Goal: Task Accomplishment & Management: Use online tool/utility

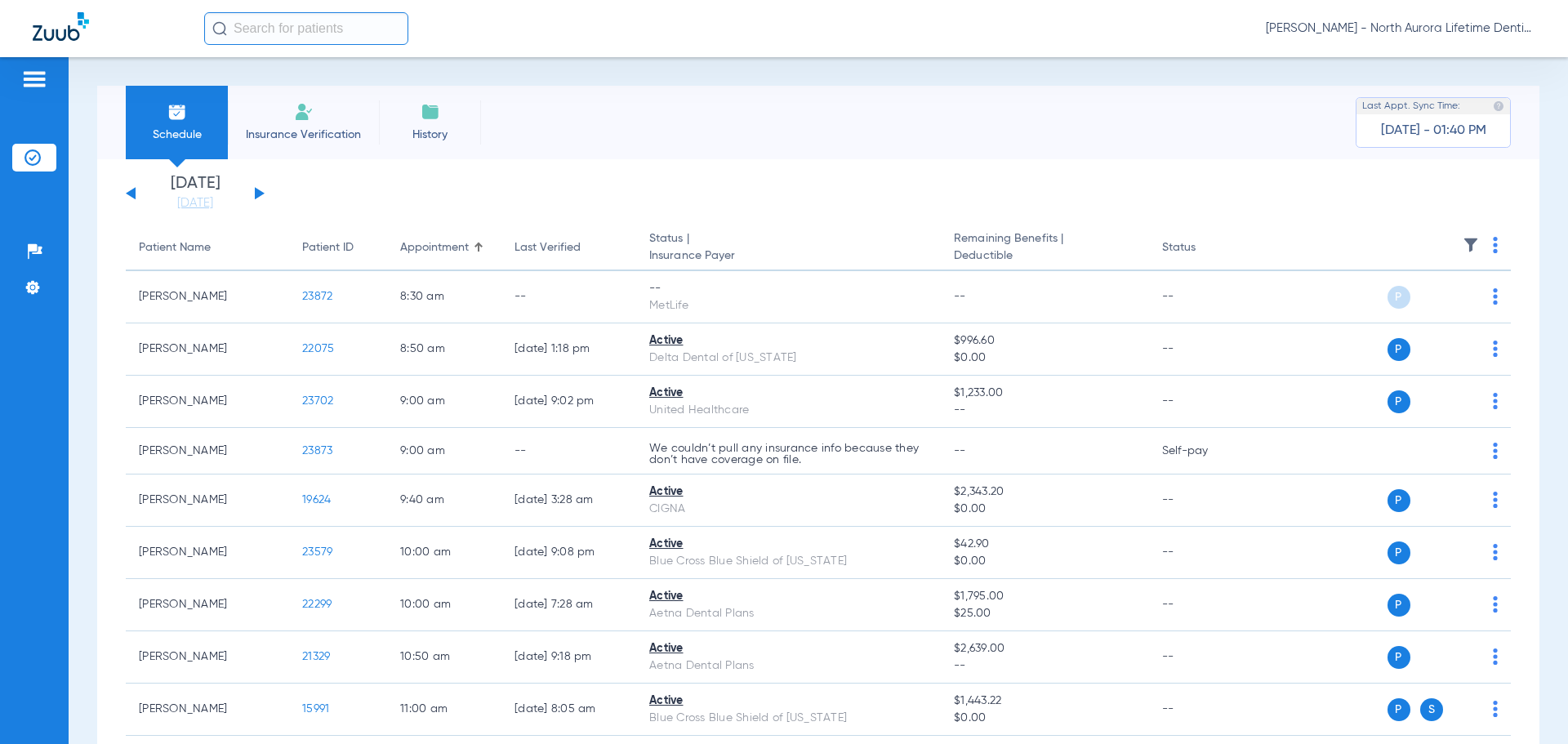
click at [259, 191] on button at bounding box center [260, 193] width 10 height 12
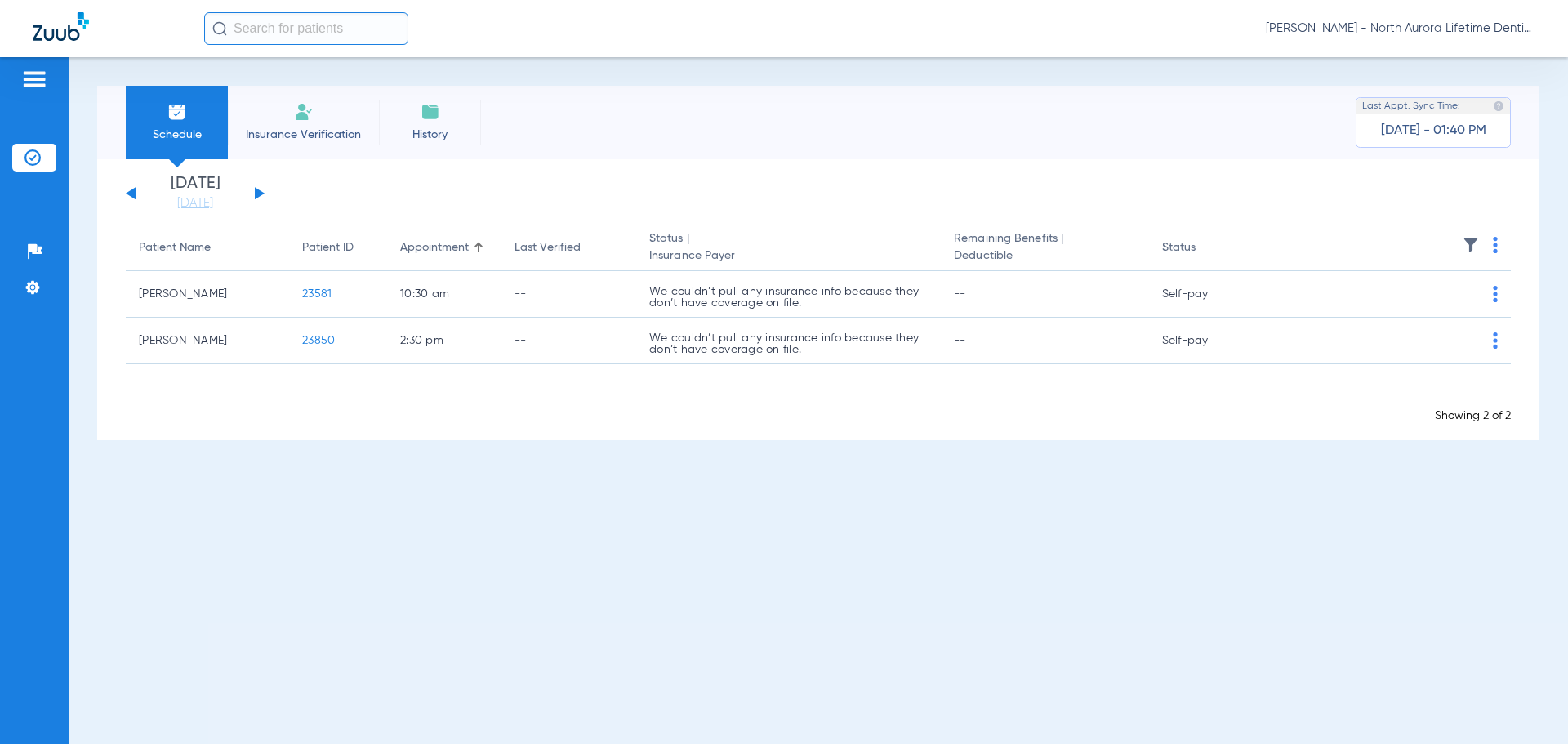
click at [259, 191] on button at bounding box center [260, 193] width 10 height 12
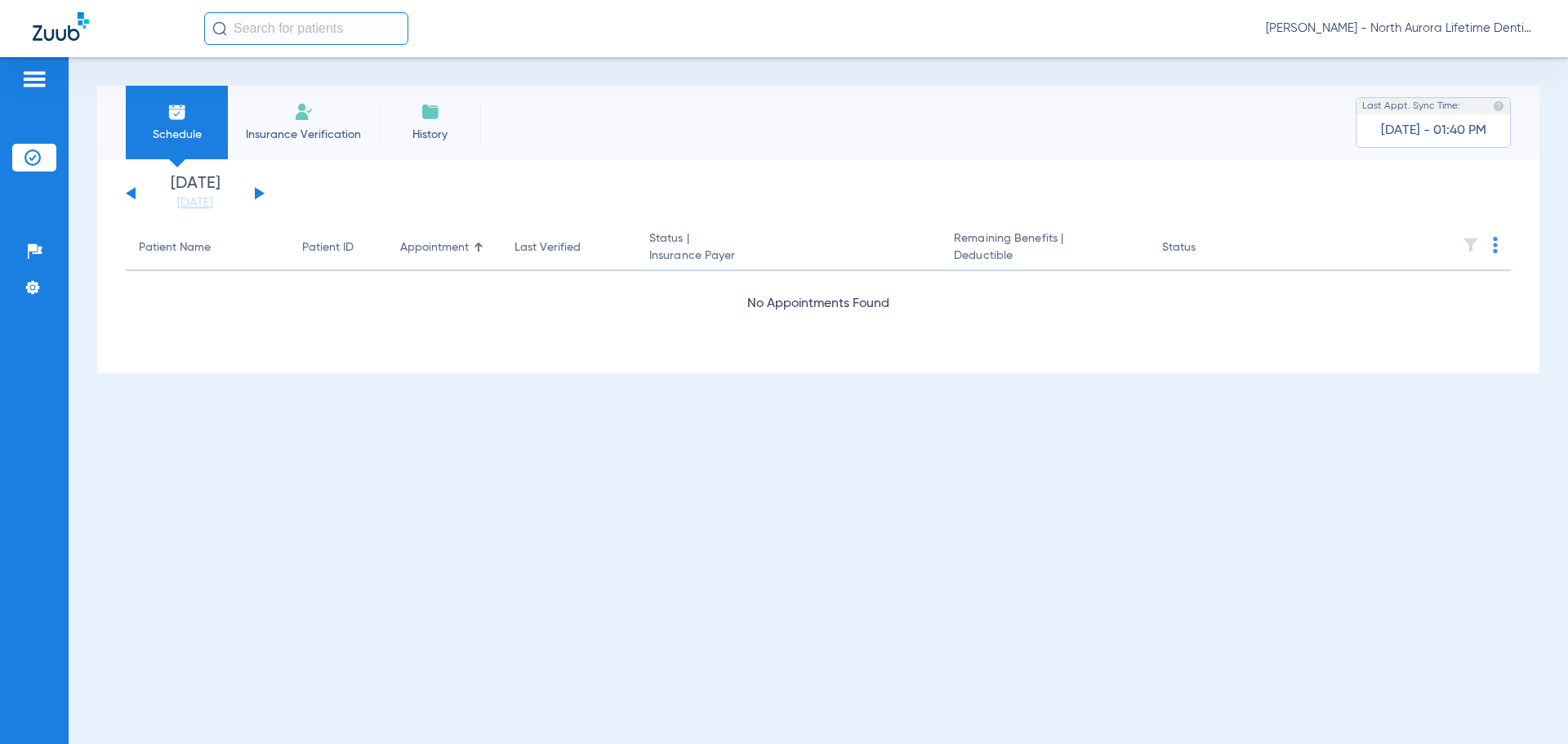
click at [259, 191] on button at bounding box center [260, 193] width 10 height 12
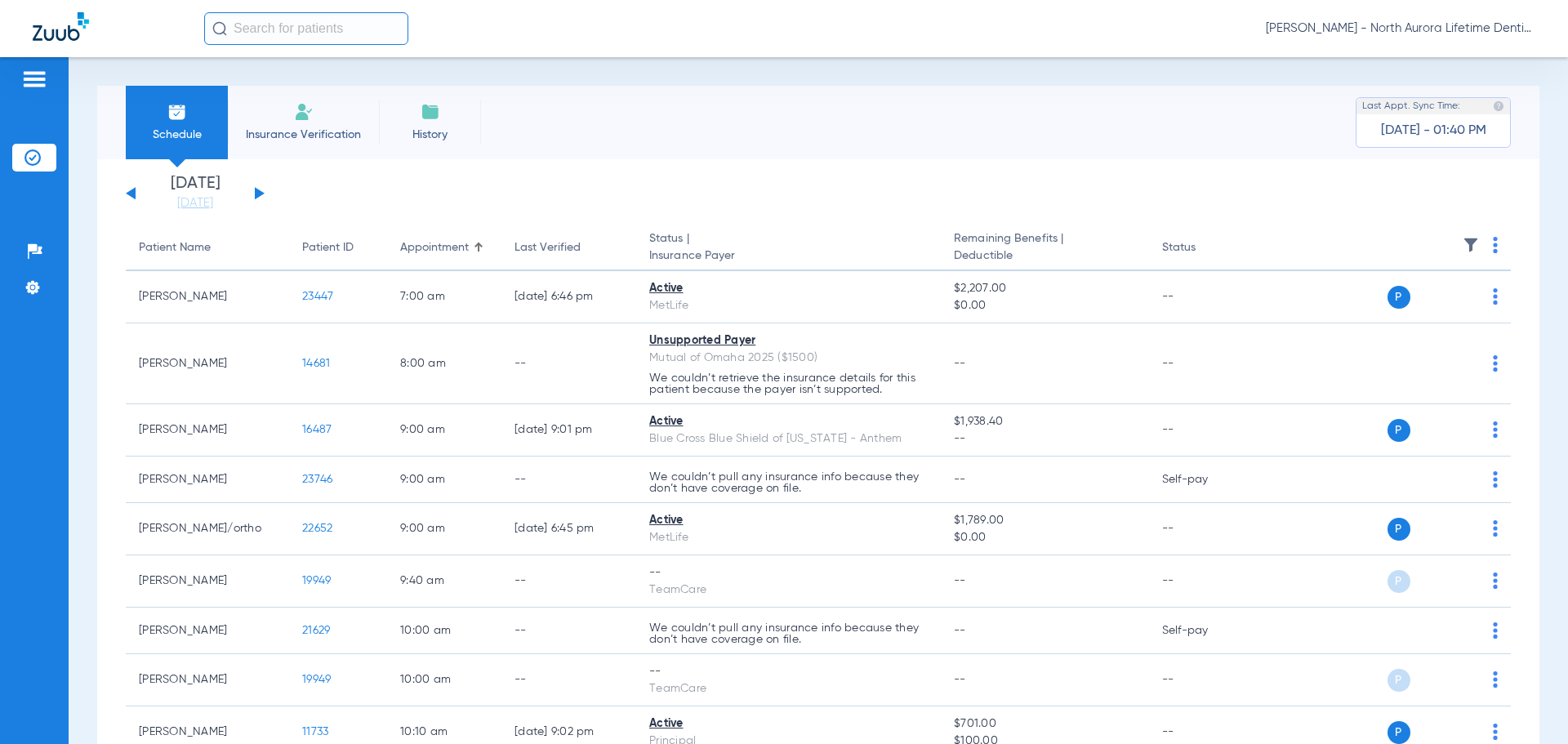
click at [259, 191] on button at bounding box center [260, 193] width 10 height 12
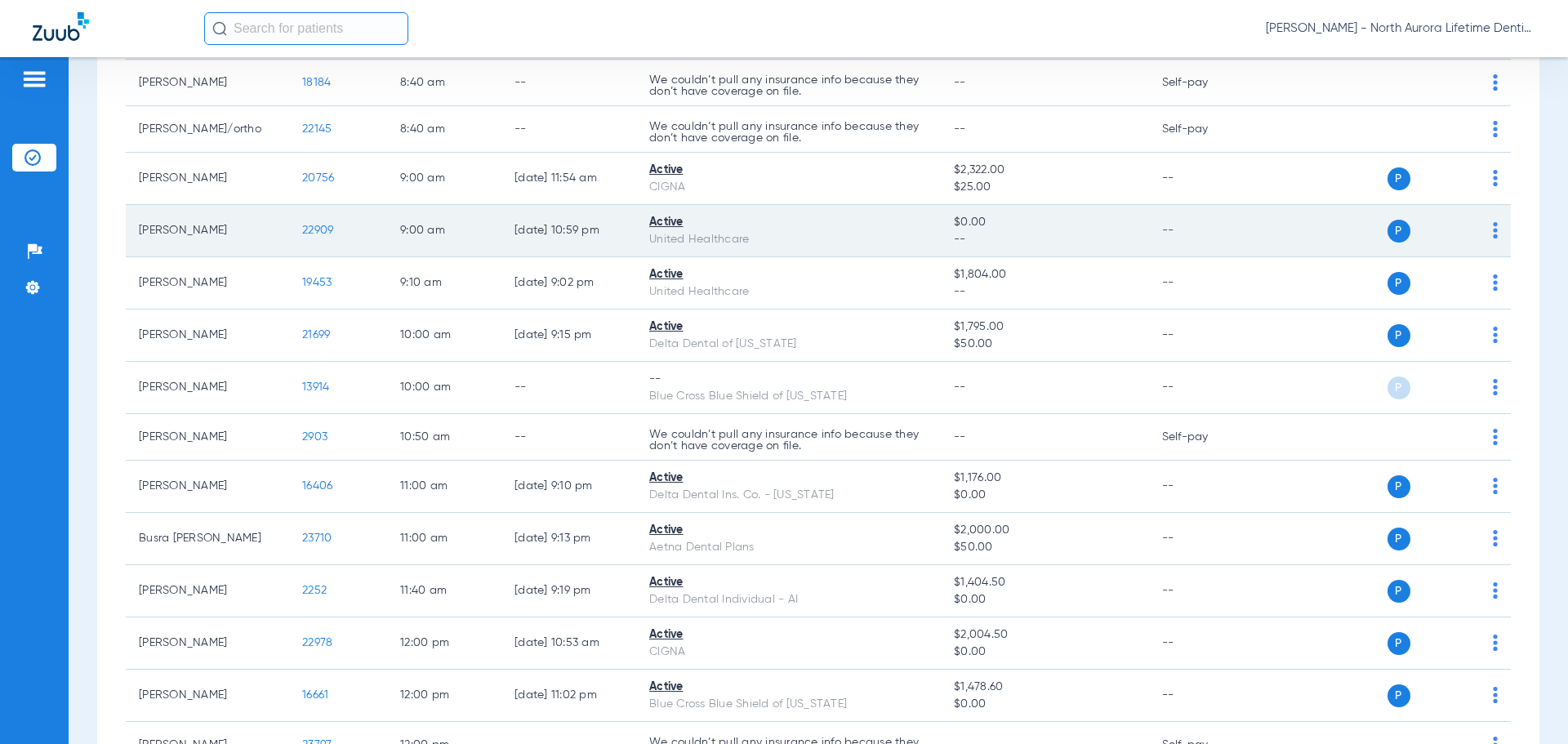
scroll to position [327, 0]
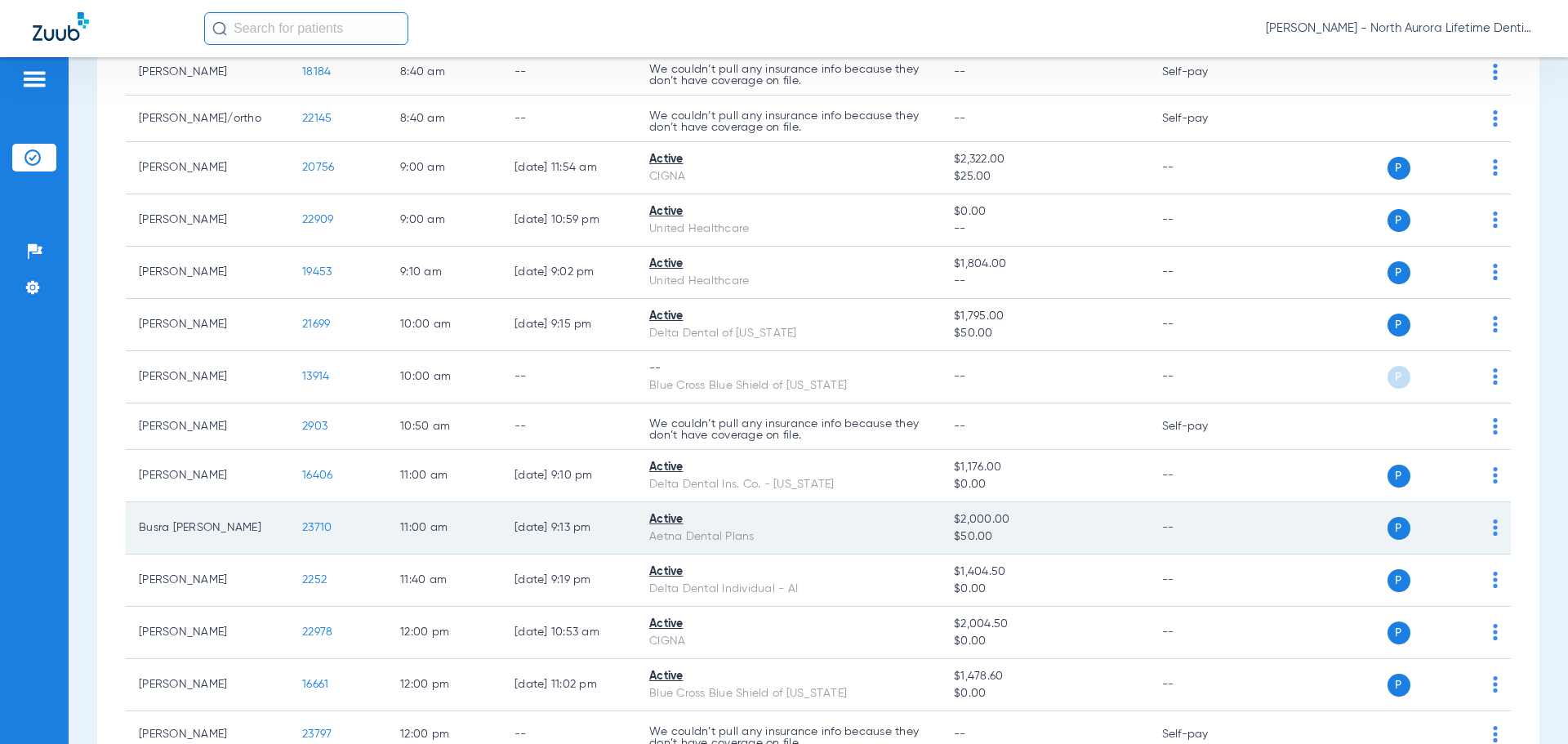
click at [309, 534] on span "23710" at bounding box center [317, 528] width 30 height 12
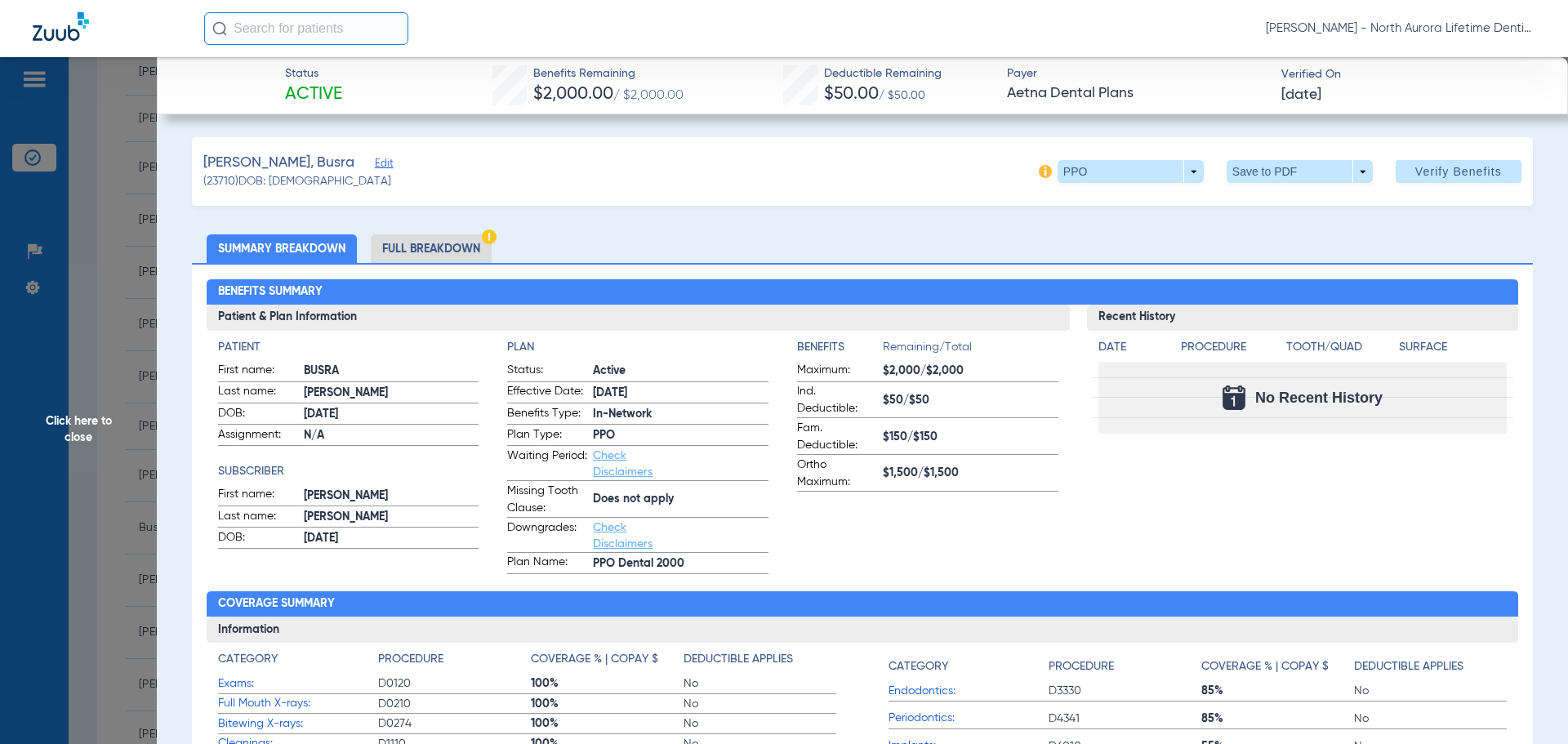
click at [433, 248] on li "Full Breakdown" at bounding box center [431, 248] width 121 height 29
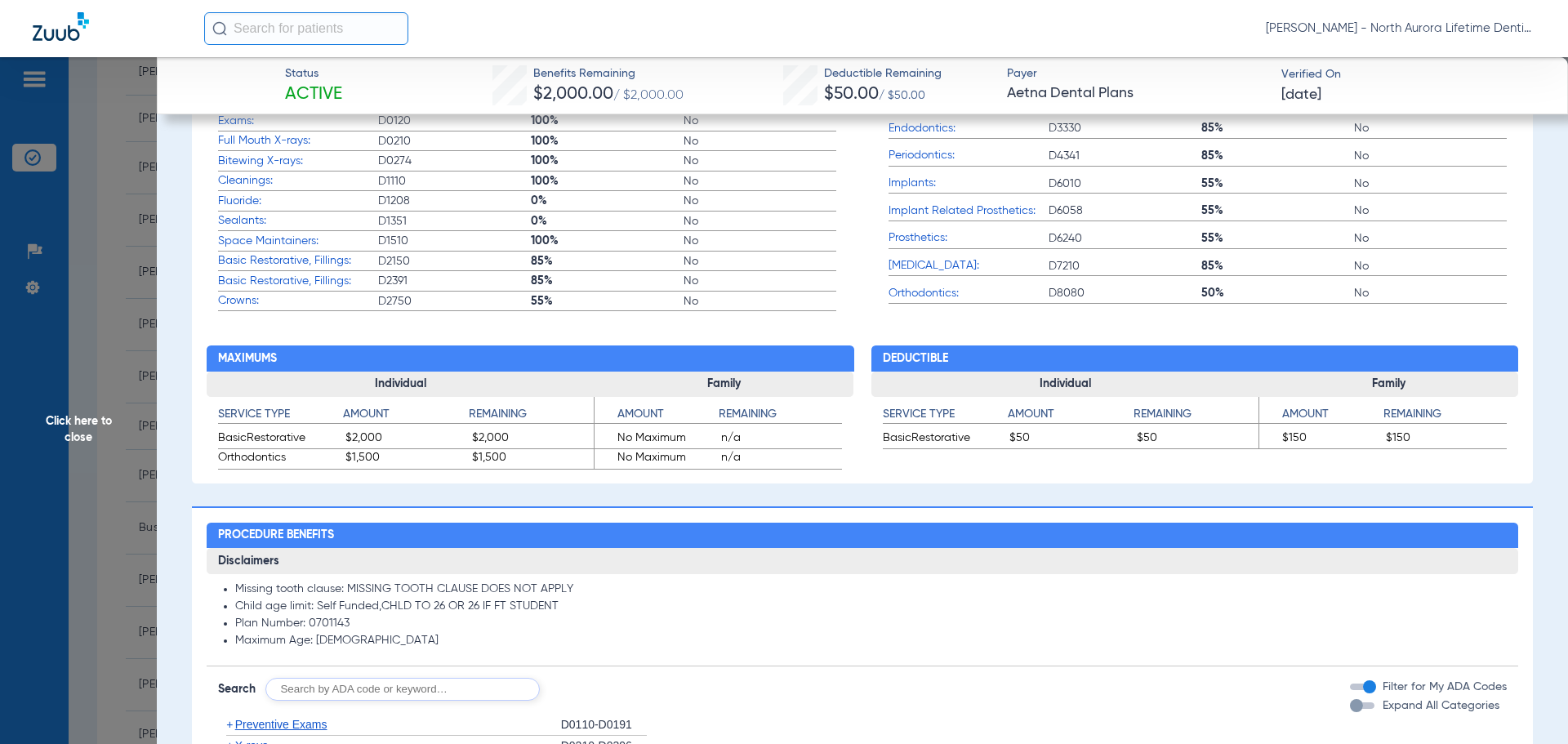
scroll to position [1062, 0]
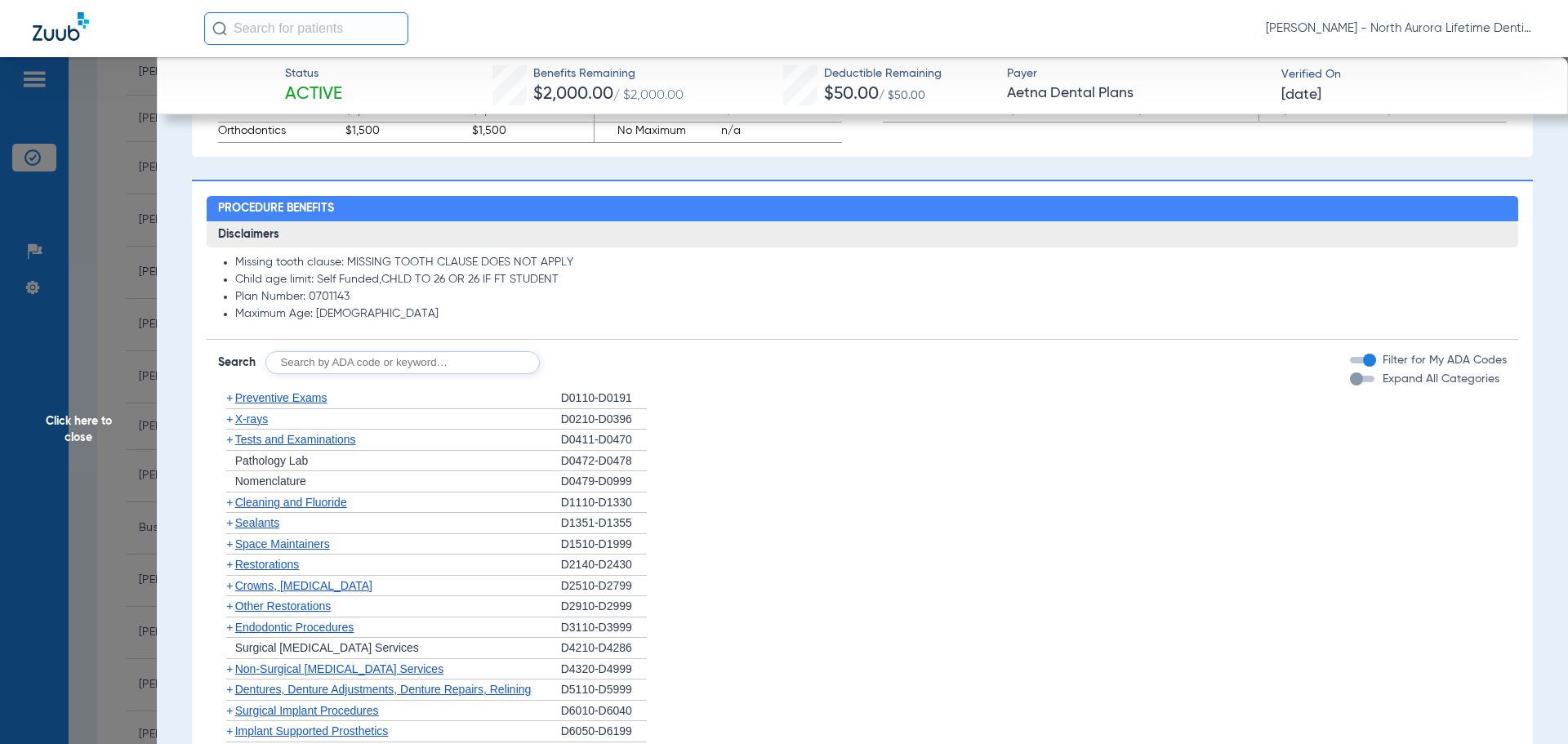
click at [1351, 382] on div "button" at bounding box center [1357, 378] width 13 height 13
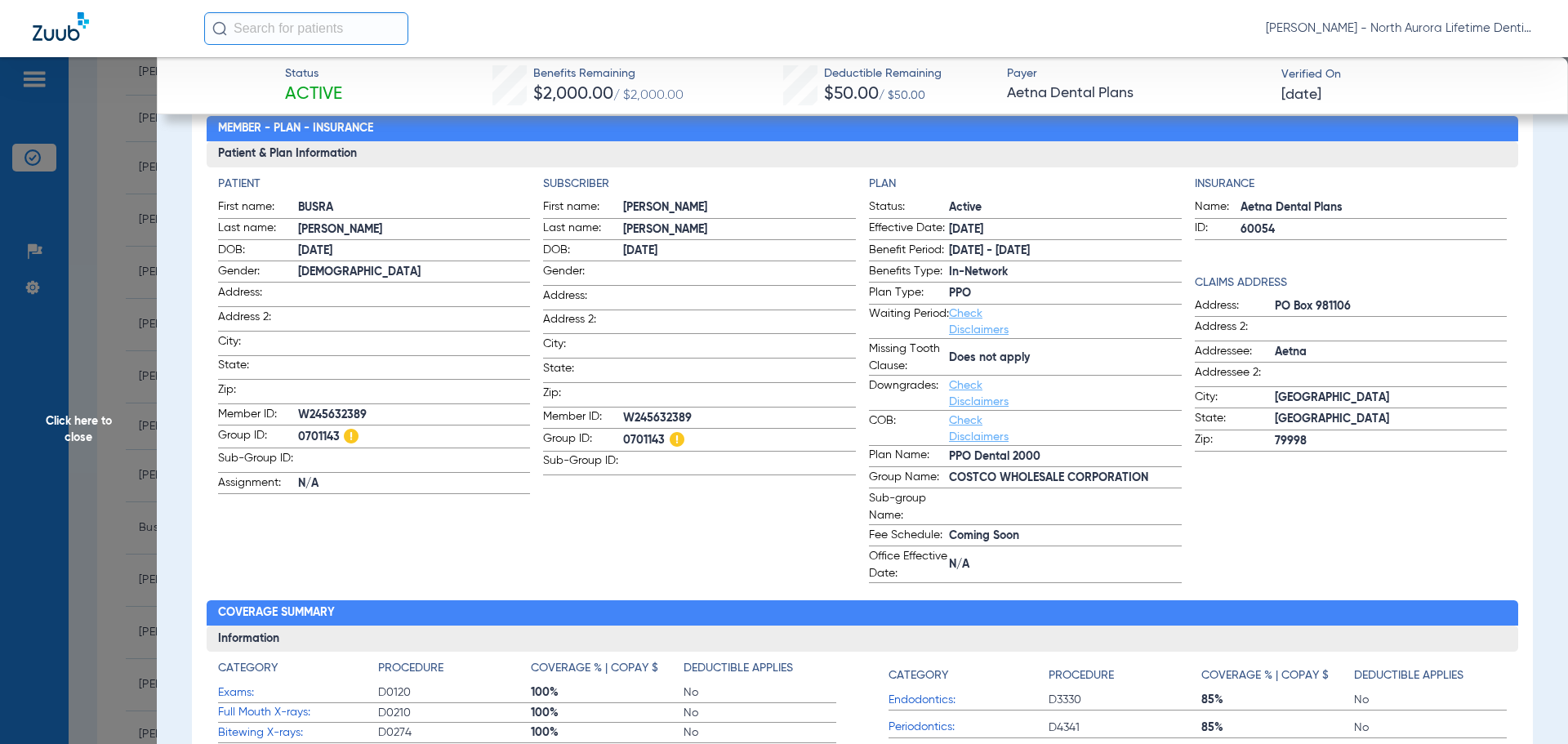
scroll to position [0, 0]
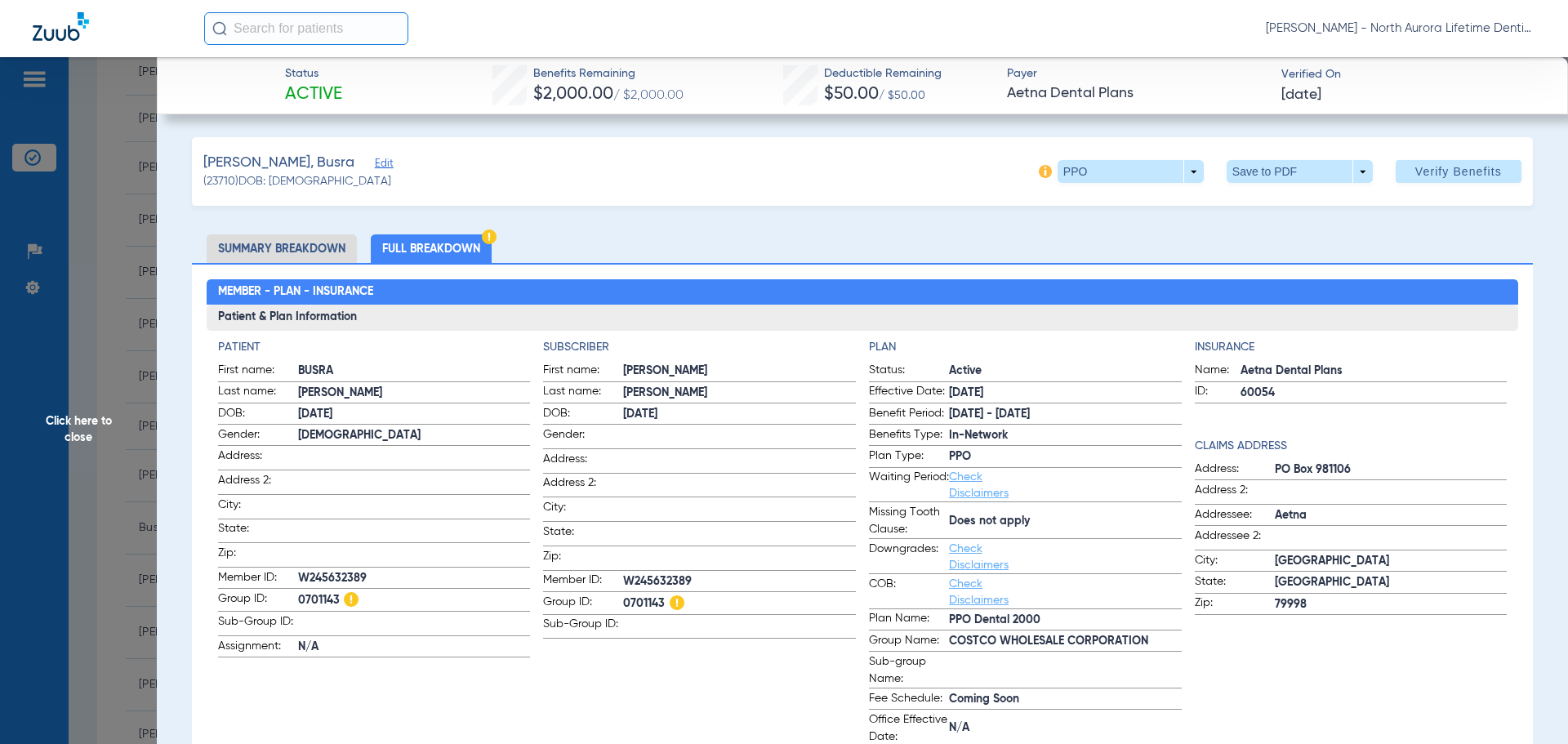
click at [90, 427] on span "Click here to close" at bounding box center [78, 429] width 157 height 744
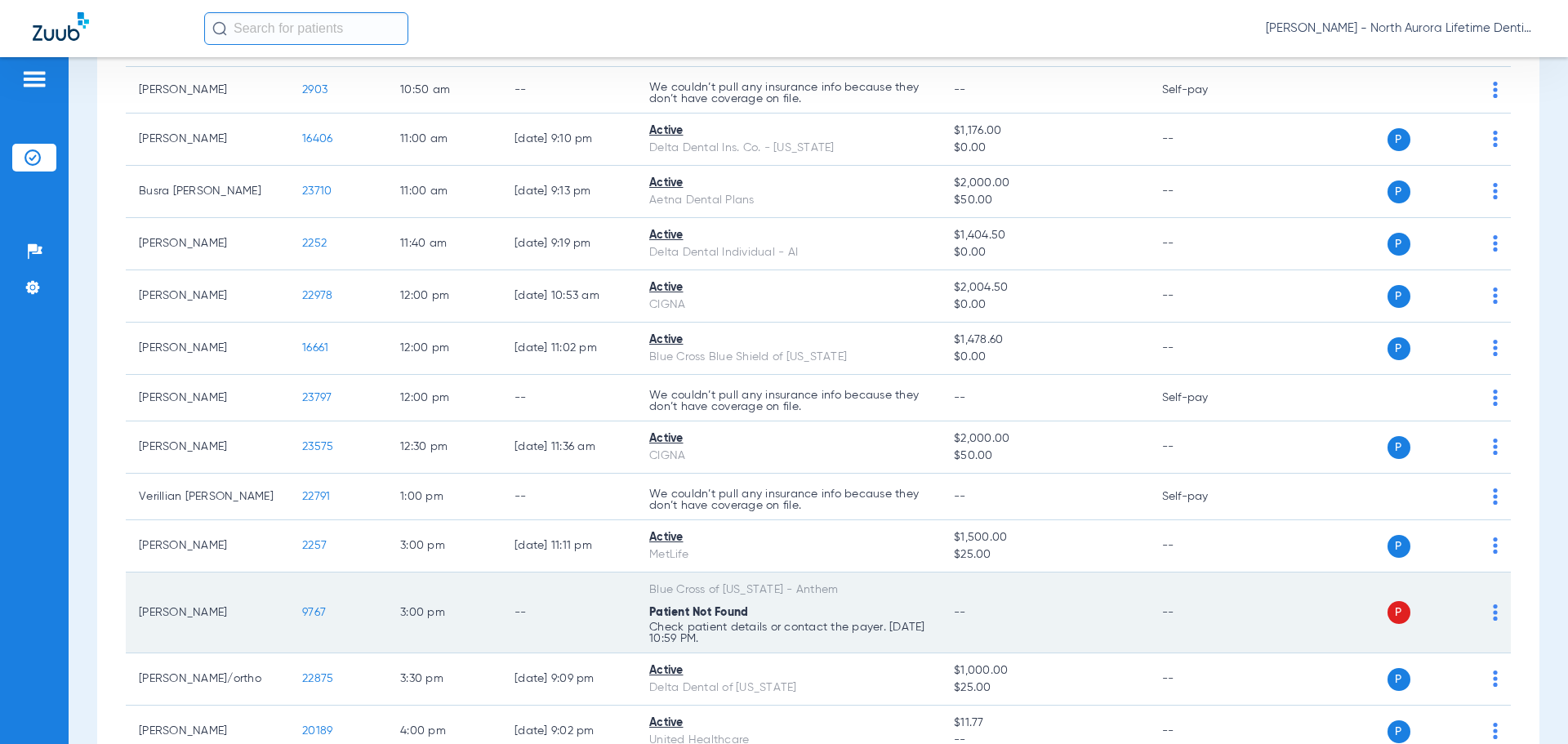
scroll to position [817, 0]
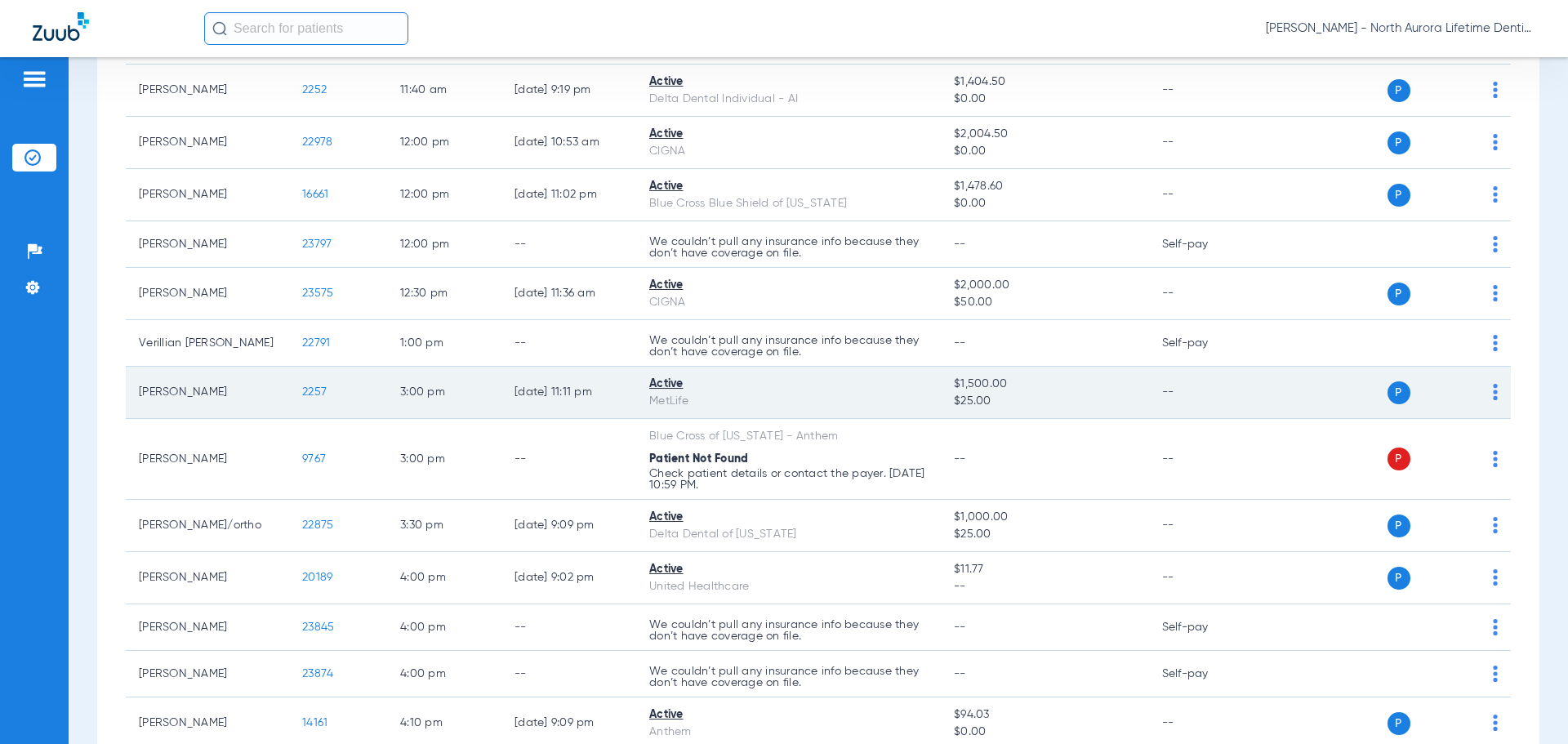
click at [323, 397] on span "2257" at bounding box center [314, 392] width 25 height 12
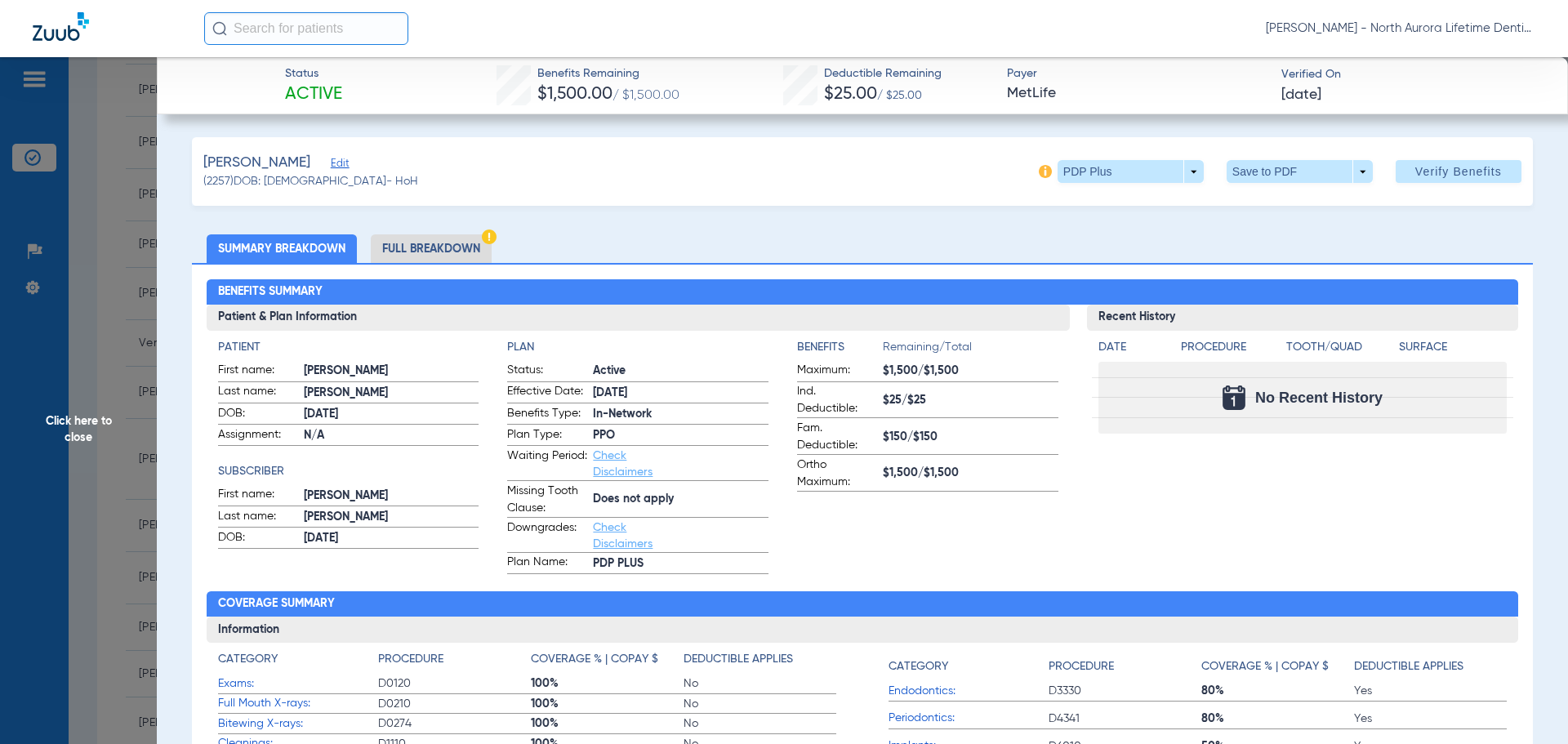
click at [410, 246] on li "Full Breakdown" at bounding box center [431, 248] width 121 height 29
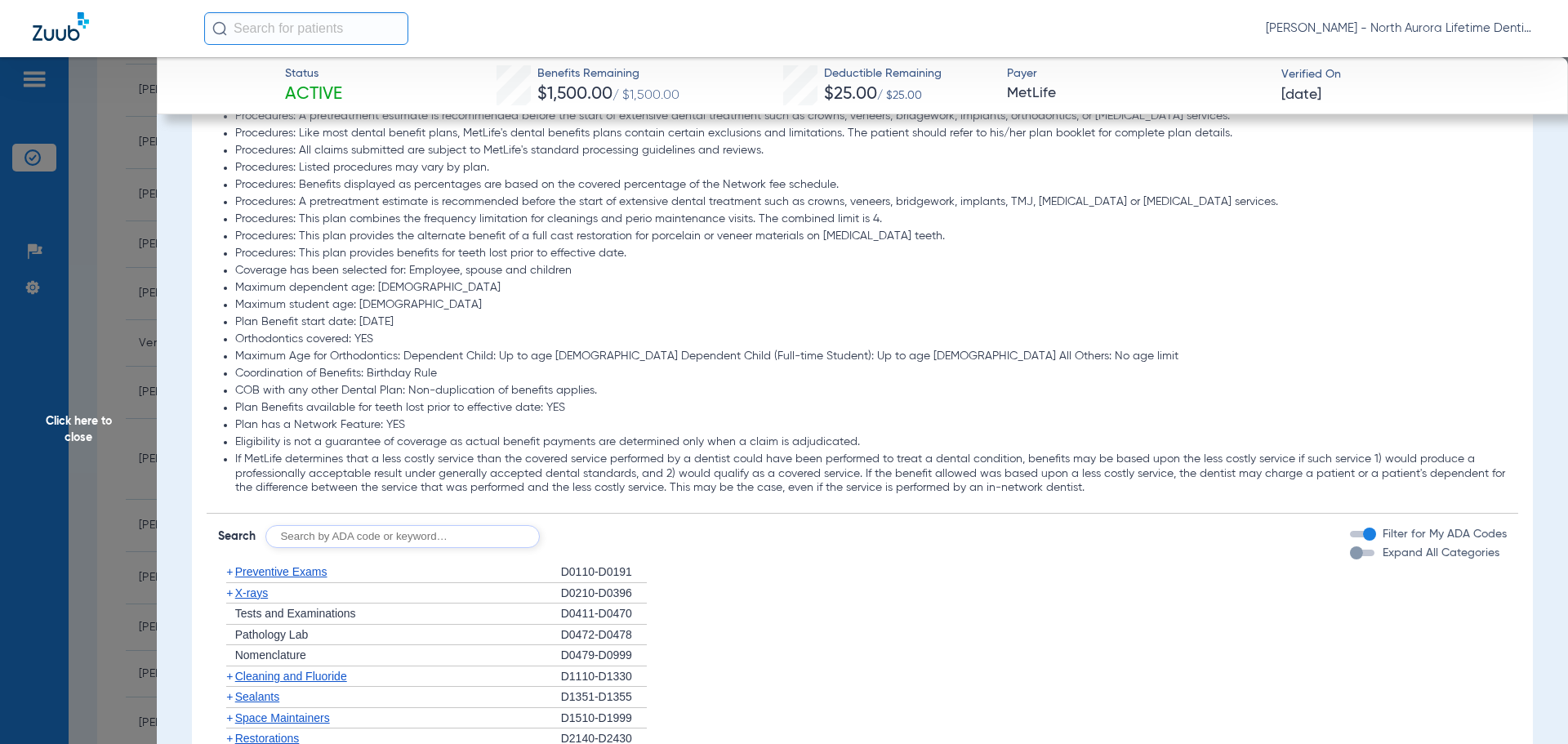
scroll to position [1960, 0]
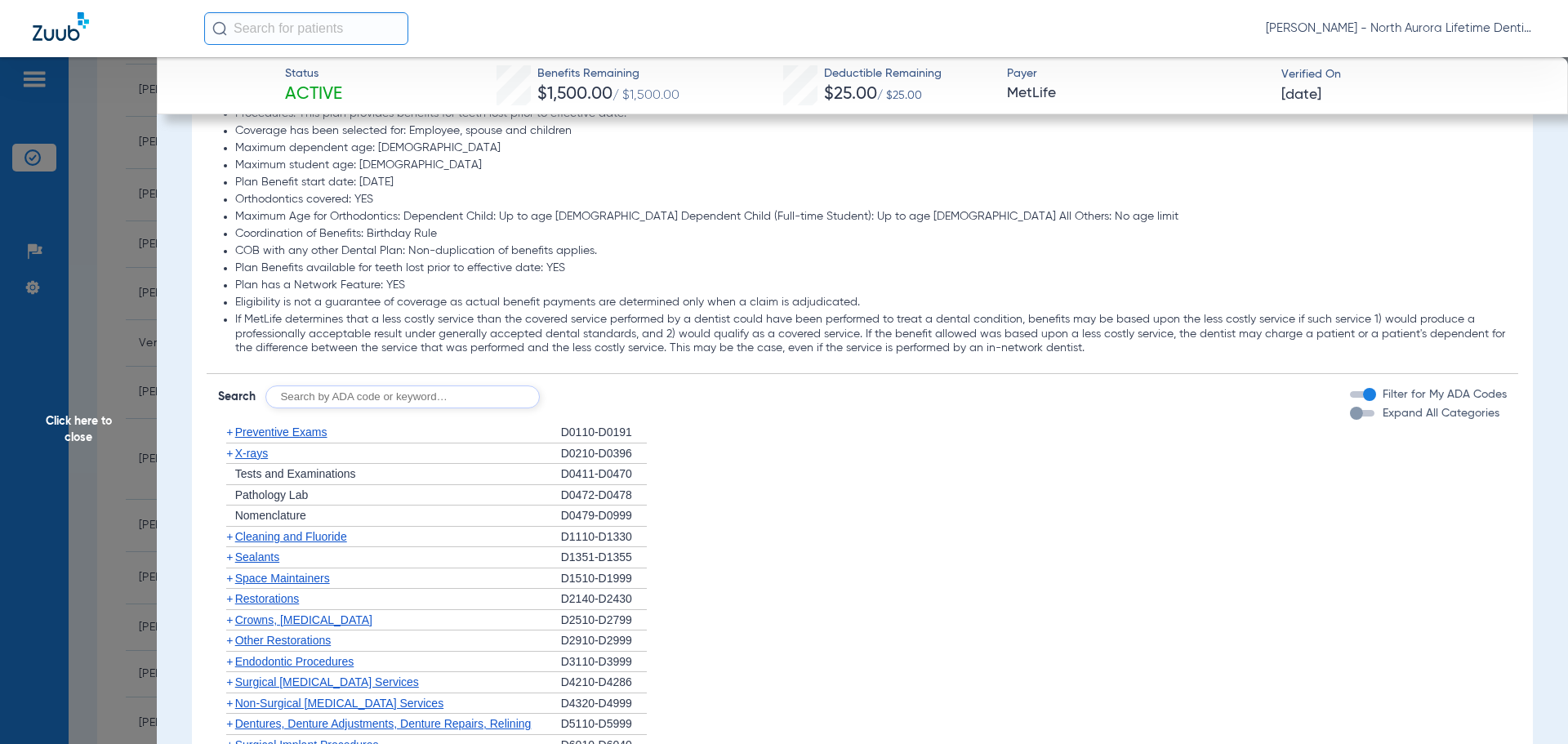
click at [1351, 418] on div "button" at bounding box center [1357, 413] width 13 height 13
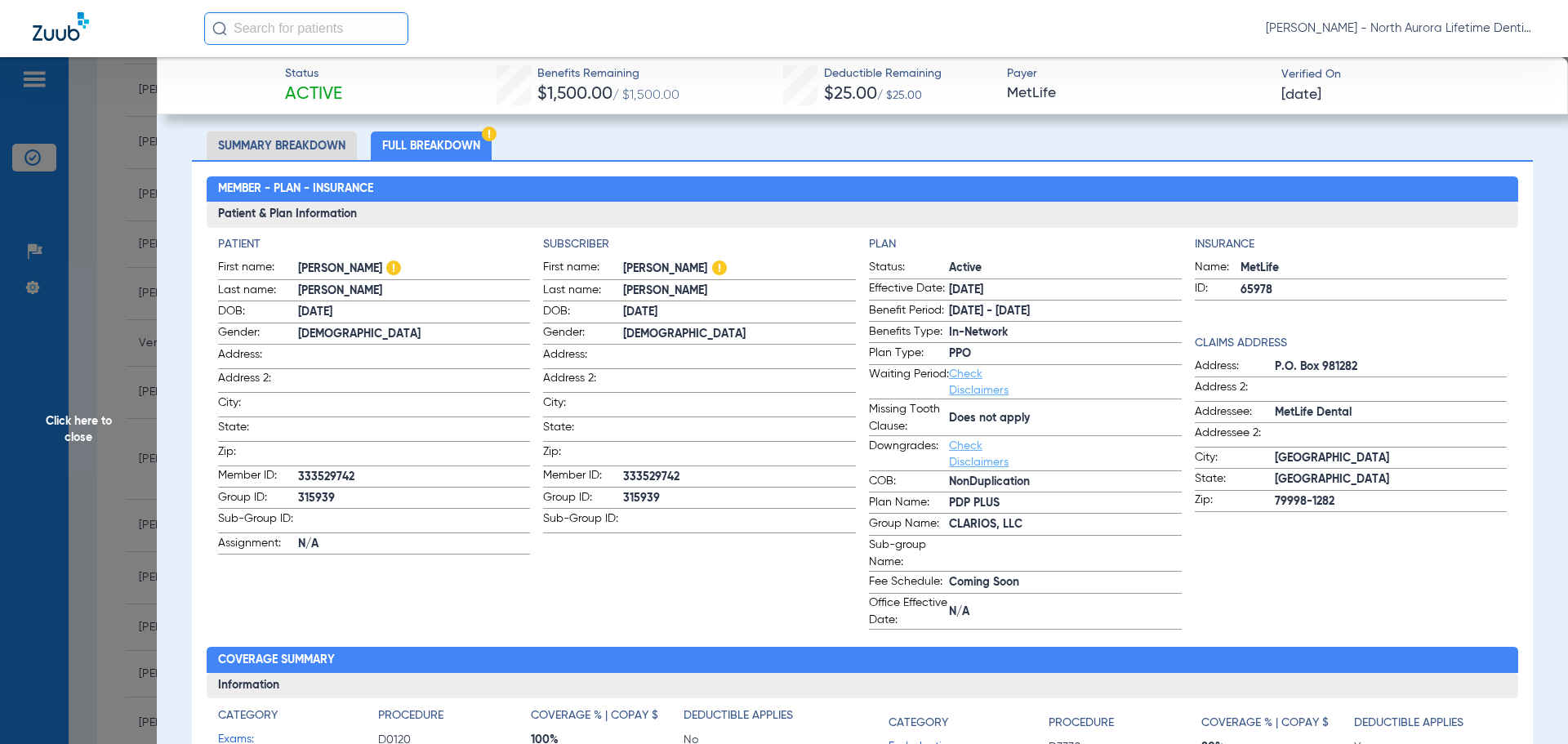
scroll to position [0, 0]
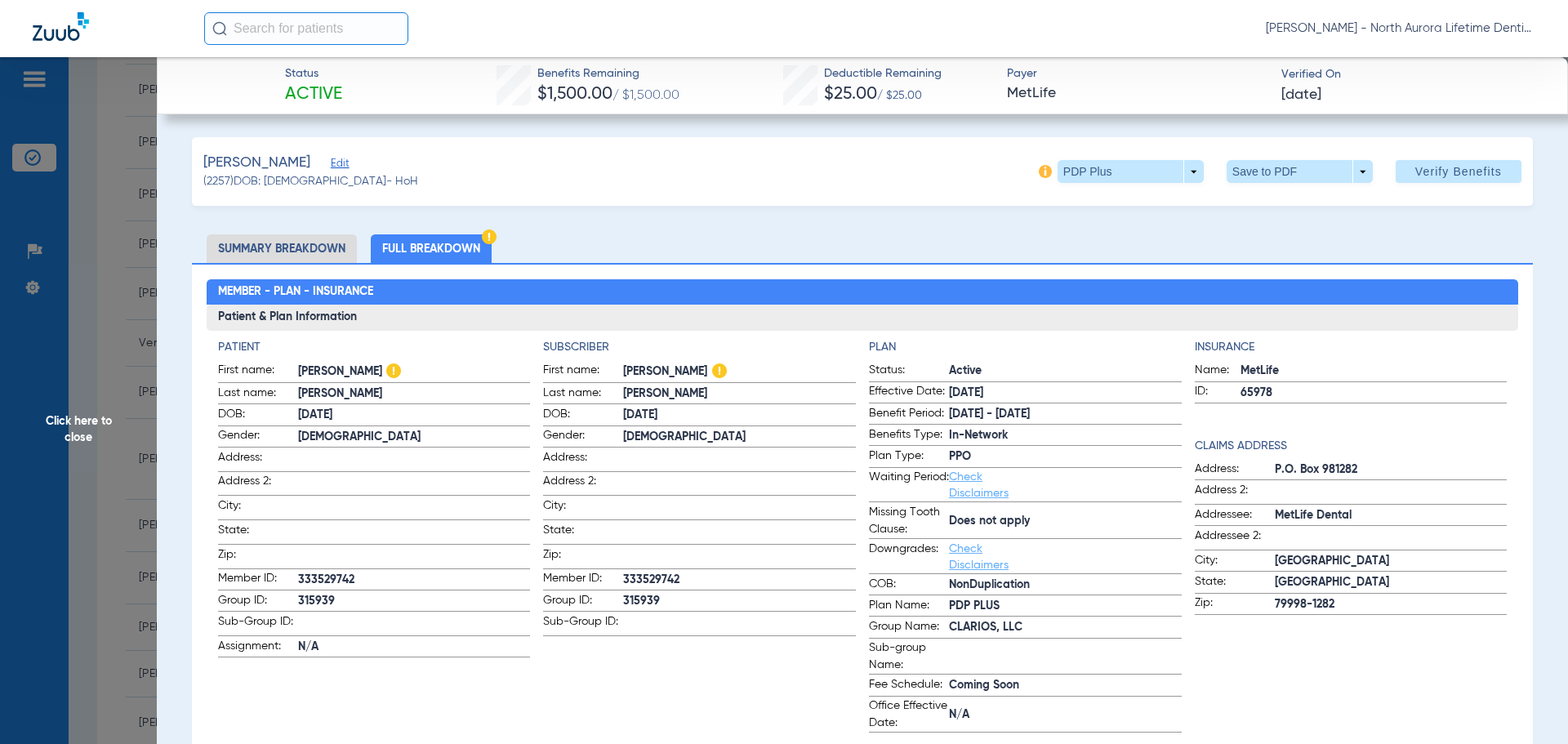
click at [78, 430] on span "Click here to close" at bounding box center [78, 429] width 157 height 744
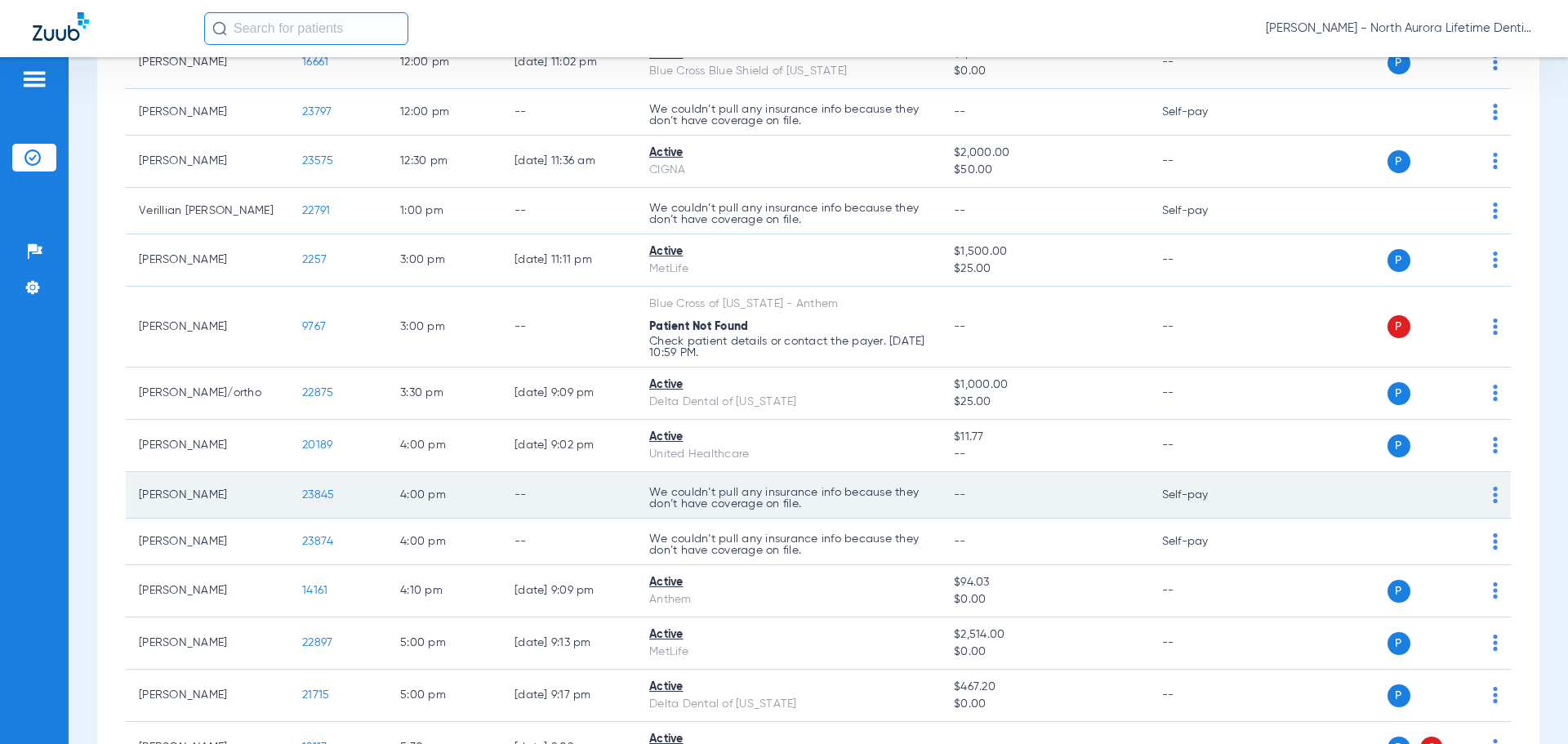
scroll to position [1062, 0]
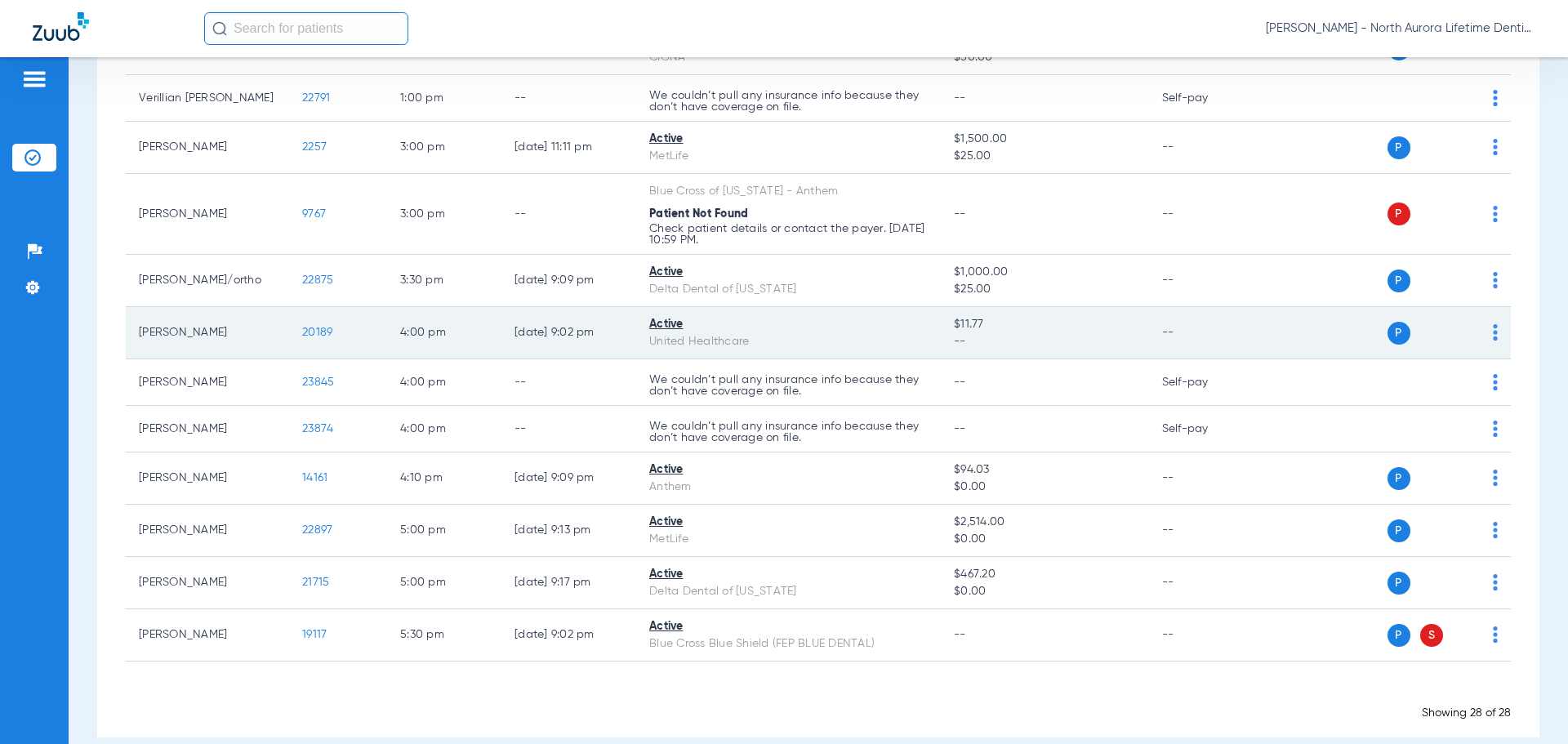
click at [325, 345] on td "20189" at bounding box center [338, 333] width 98 height 52
click at [325, 338] on span "20189" at bounding box center [317, 333] width 31 height 12
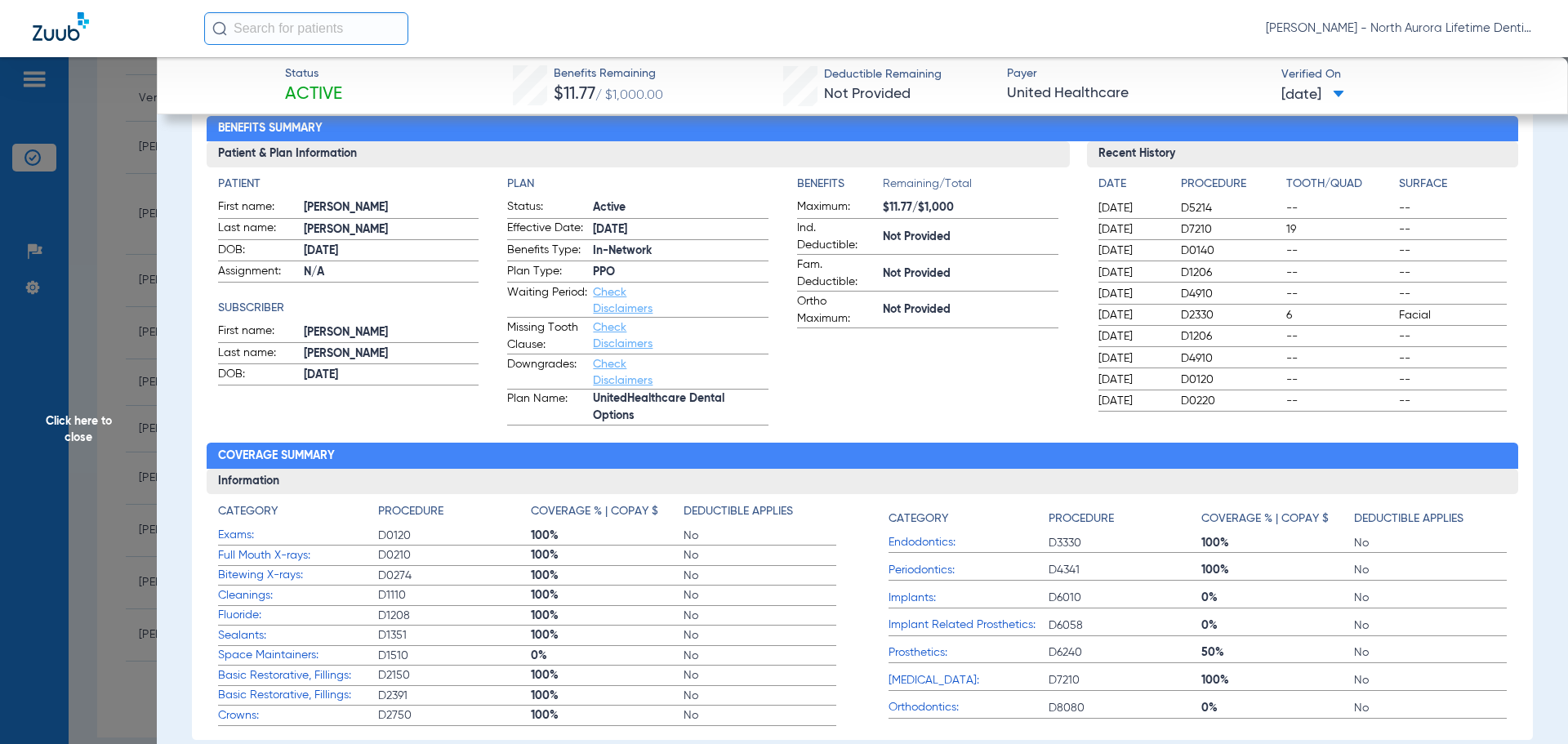
scroll to position [0, 0]
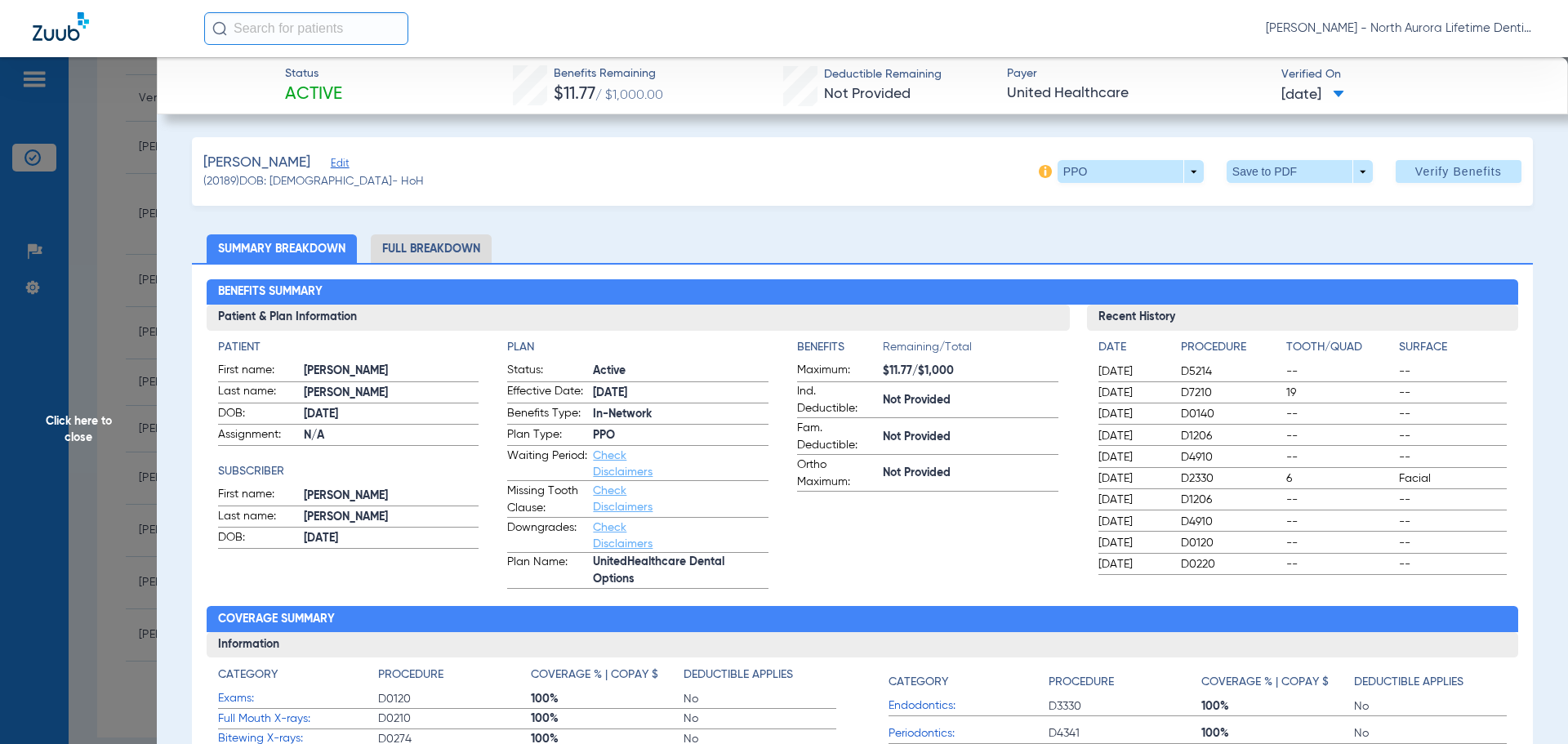
click at [459, 245] on li "Full Breakdown" at bounding box center [431, 248] width 121 height 29
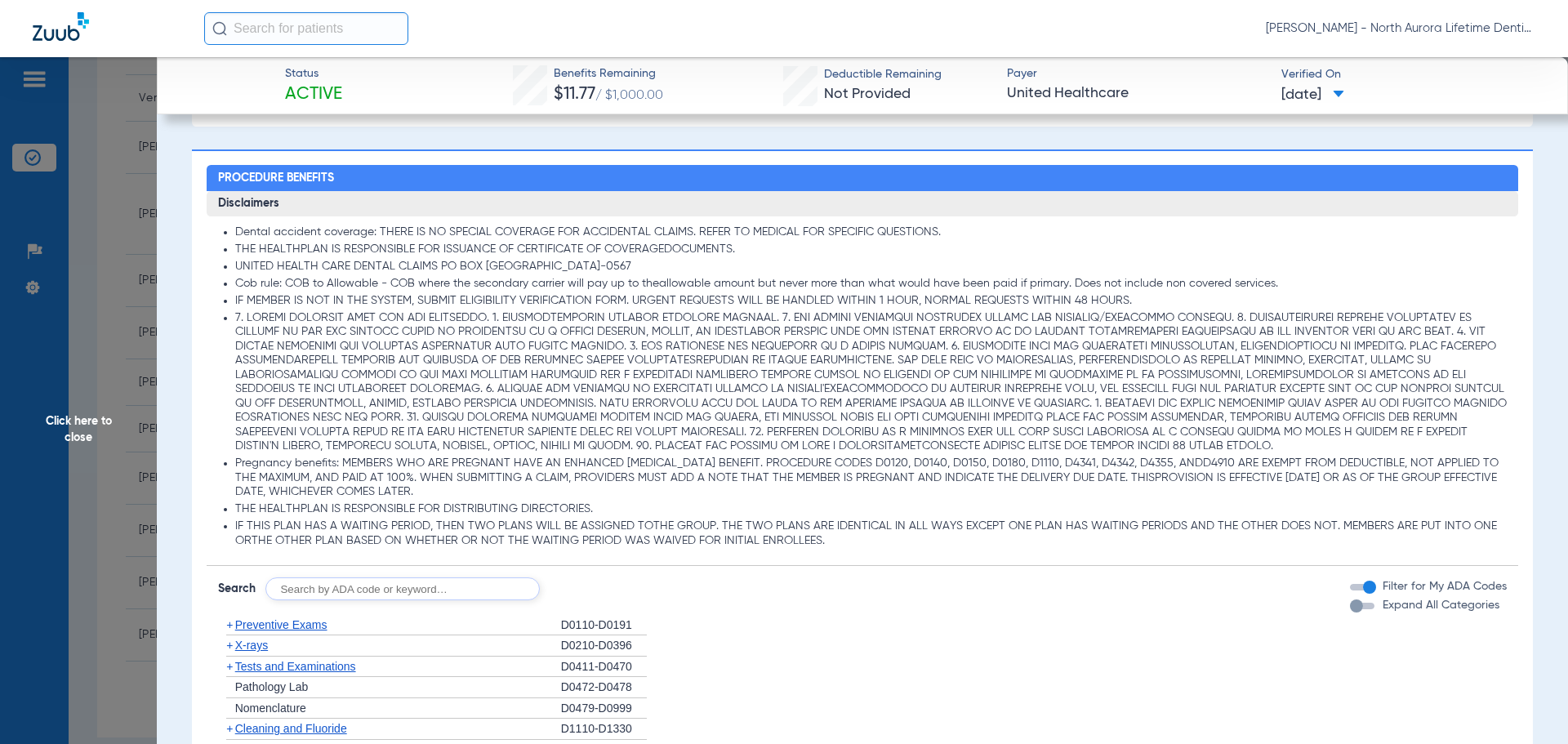
scroll to position [1143, 0]
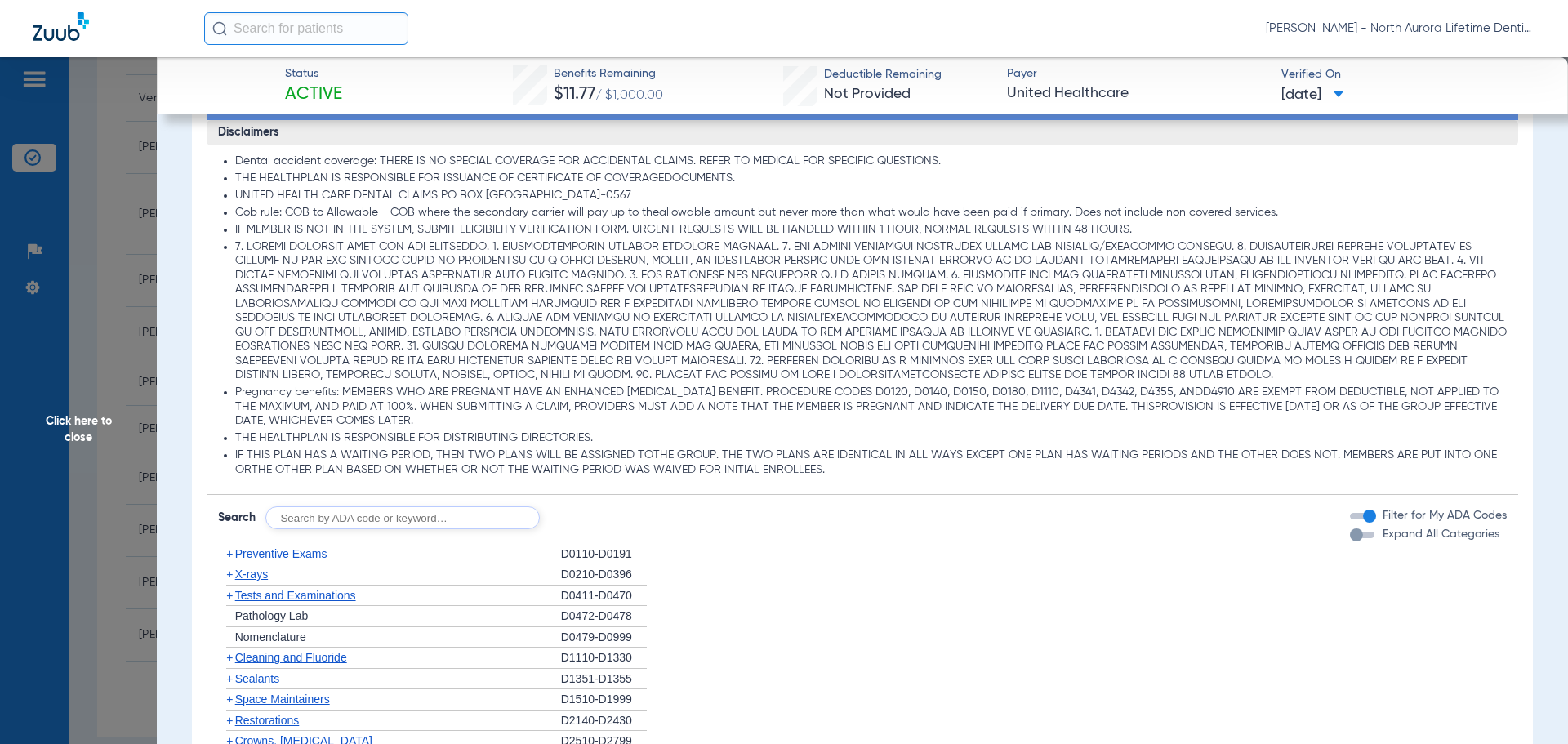
click at [1351, 538] on div "button" at bounding box center [1357, 535] width 13 height 13
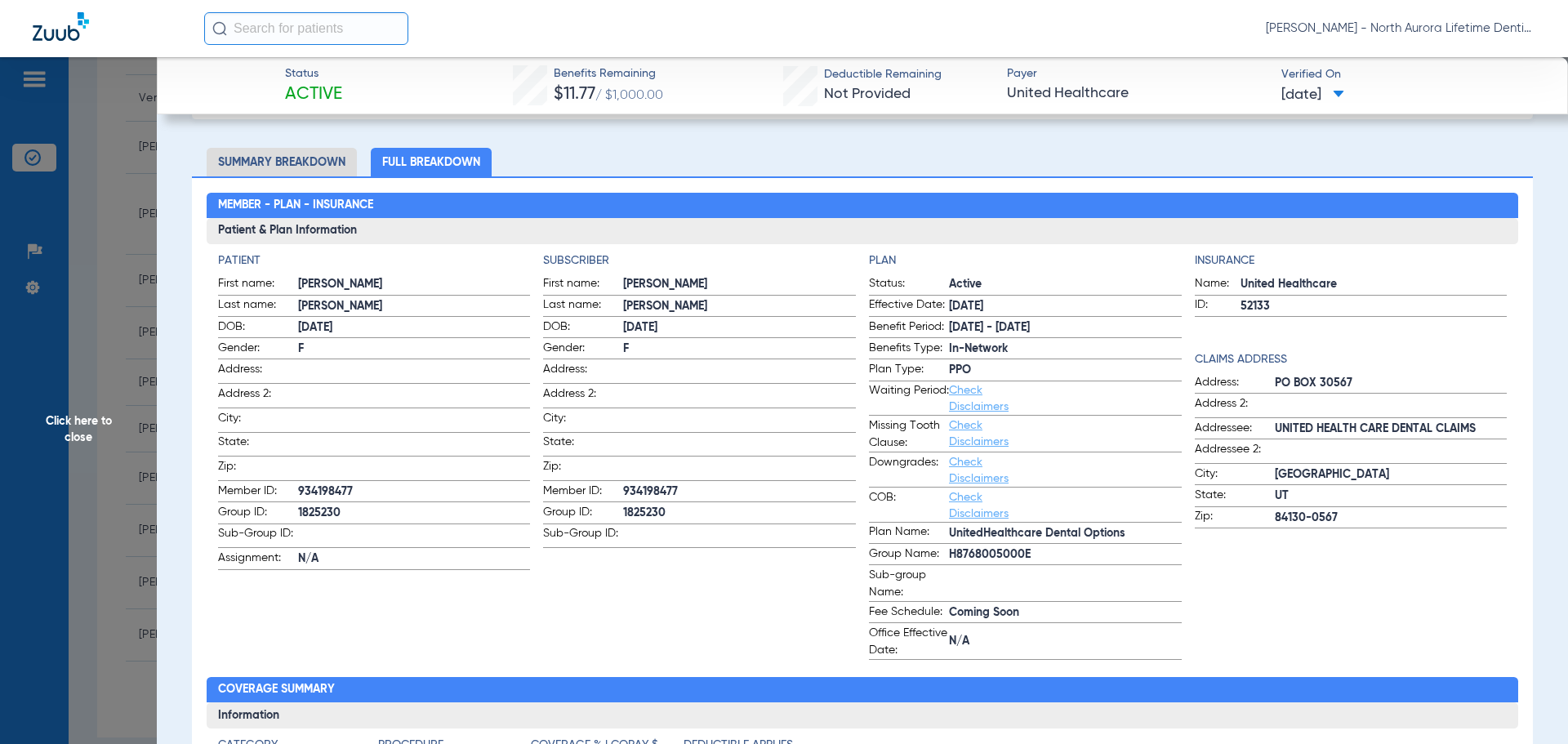
scroll to position [0, 0]
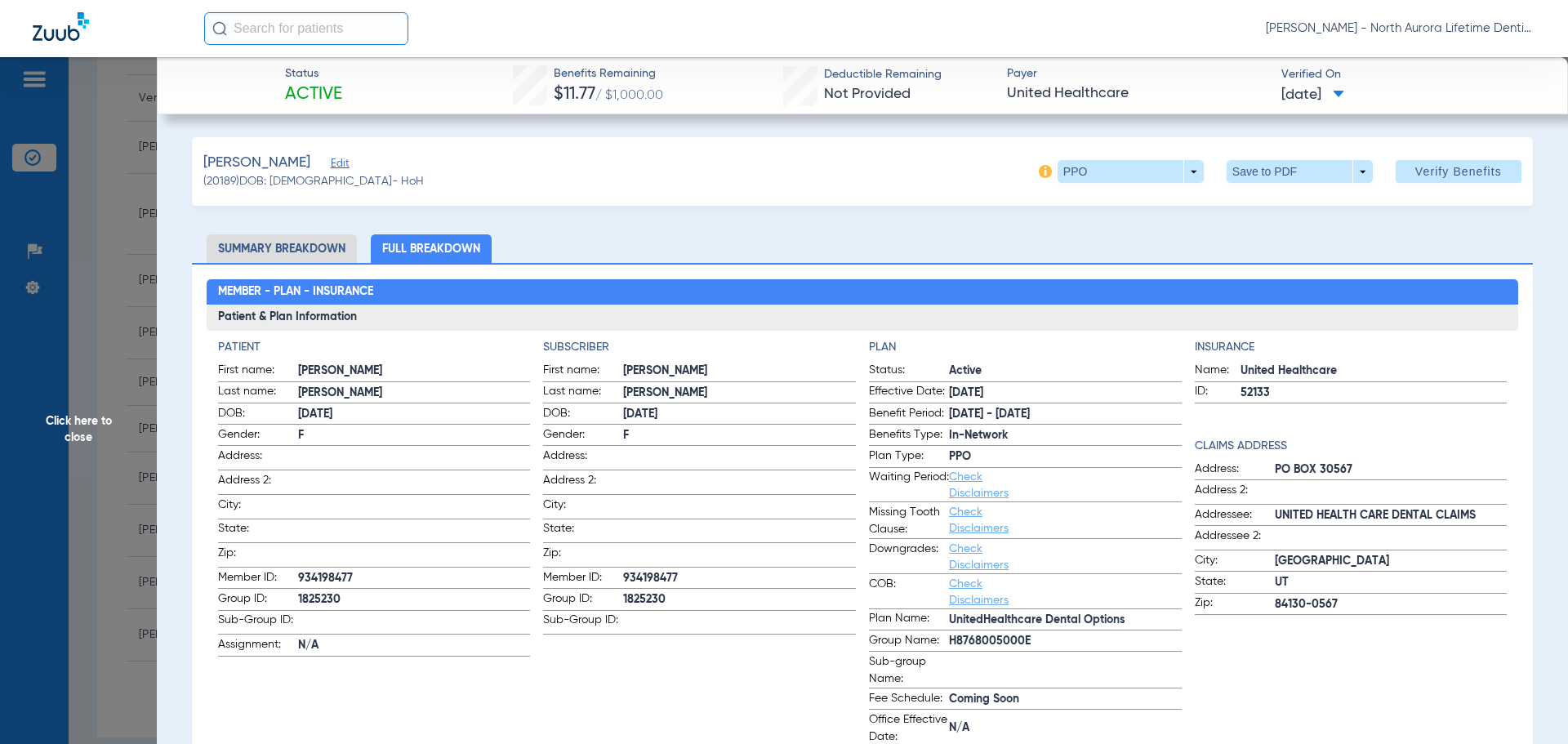
click at [87, 431] on span "Click here to close" at bounding box center [78, 429] width 157 height 744
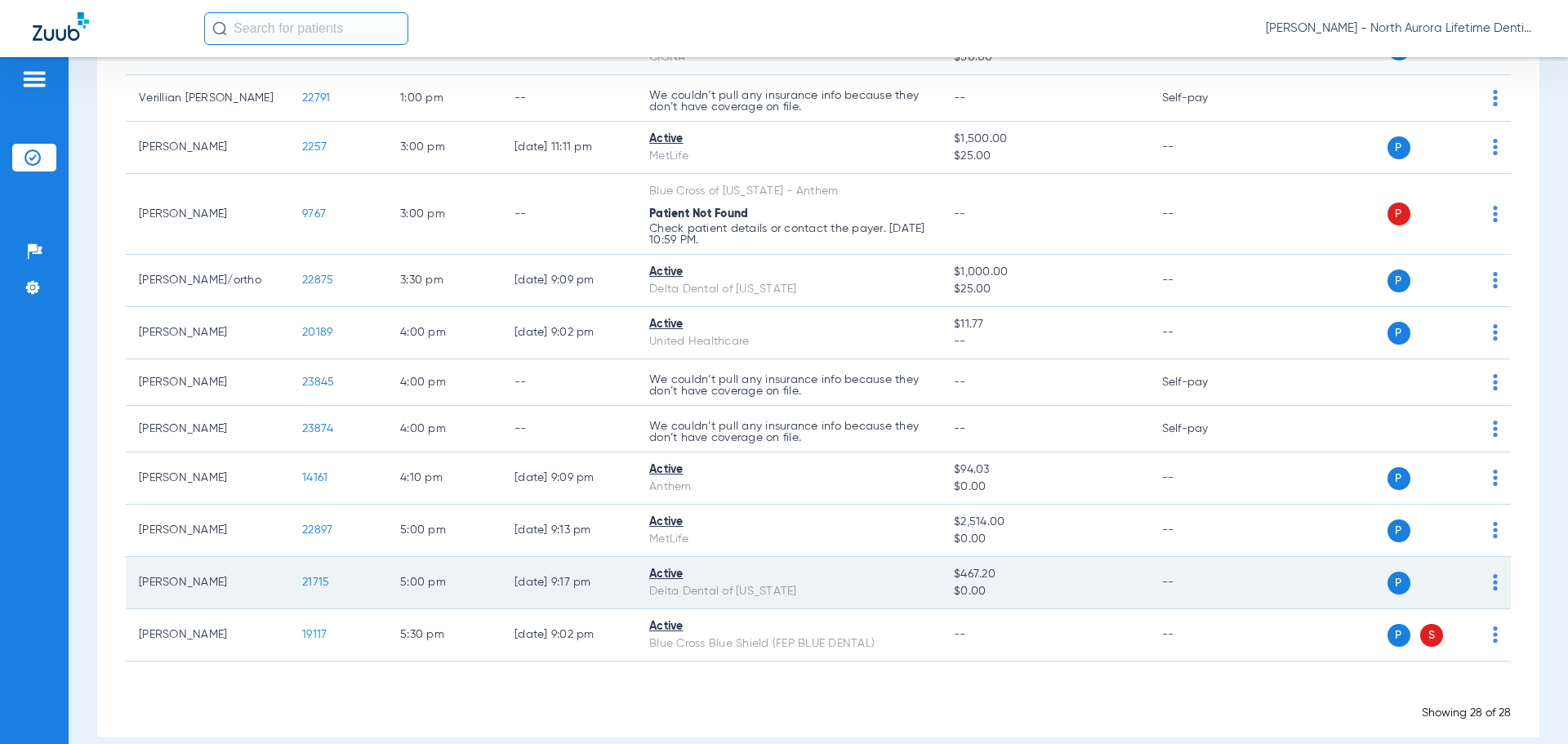
click at [308, 588] on span "21715" at bounding box center [315, 583] width 27 height 12
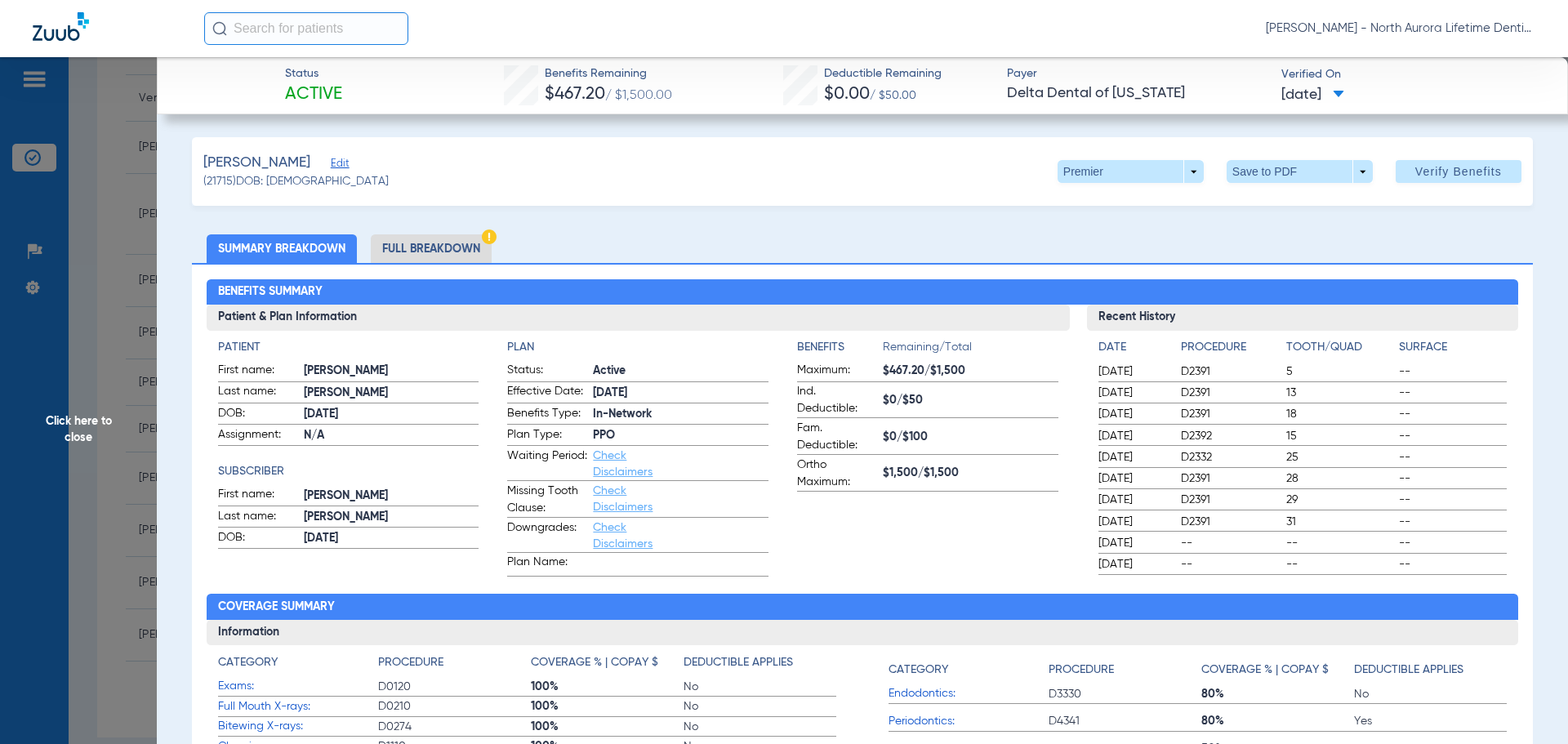
click at [422, 246] on li "Full Breakdown" at bounding box center [431, 248] width 121 height 29
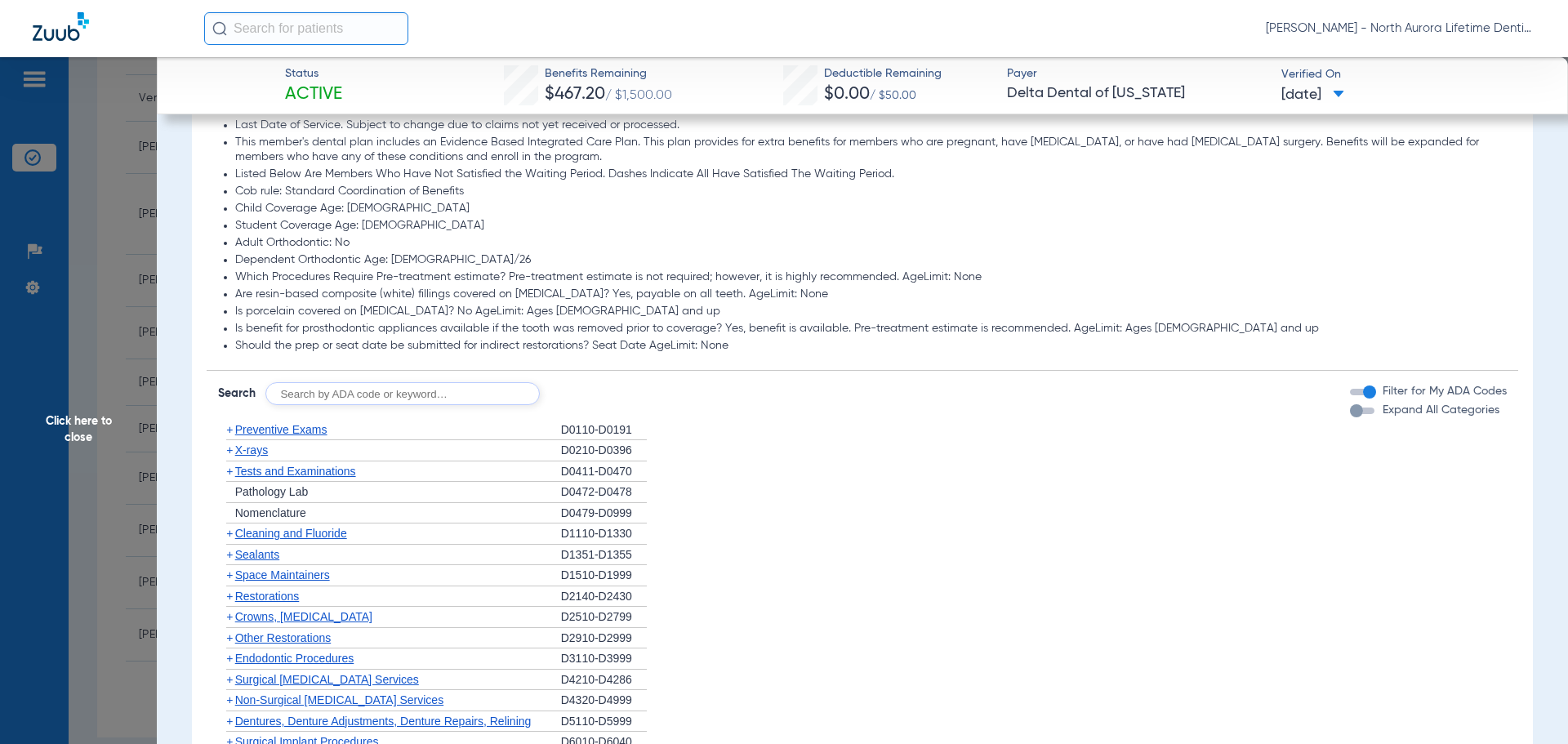
scroll to position [1388, 0]
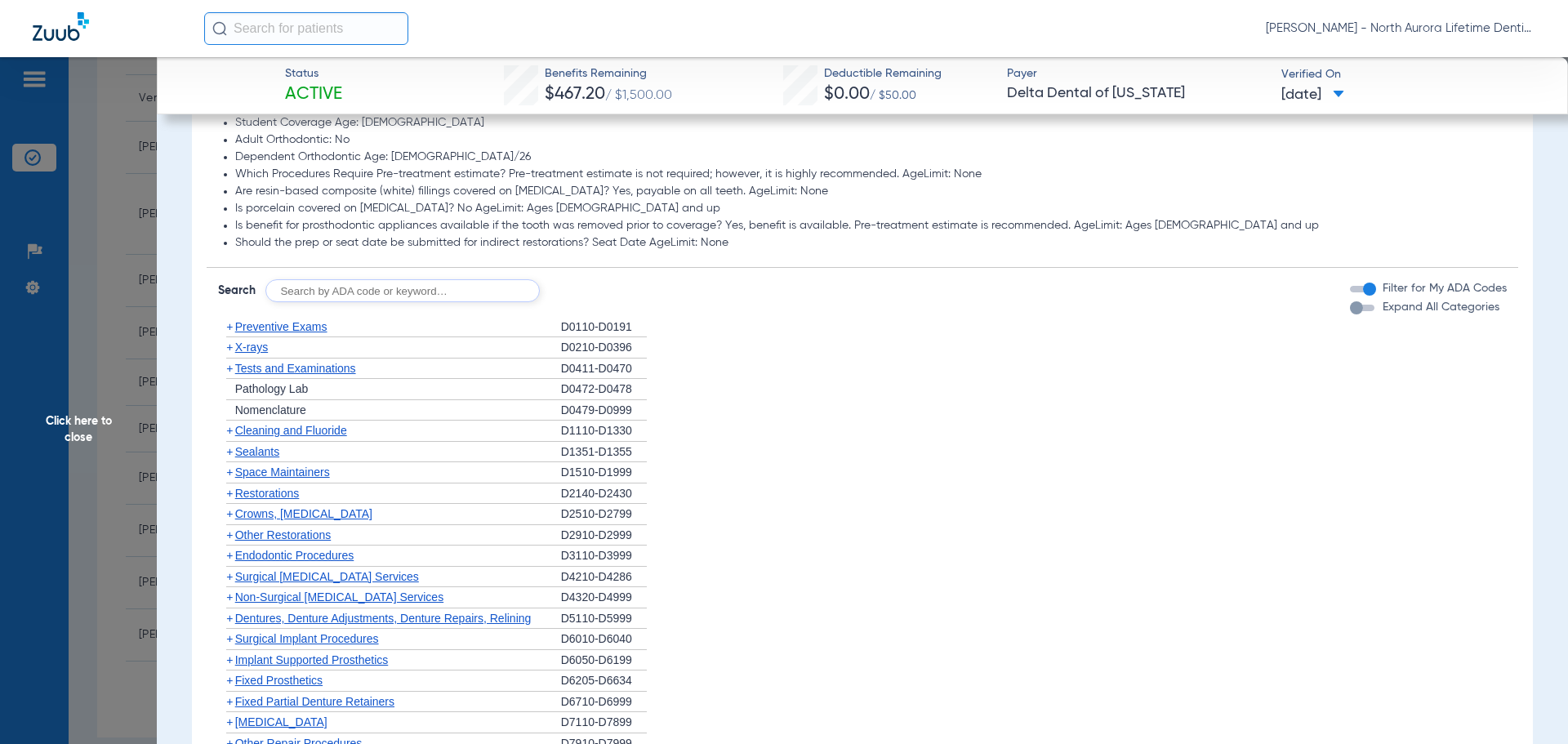
click at [1351, 308] on div "button" at bounding box center [1357, 307] width 13 height 13
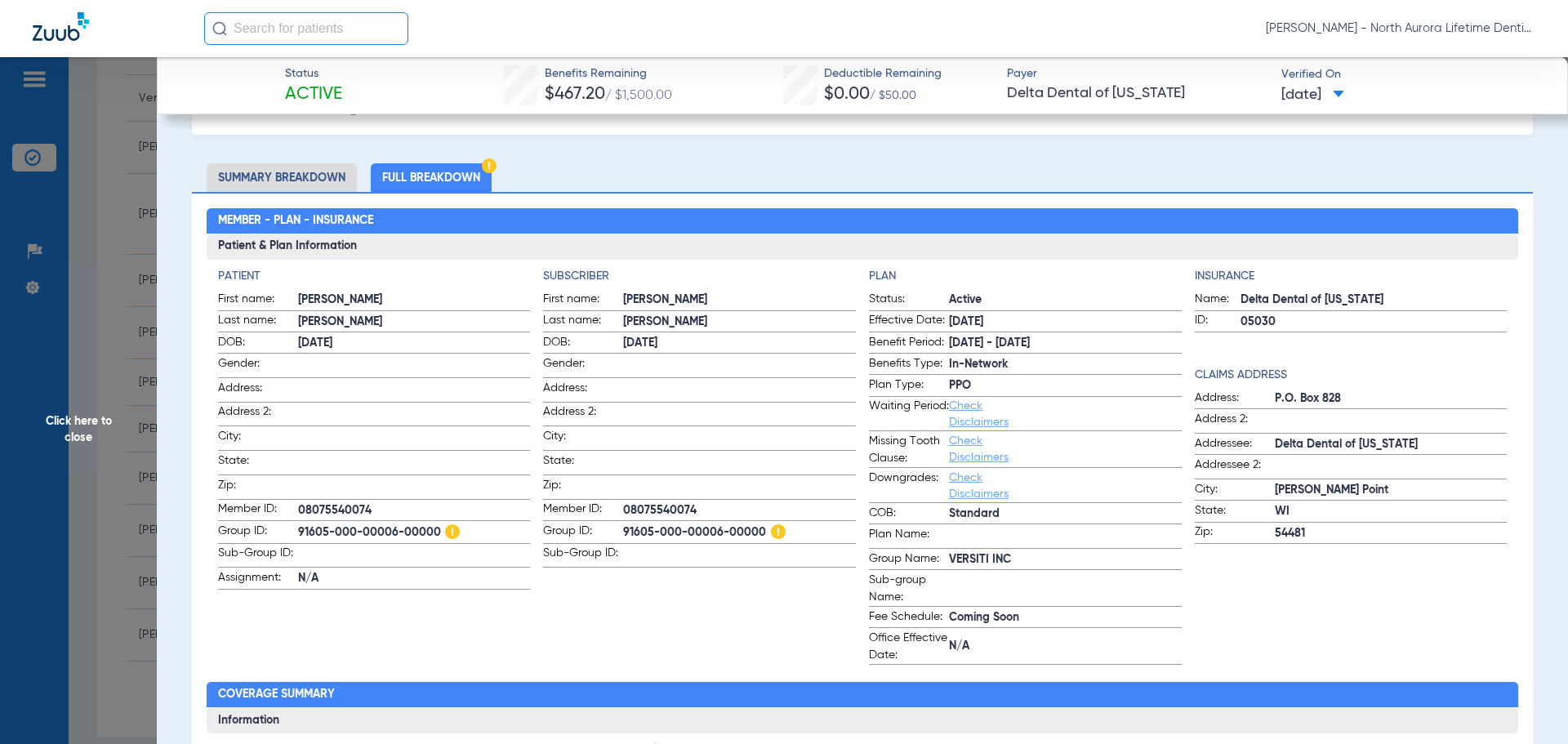
scroll to position [0, 0]
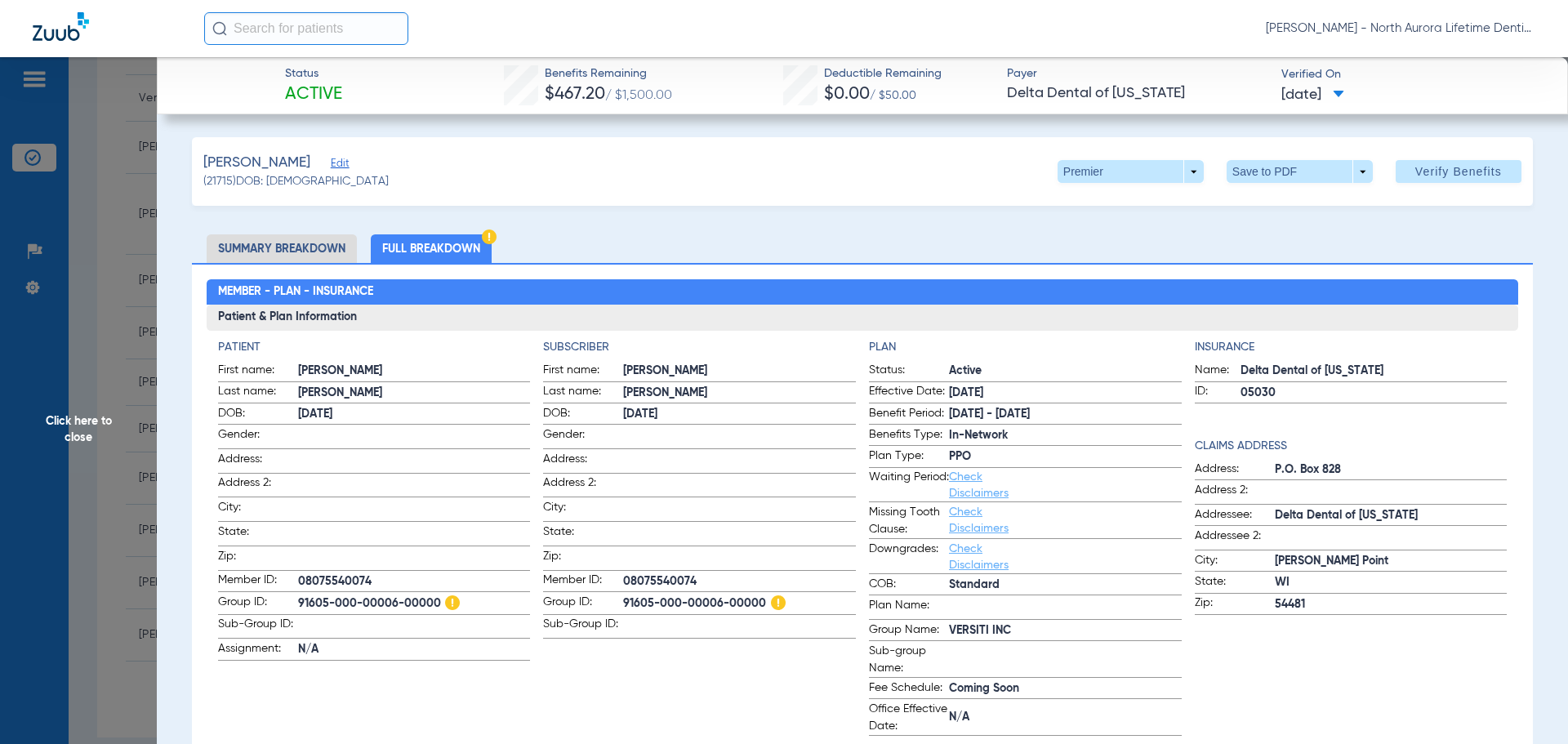
click at [417, 252] on li "Full Breakdown" at bounding box center [431, 248] width 121 height 29
click at [310, 253] on li "Summary Breakdown" at bounding box center [282, 248] width 150 height 29
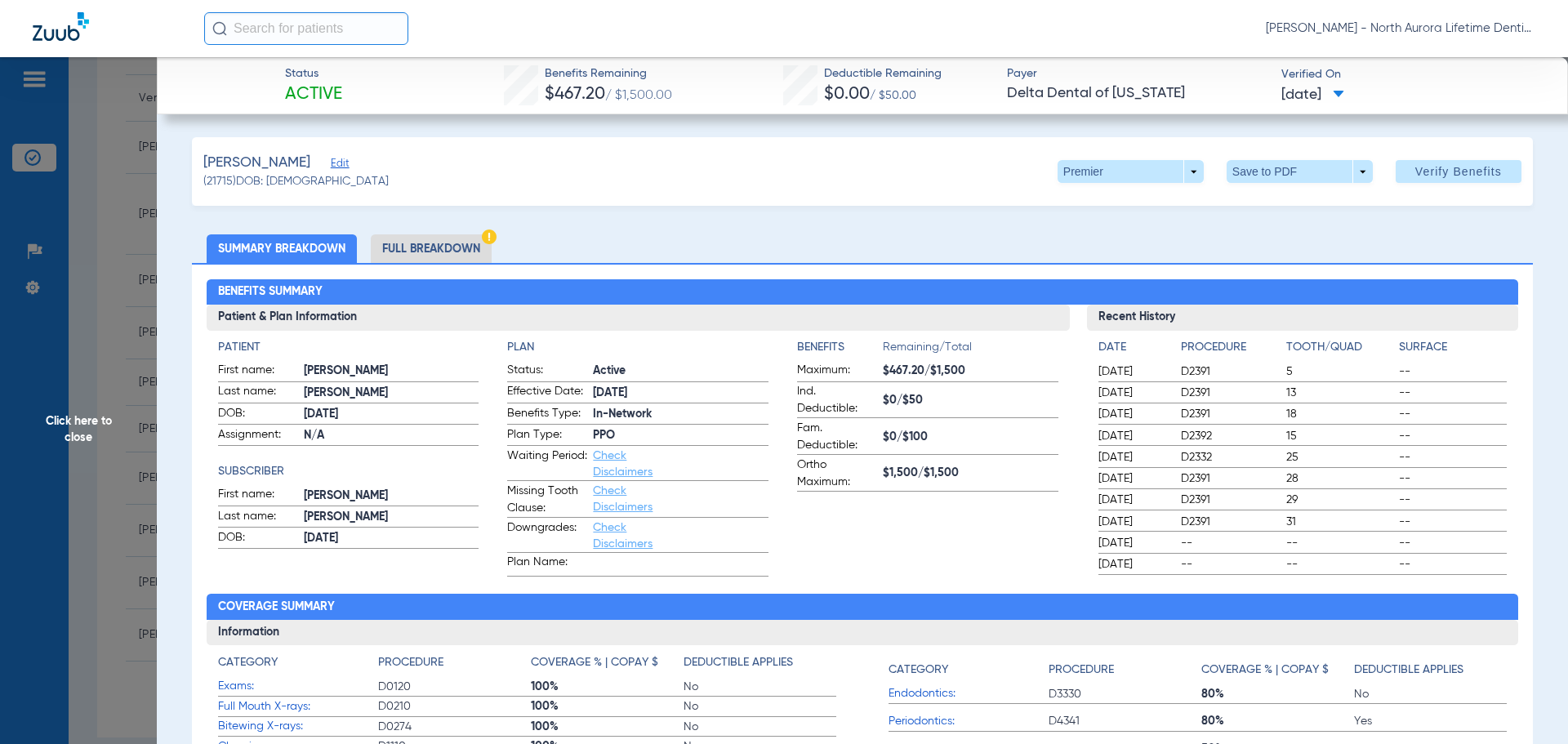
scroll to position [408, 0]
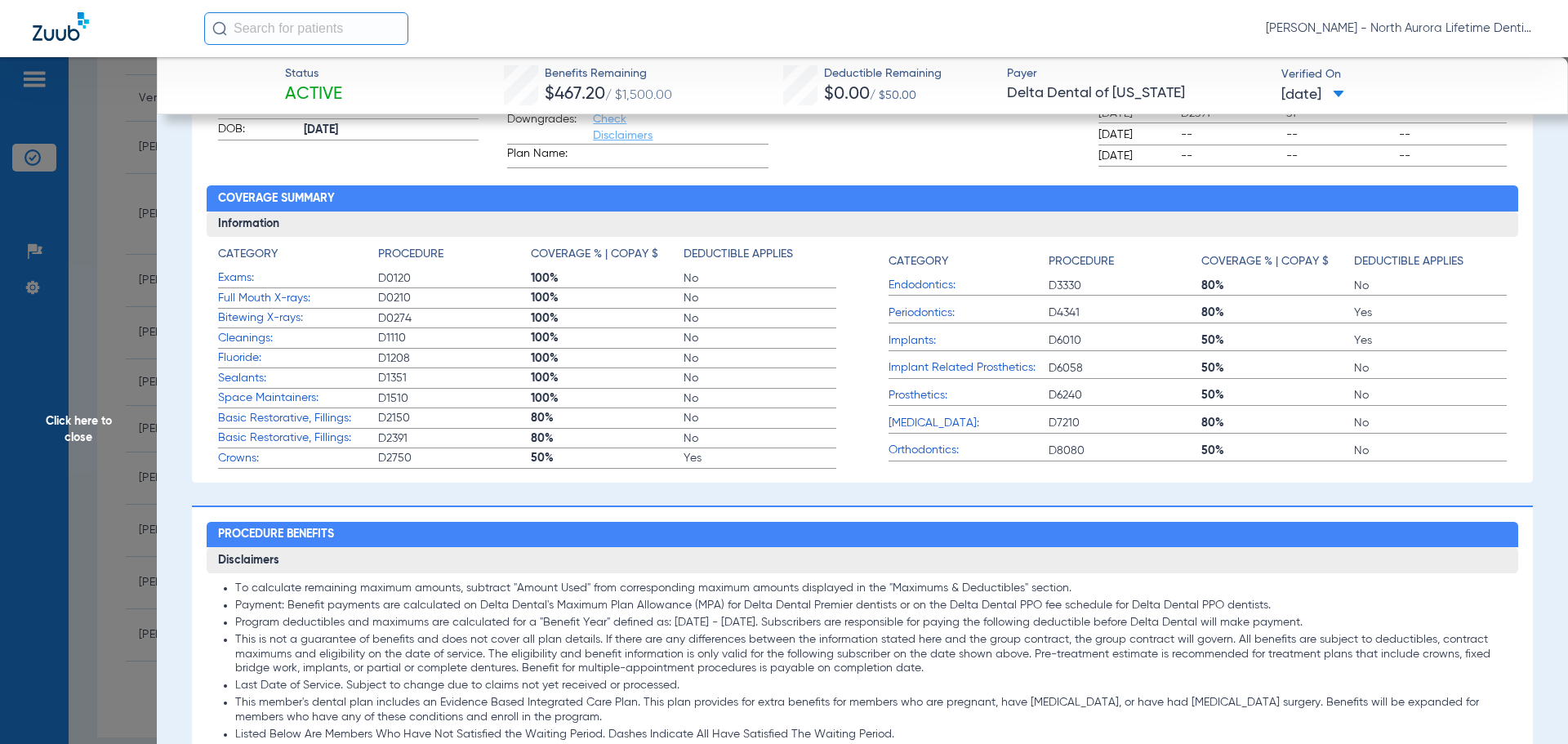
click at [88, 441] on span "Click here to close" at bounding box center [78, 429] width 157 height 744
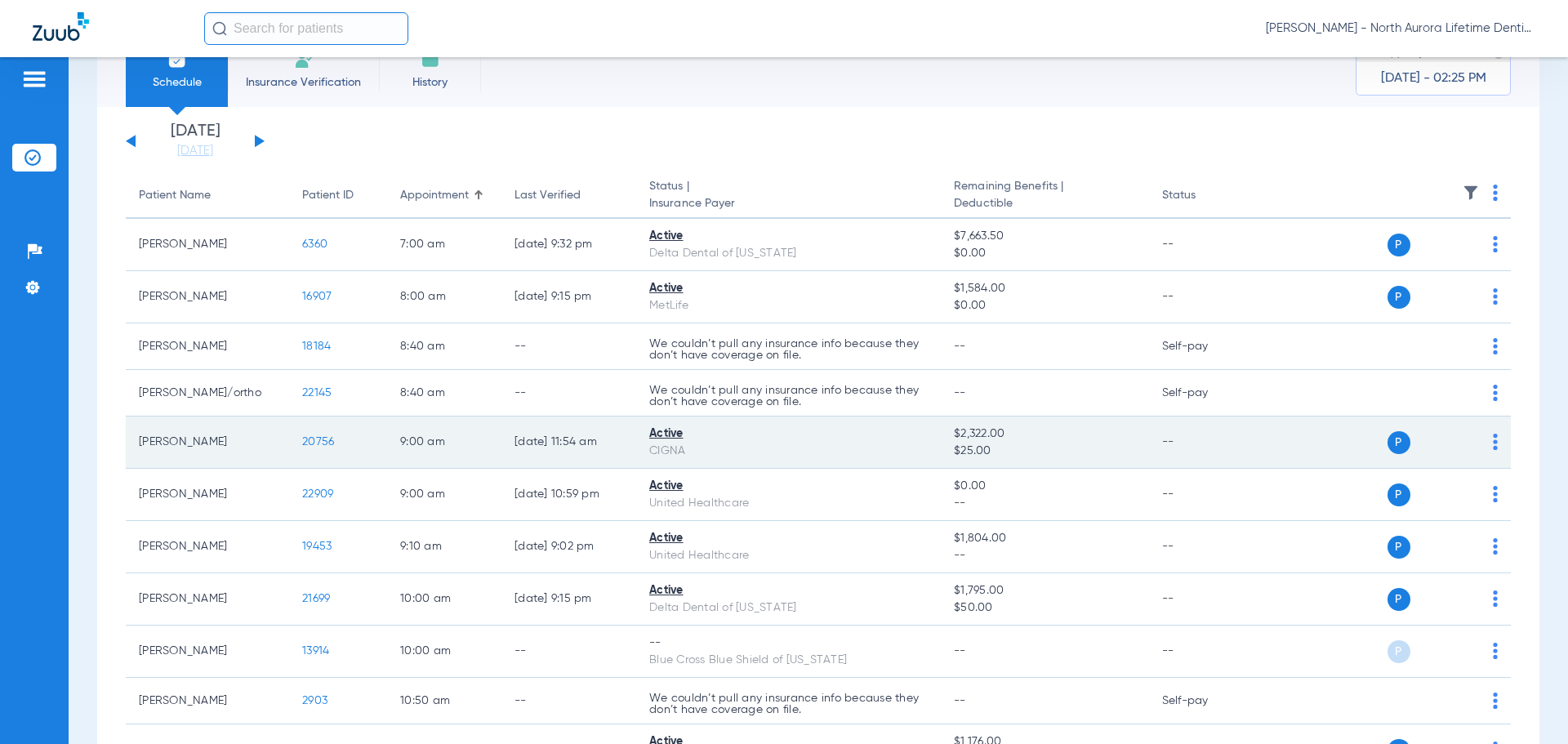
scroll to position [82, 0]
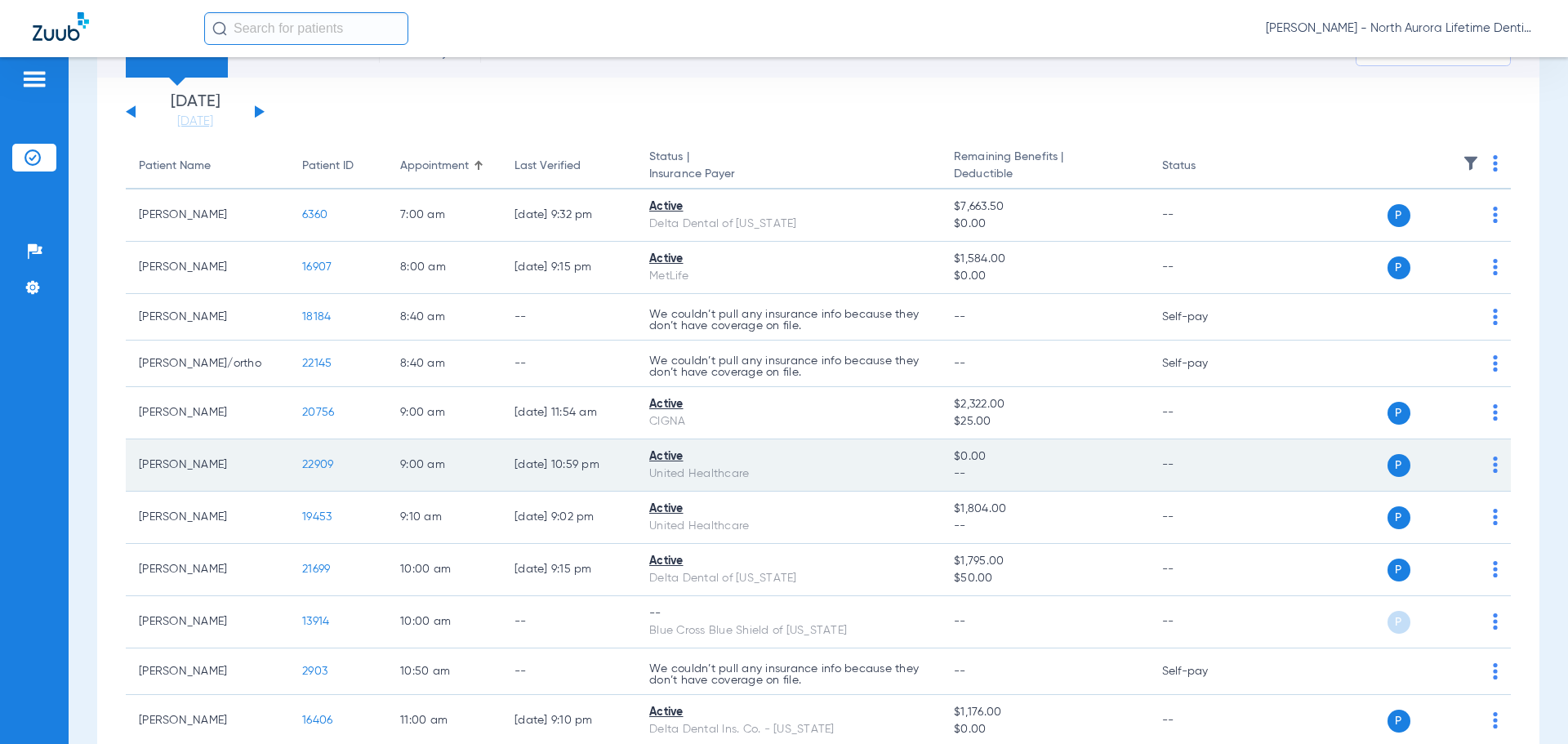
click at [310, 470] on span "22909" at bounding box center [317, 465] width 31 height 12
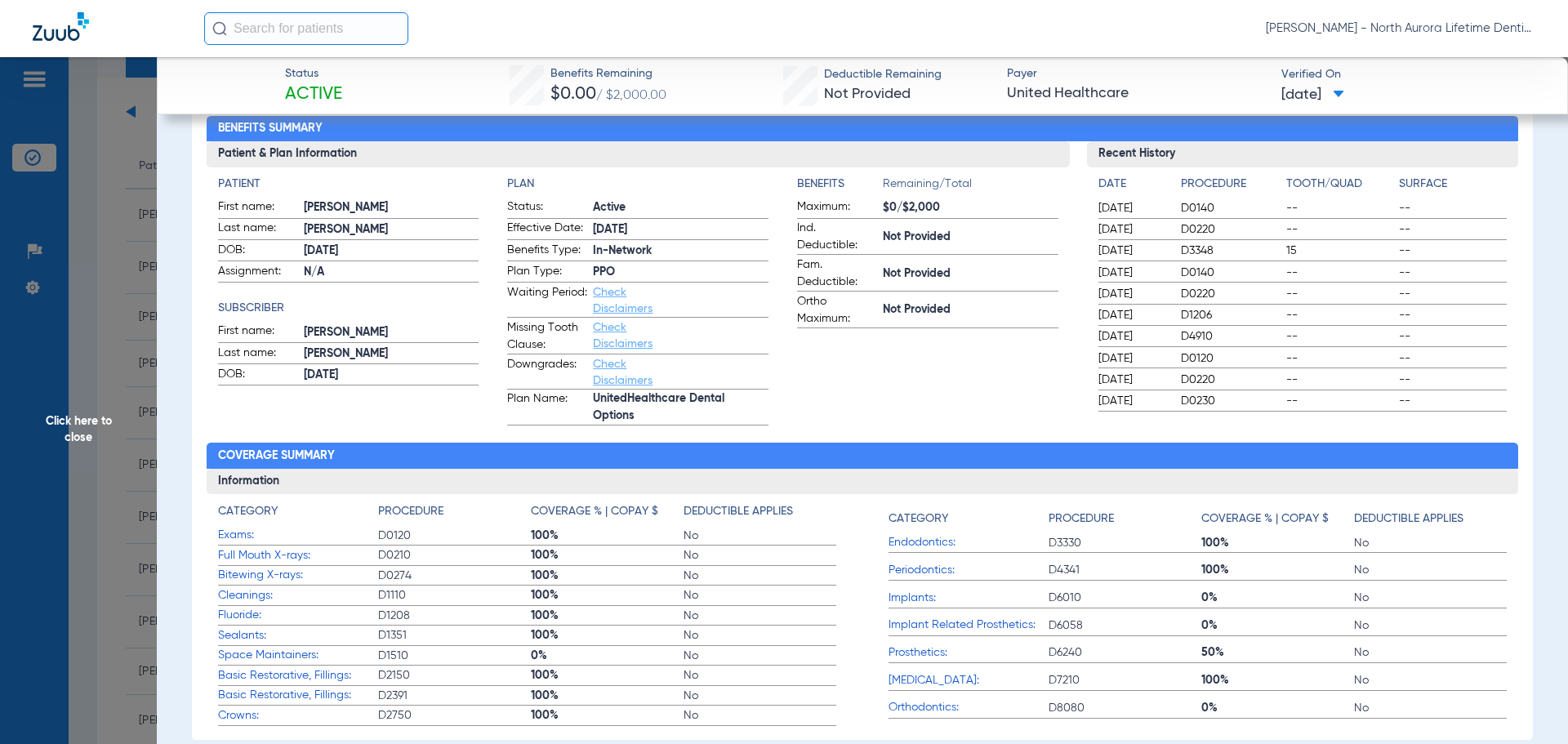
scroll to position [0, 0]
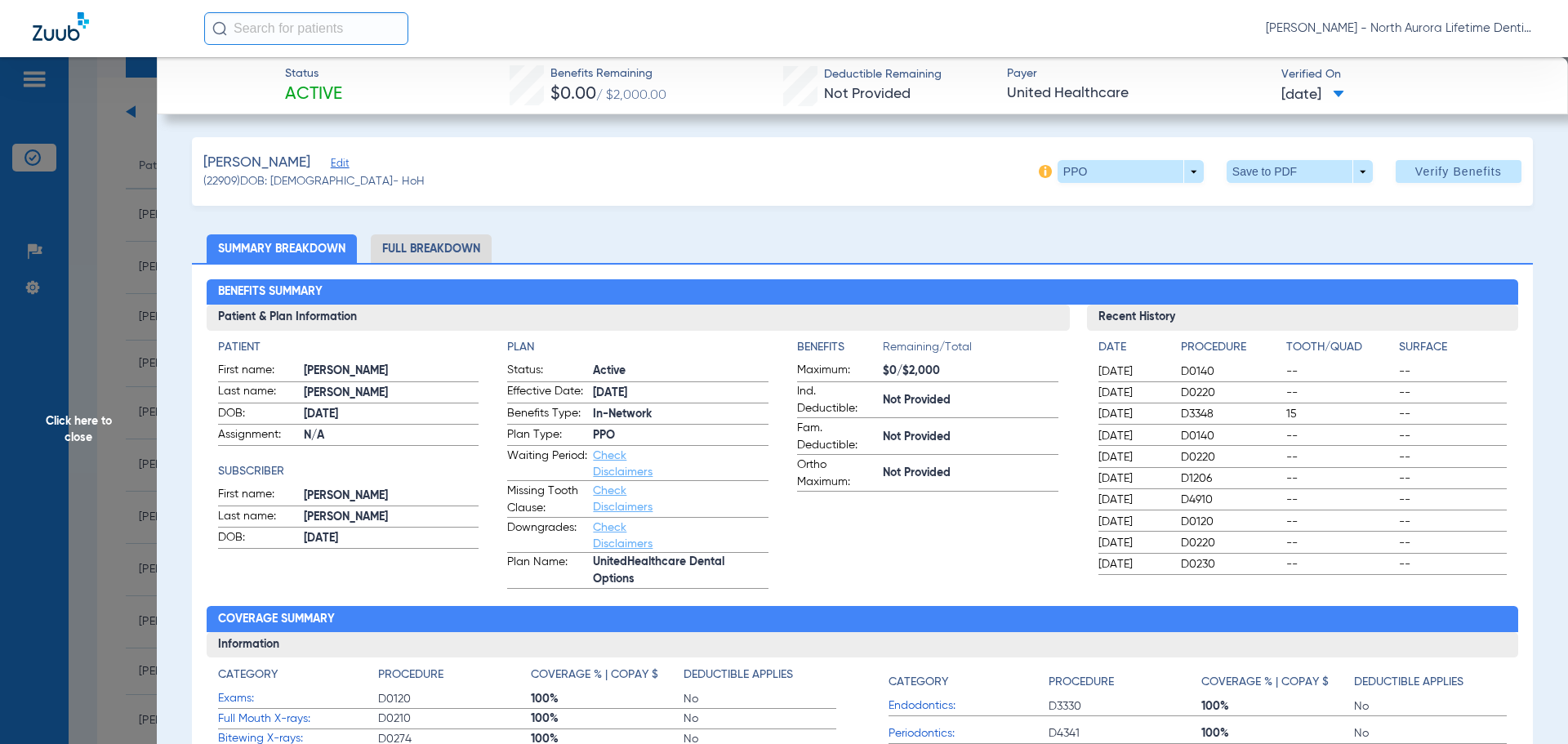
click at [412, 249] on li "Full Breakdown" at bounding box center [431, 248] width 121 height 29
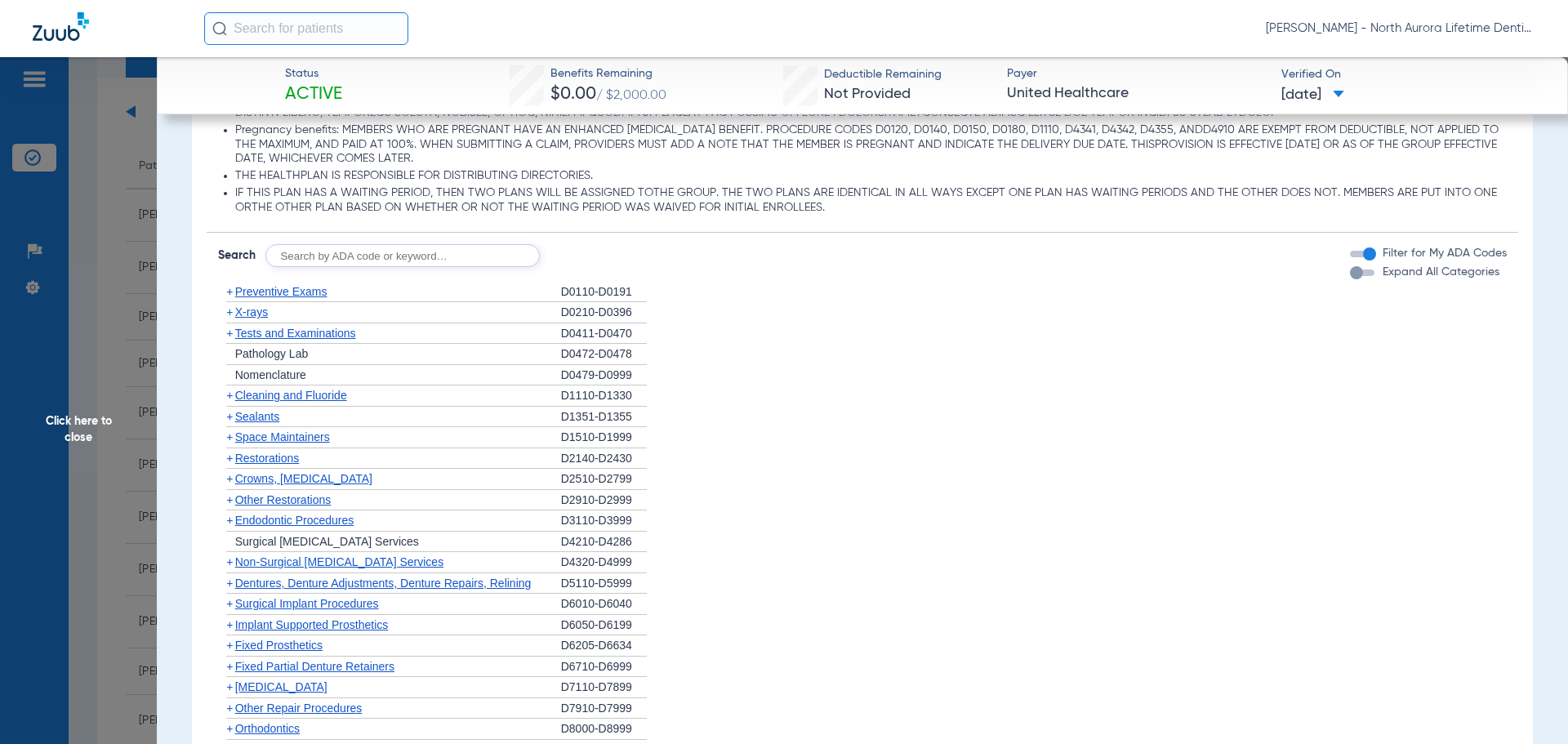
scroll to position [1388, 0]
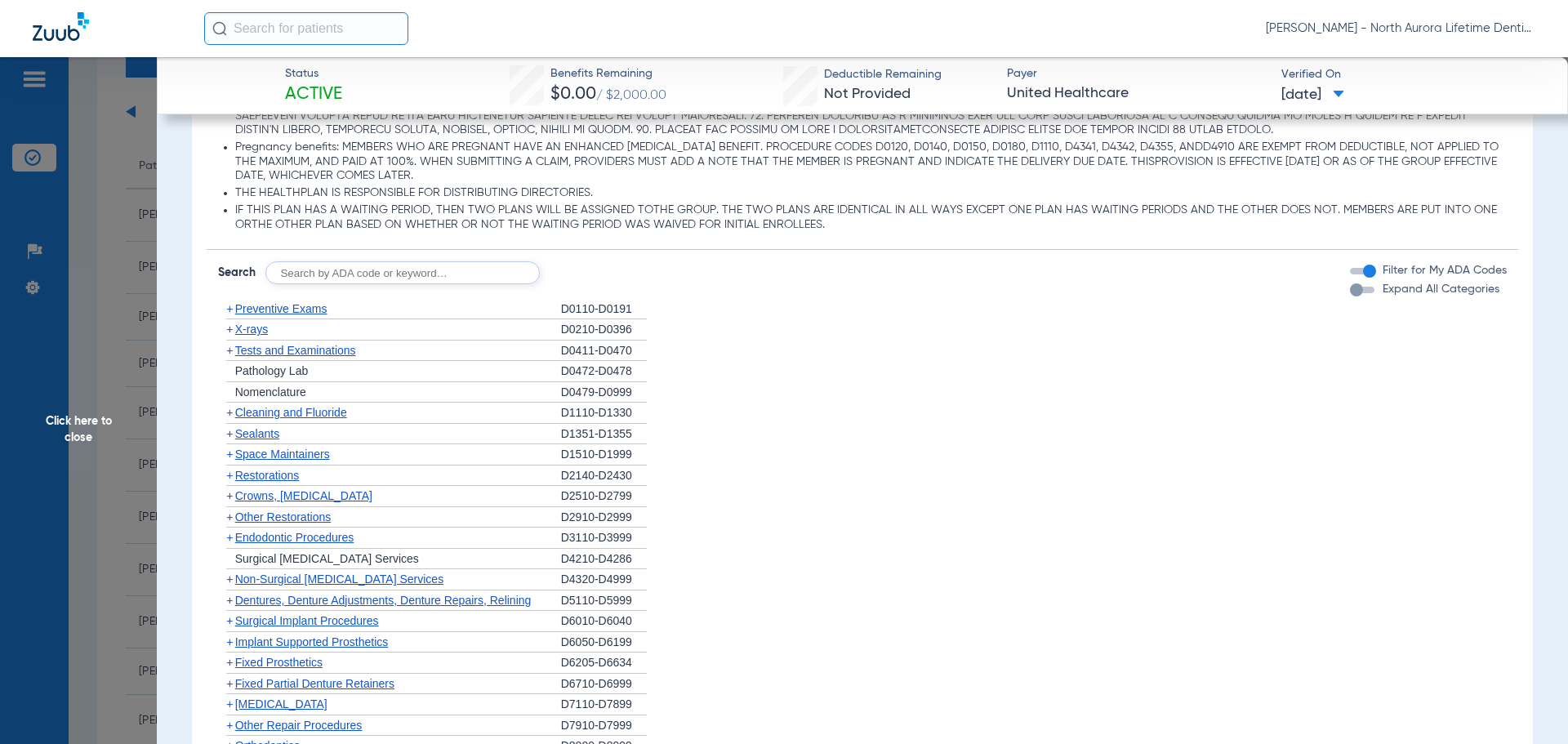
click at [1351, 294] on div "button" at bounding box center [1357, 289] width 13 height 13
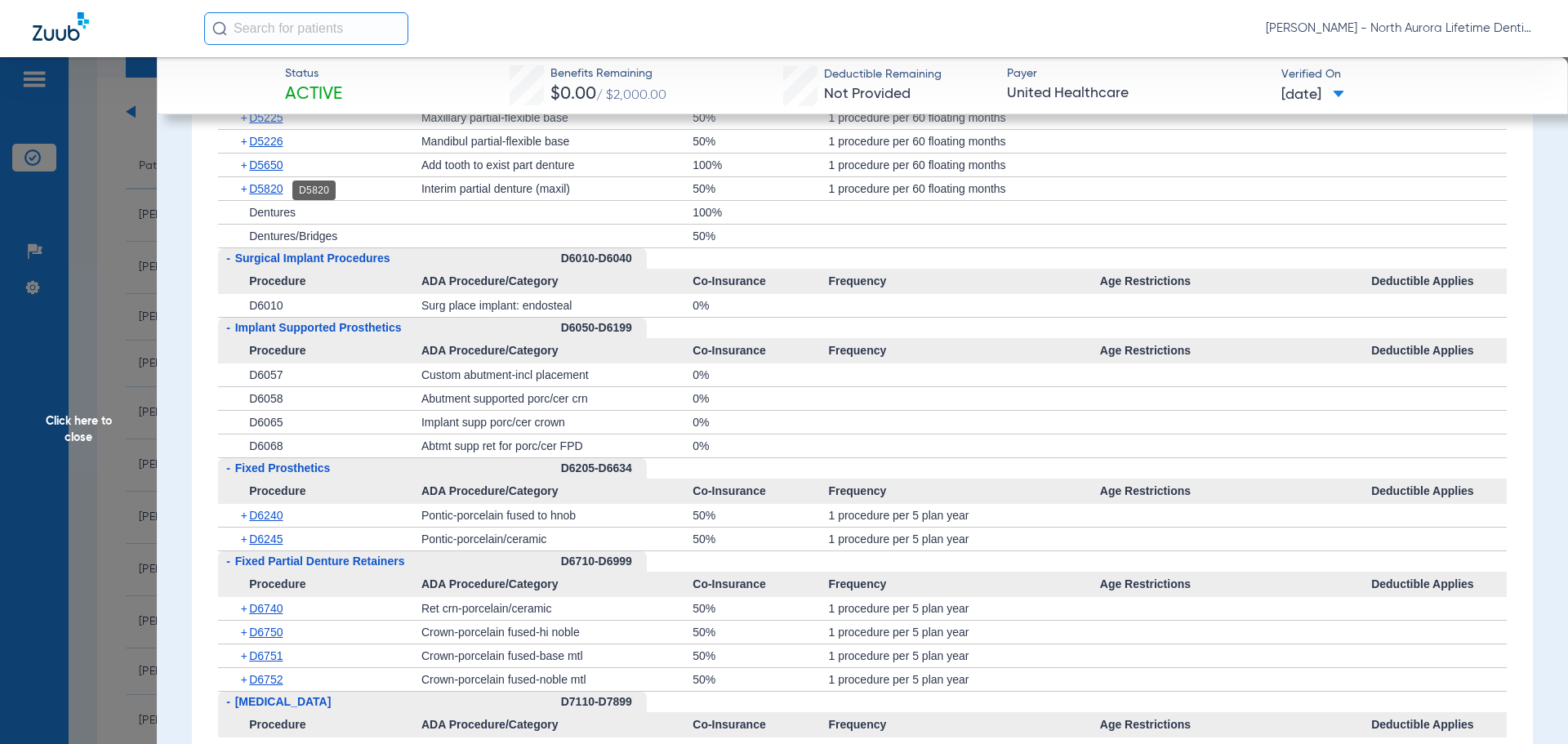
scroll to position [3477, 0]
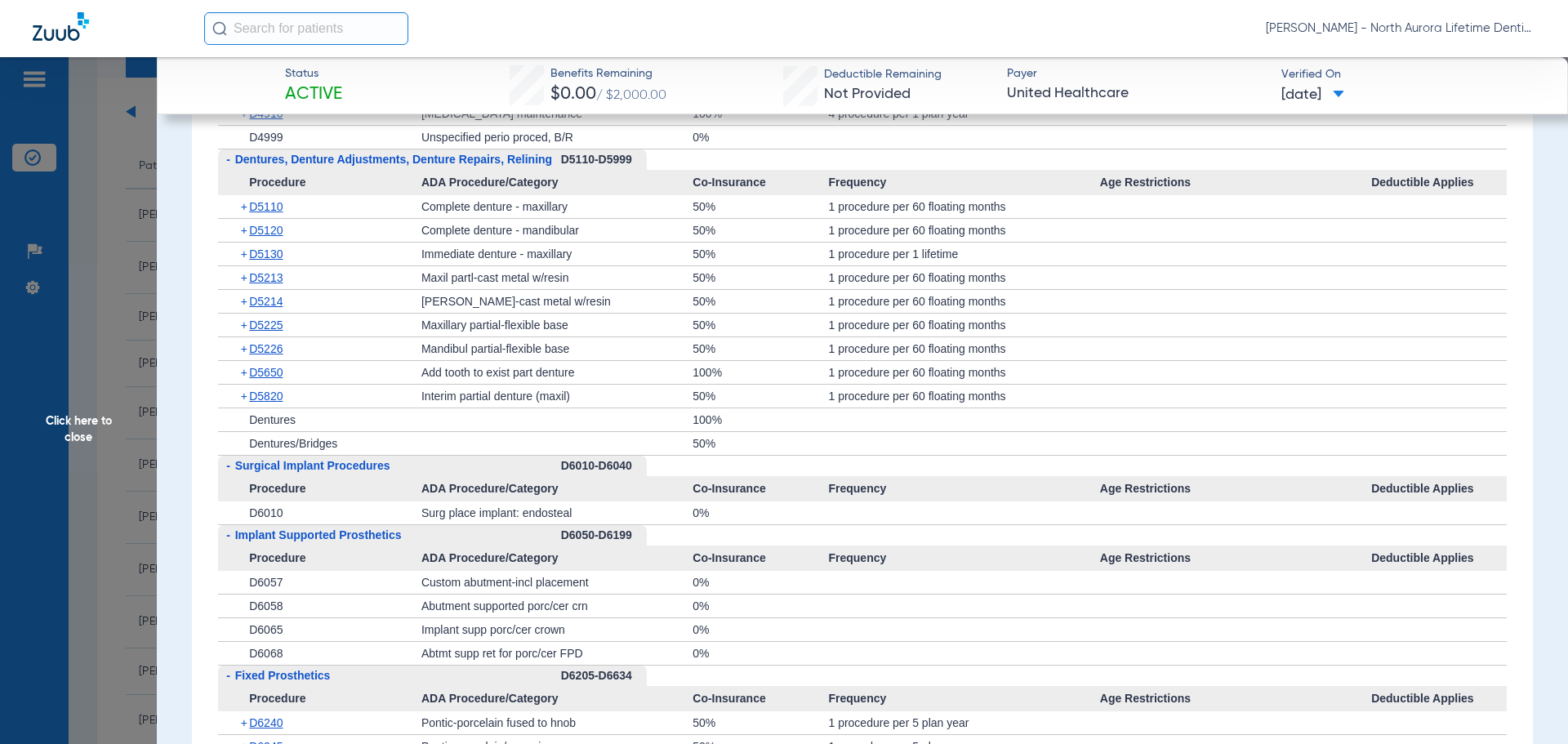
click at [88, 438] on span "Click here to close" at bounding box center [78, 429] width 157 height 744
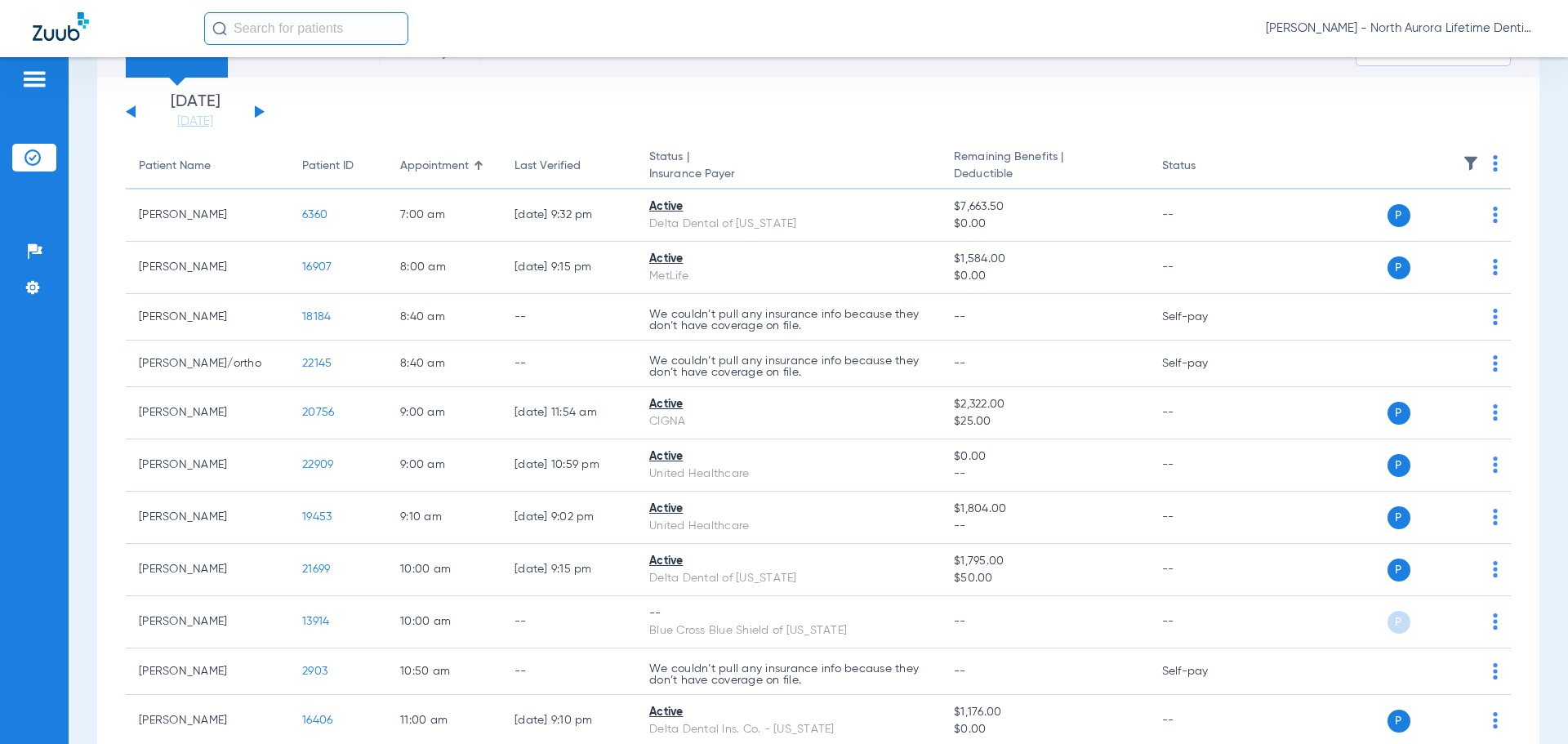
click at [130, 111] on button at bounding box center [130, 112] width 10 height 12
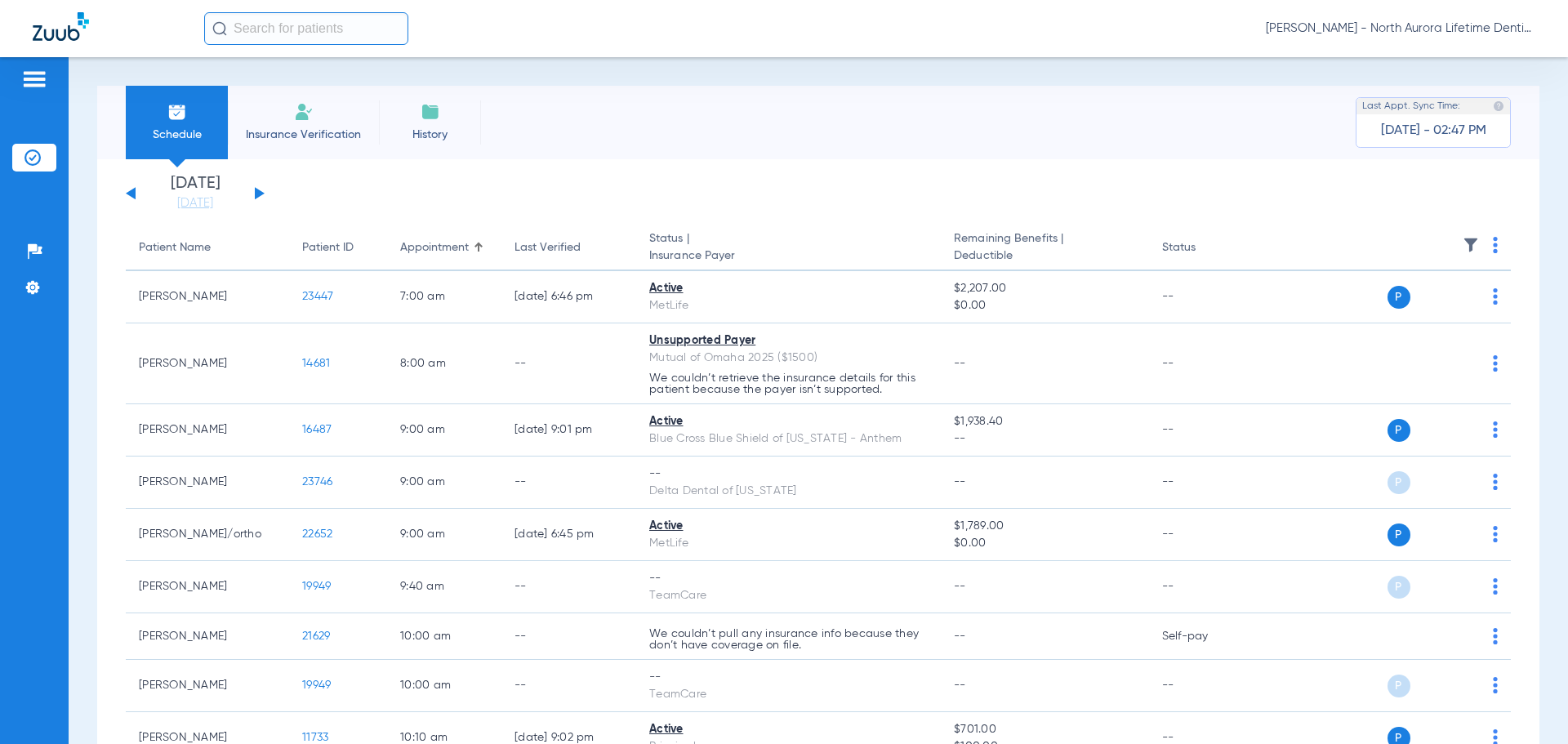
click at [130, 111] on li "Schedule" at bounding box center [176, 123] width 102 height 73
click at [130, 193] on button at bounding box center [130, 193] width 10 height 12
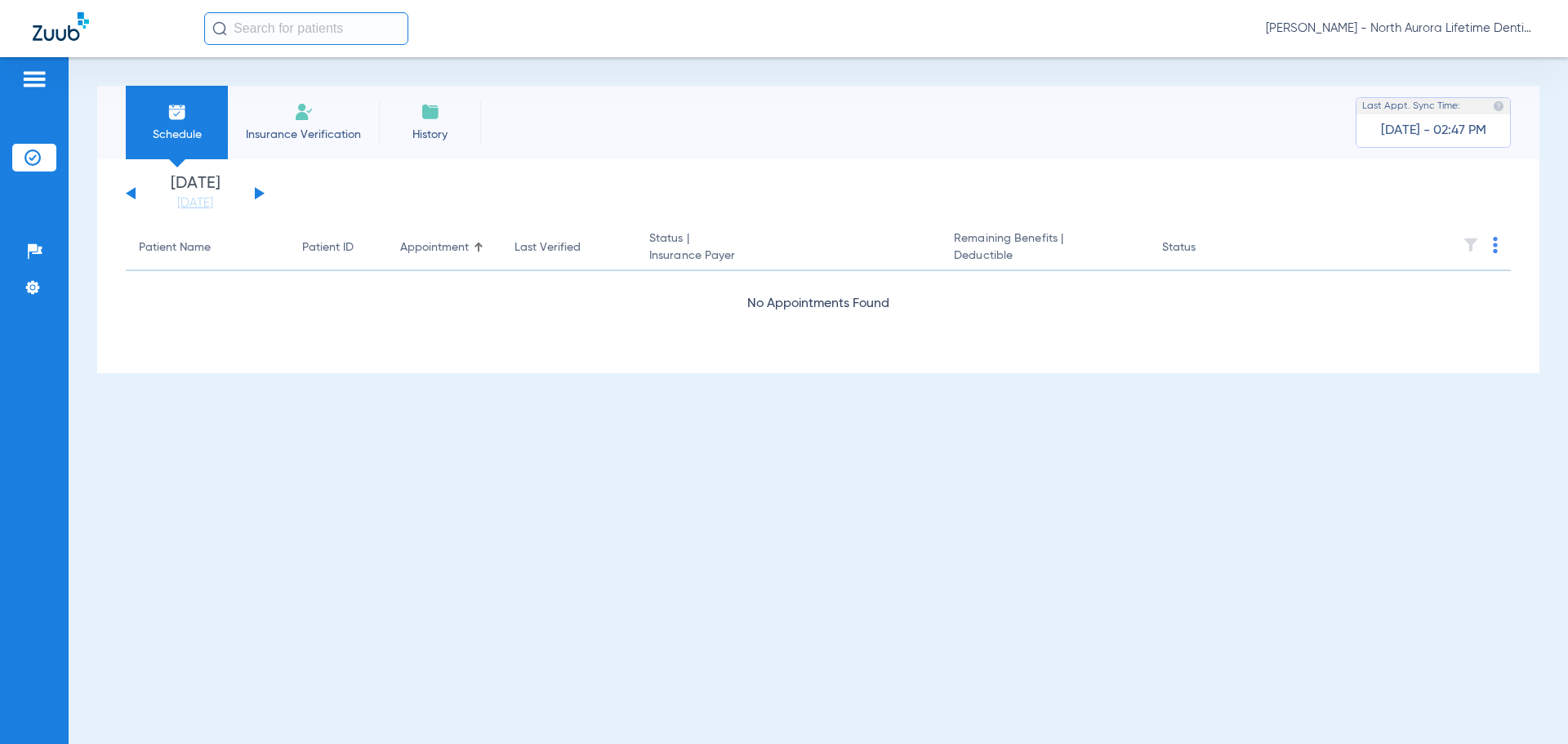
click at [130, 193] on button at bounding box center [130, 193] width 10 height 12
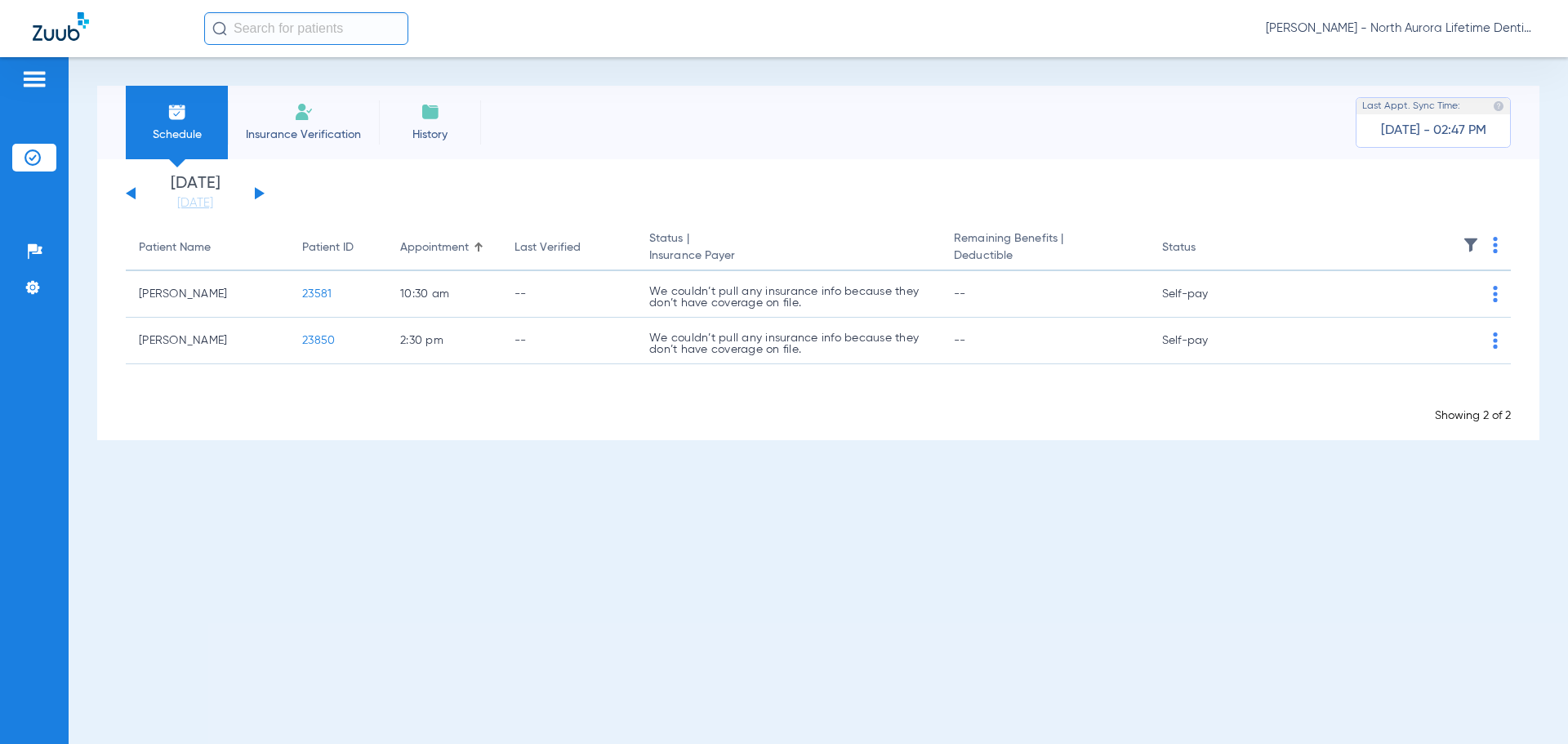
click at [130, 193] on button at bounding box center [130, 193] width 10 height 12
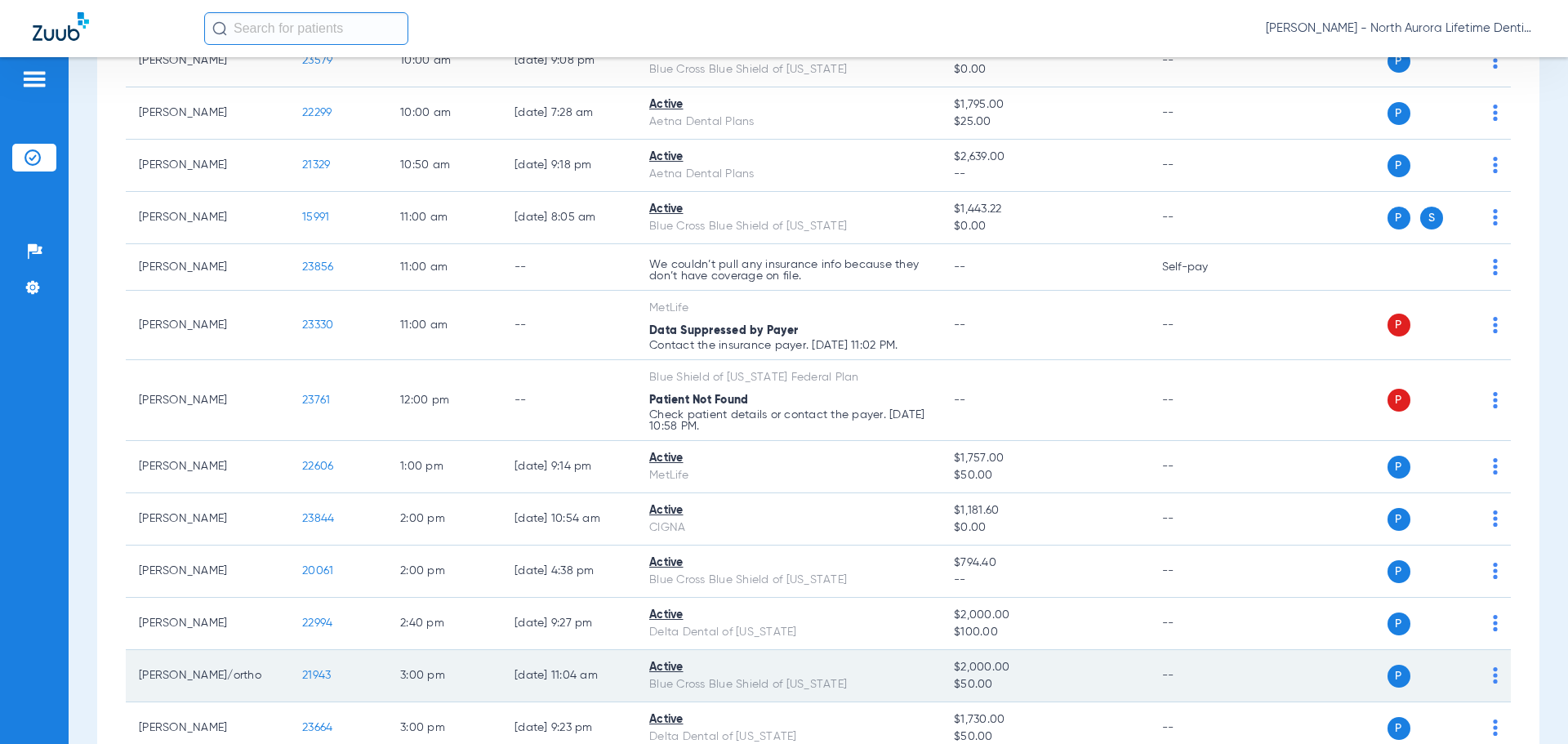
scroll to position [572, 0]
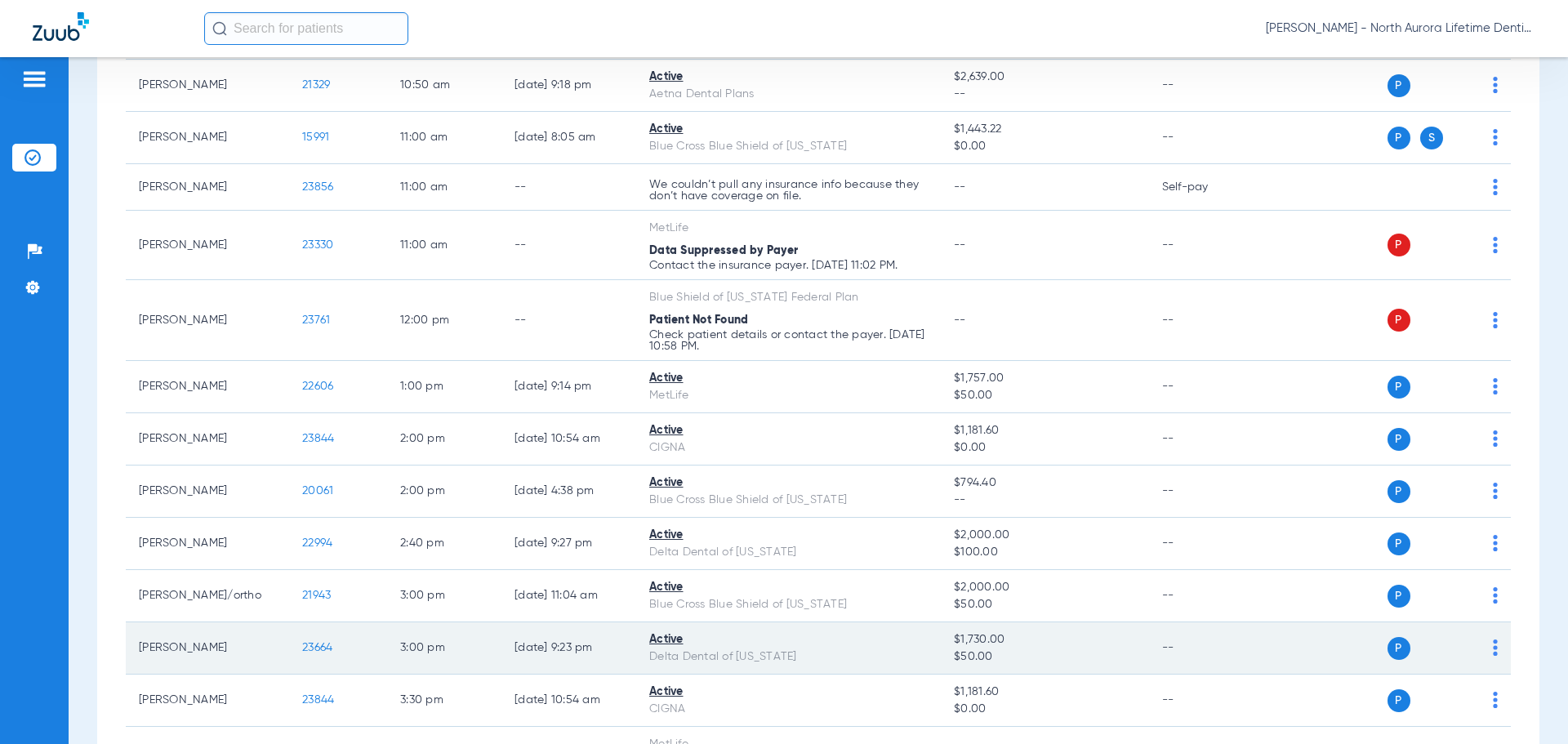
click at [314, 645] on span "23664" at bounding box center [317, 648] width 31 height 12
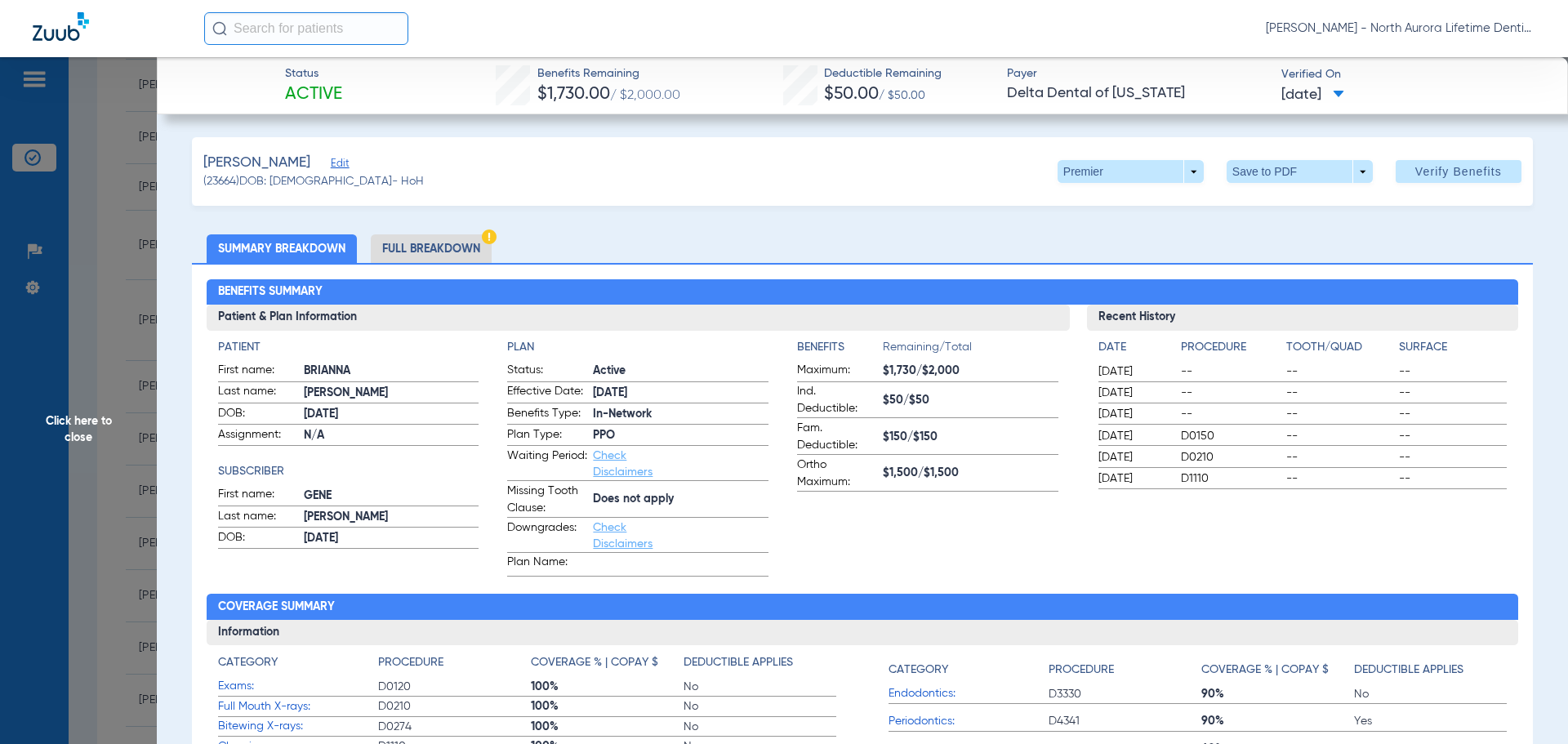
click at [452, 251] on li "Full Breakdown" at bounding box center [431, 248] width 121 height 29
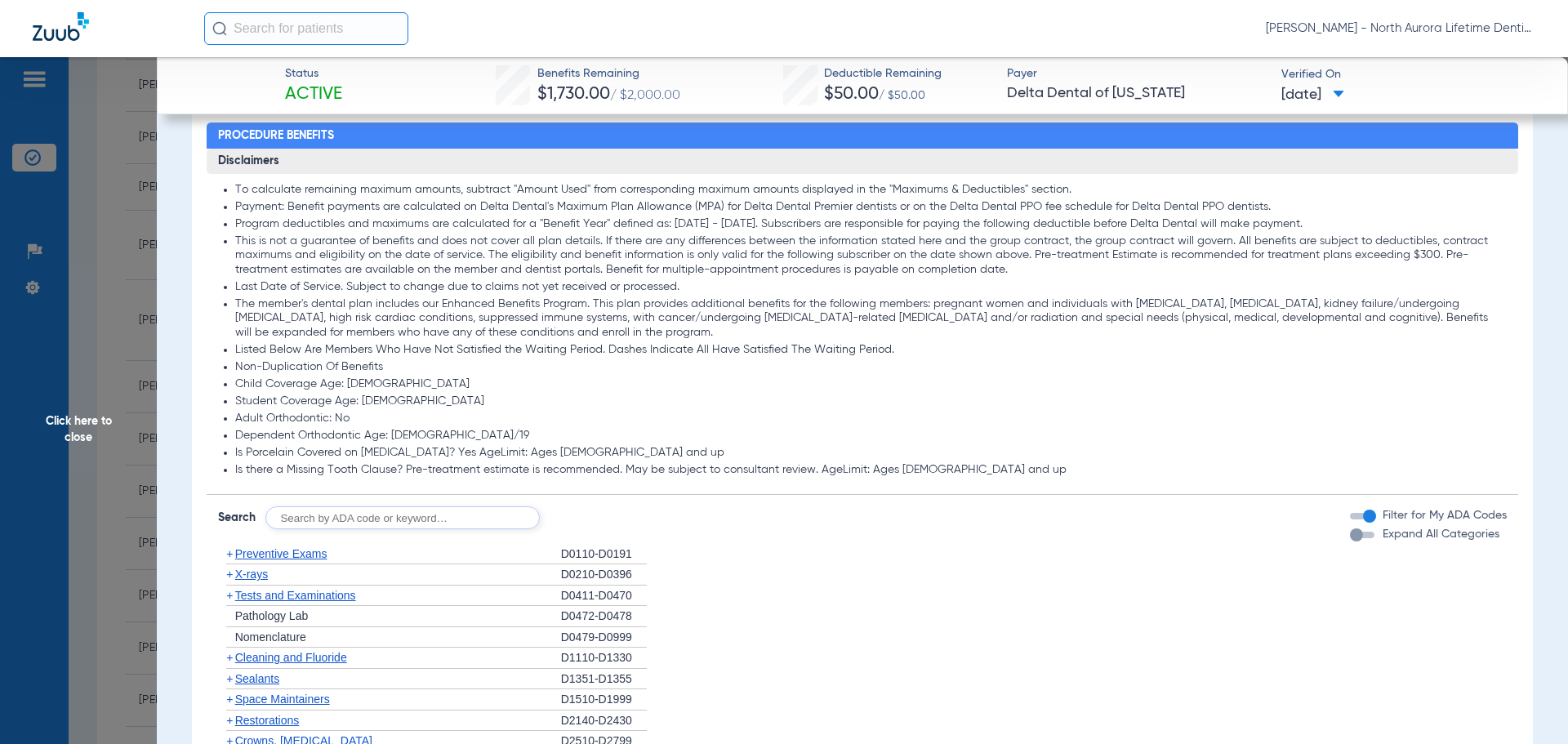
scroll to position [1143, 0]
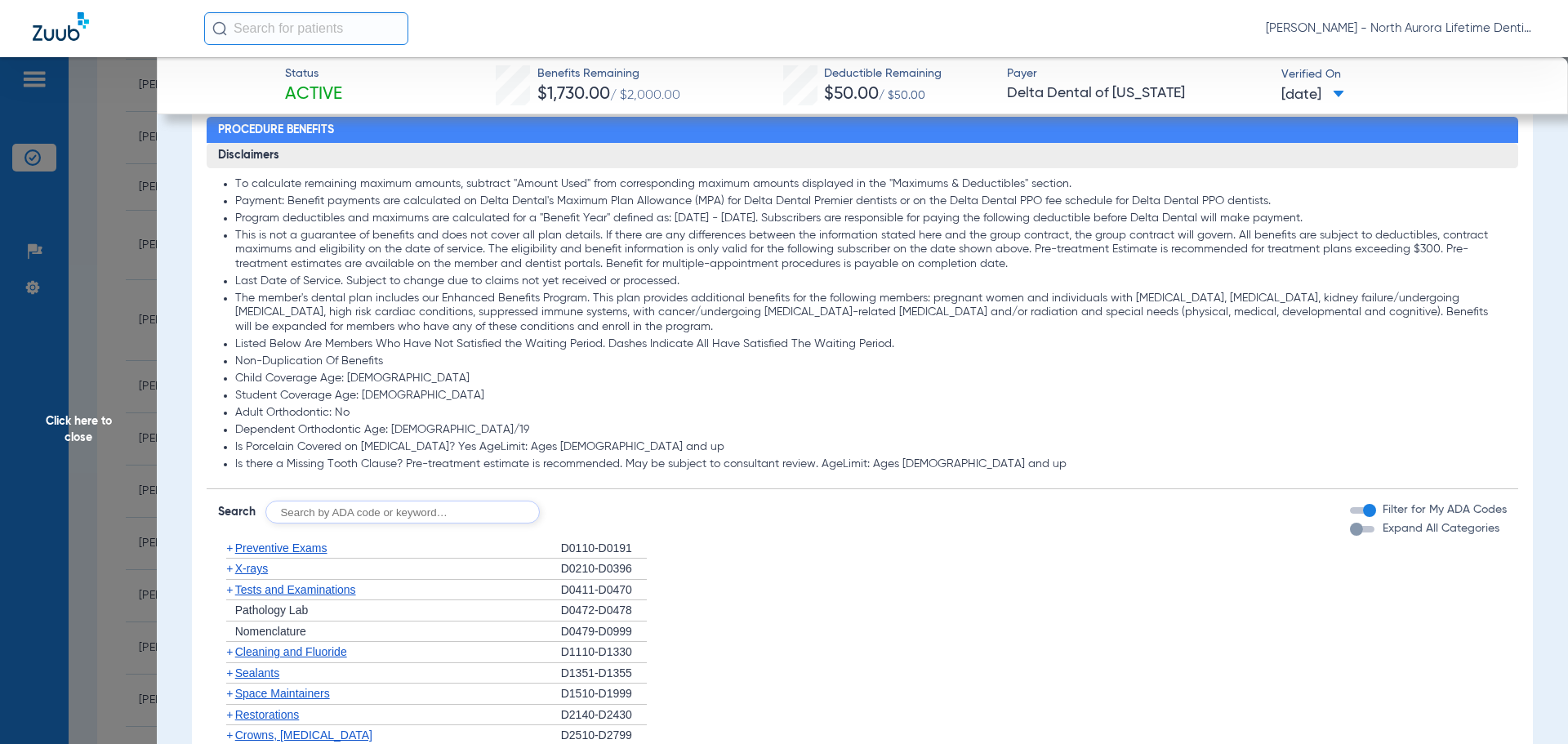
drag, startPoint x: 1345, startPoint y: 533, endPoint x: 1319, endPoint y: 543, distance: 27.9
click at [1351, 533] on div "button" at bounding box center [1357, 529] width 13 height 13
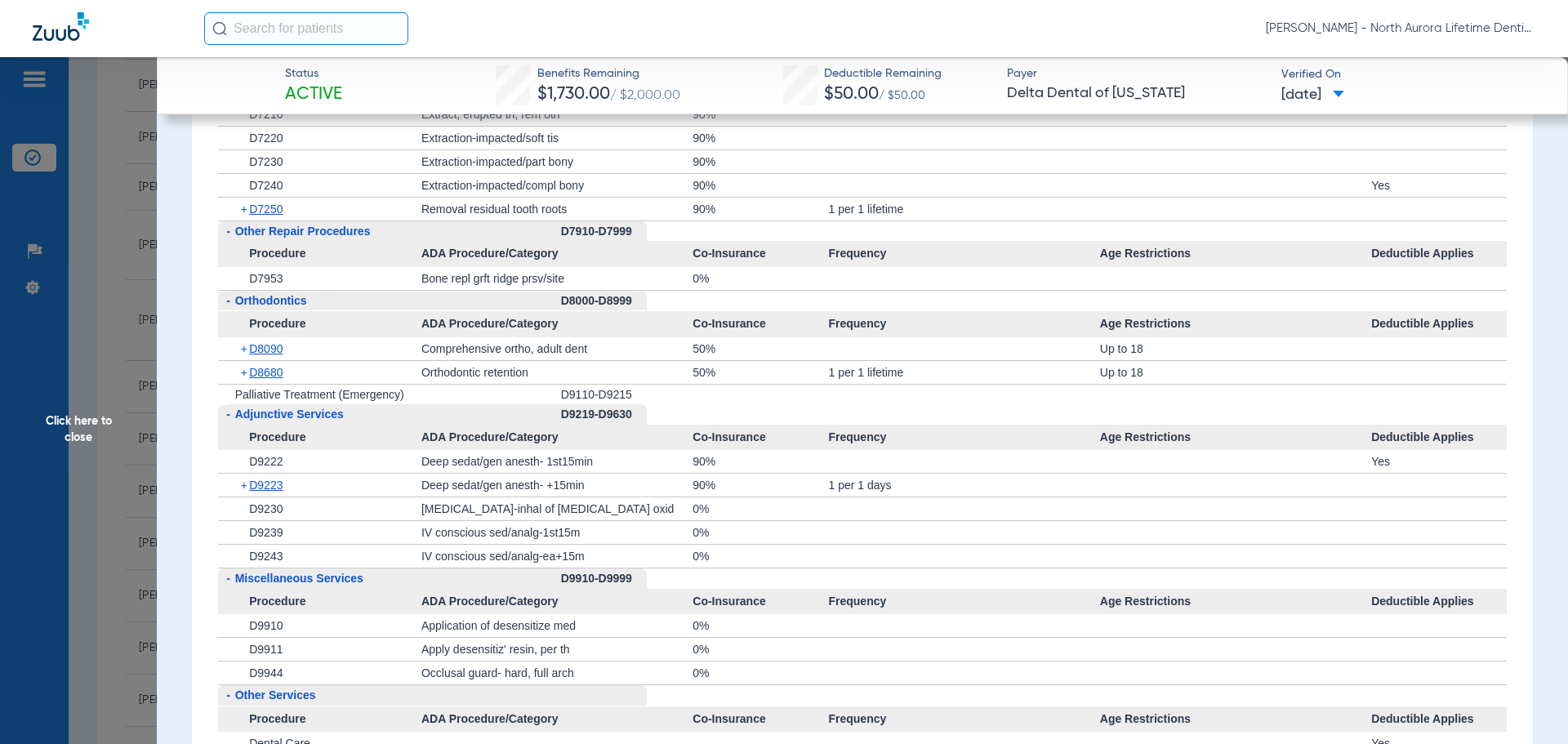
scroll to position [4411, 0]
click at [80, 435] on span "Click here to close" at bounding box center [78, 429] width 157 height 744
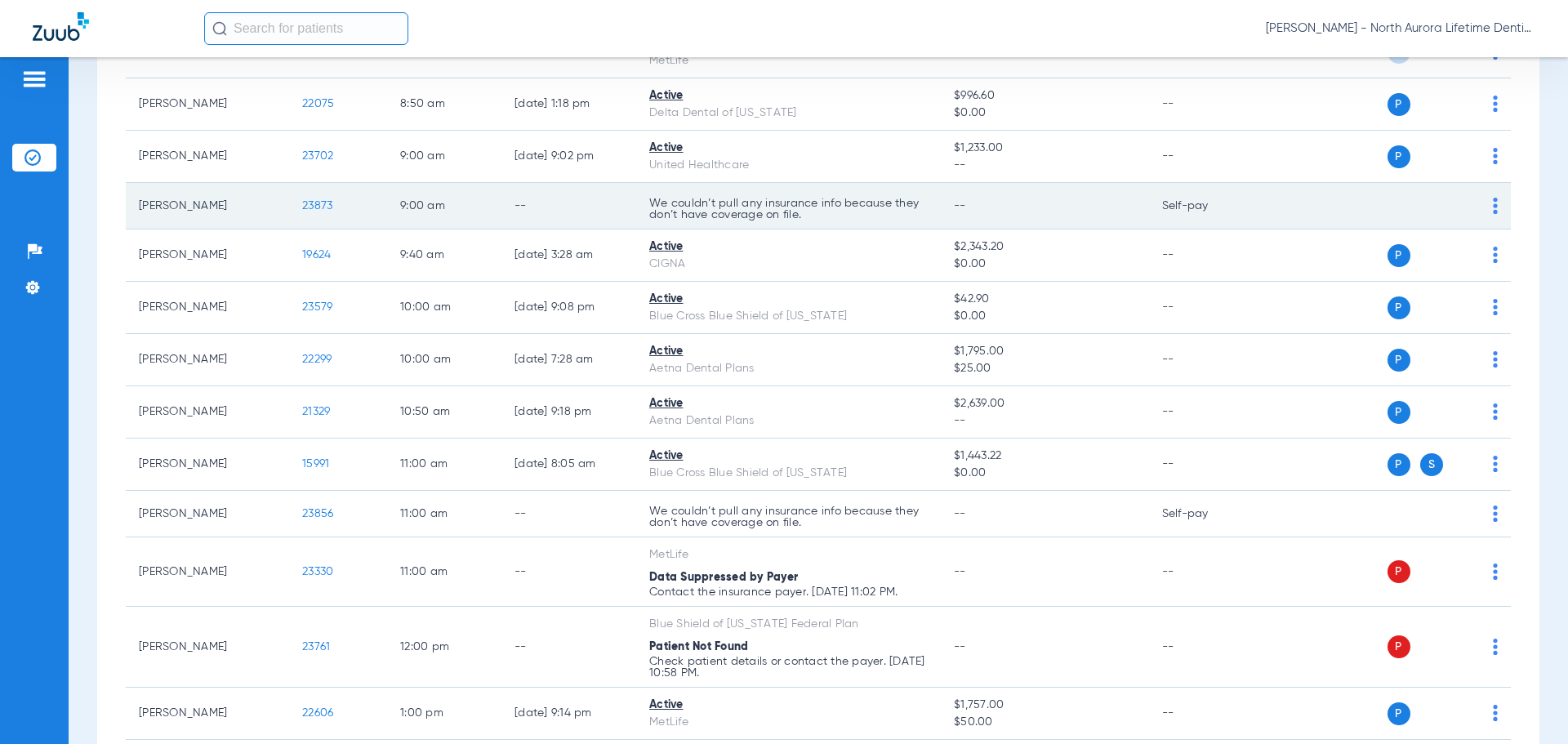
scroll to position [0, 0]
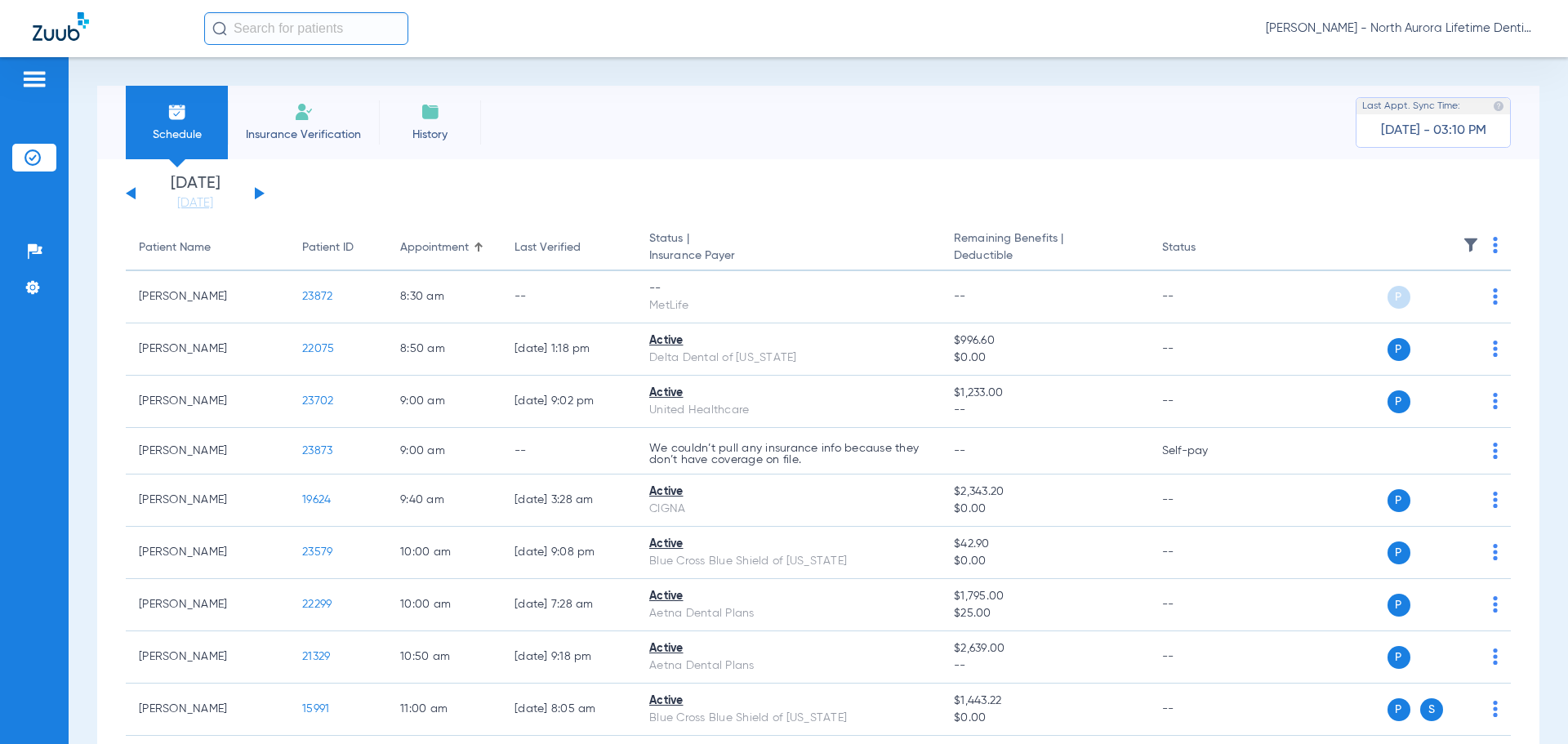
click at [257, 191] on button at bounding box center [260, 193] width 10 height 12
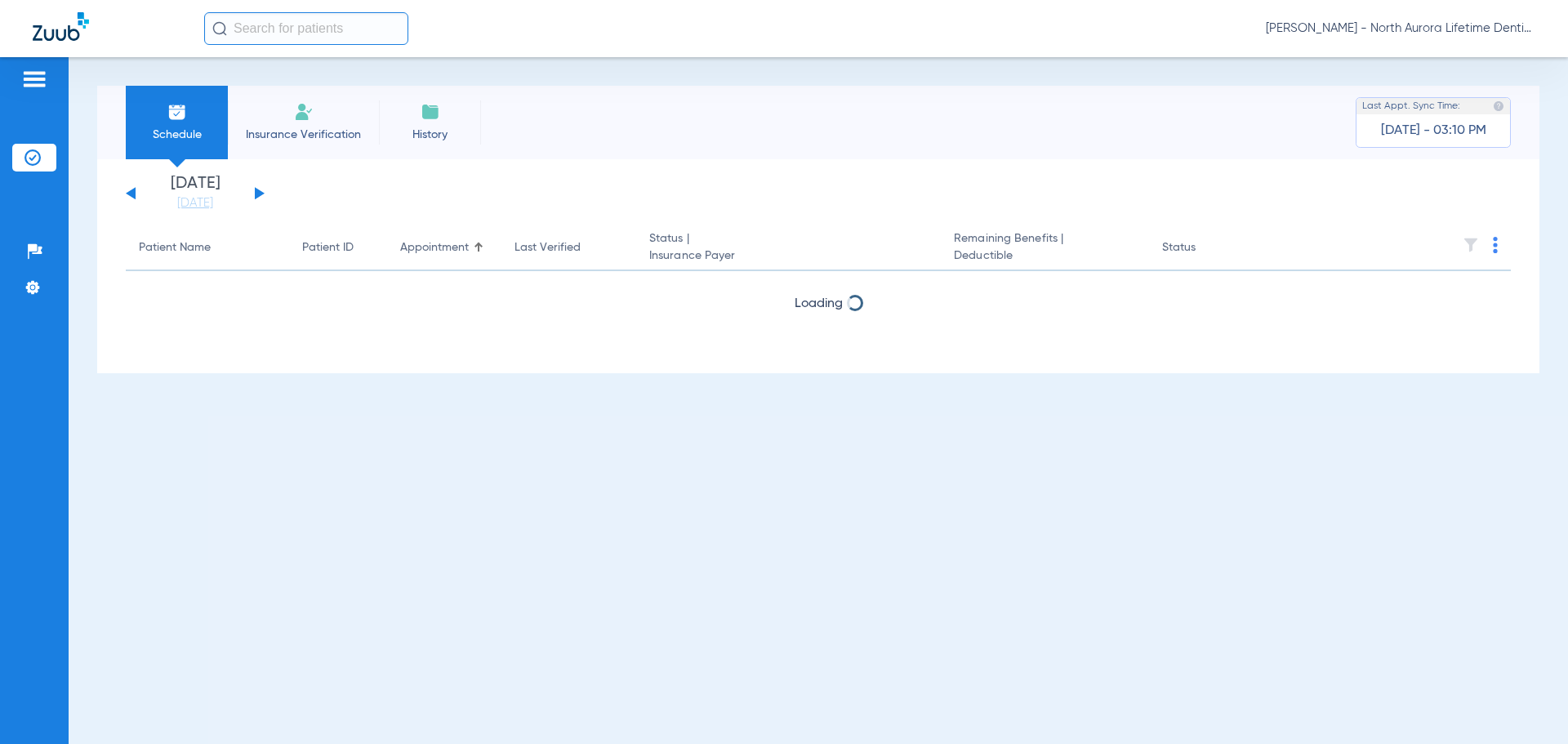
click at [257, 191] on button at bounding box center [260, 193] width 10 height 12
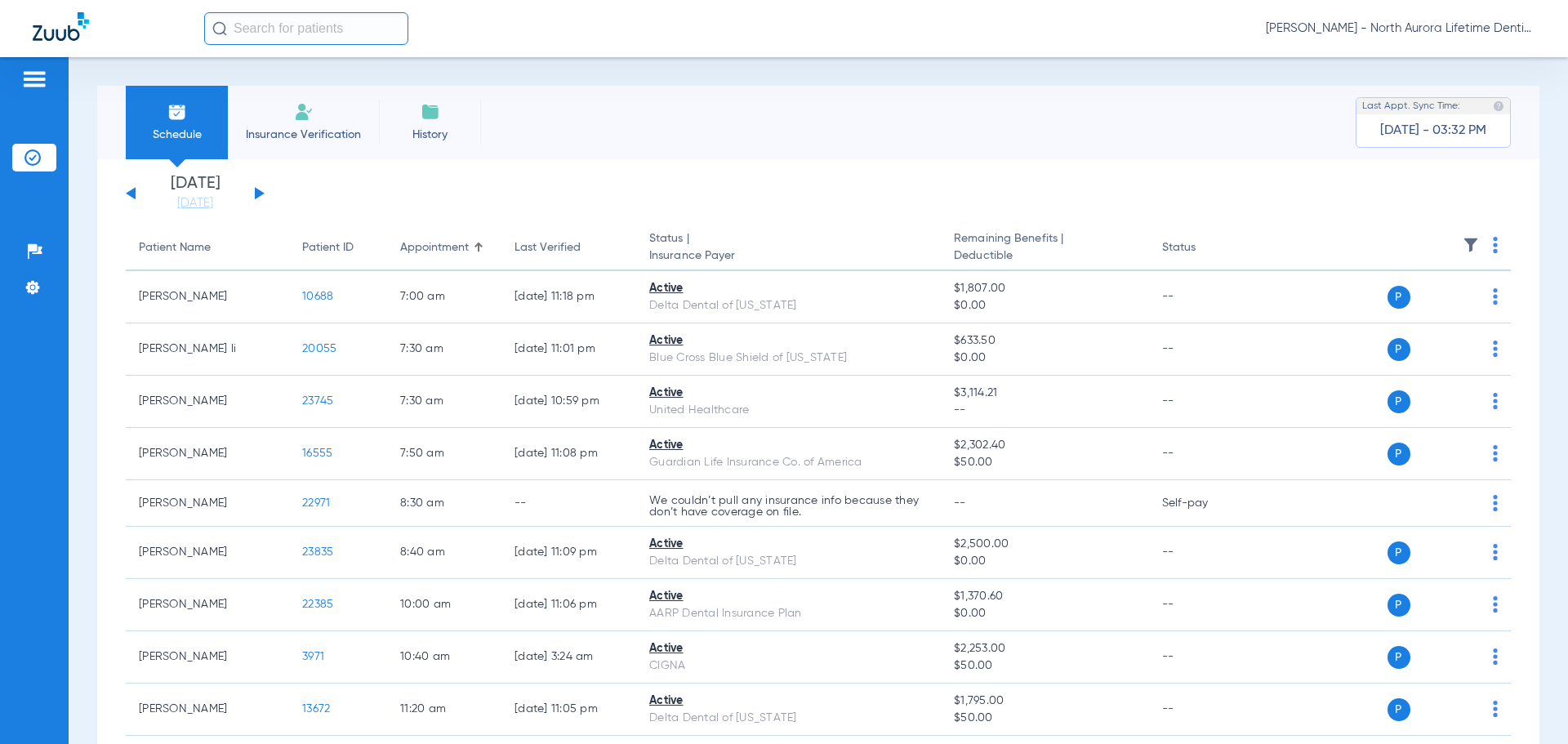
click at [129, 198] on div "[DATE] [DATE] [DATE] [DATE] [DATE] [DATE] [DATE] [DATE] [DATE] [DATE] [DATE] [D…" at bounding box center [195, 194] width 139 height 36
click at [129, 196] on button at bounding box center [130, 193] width 10 height 12
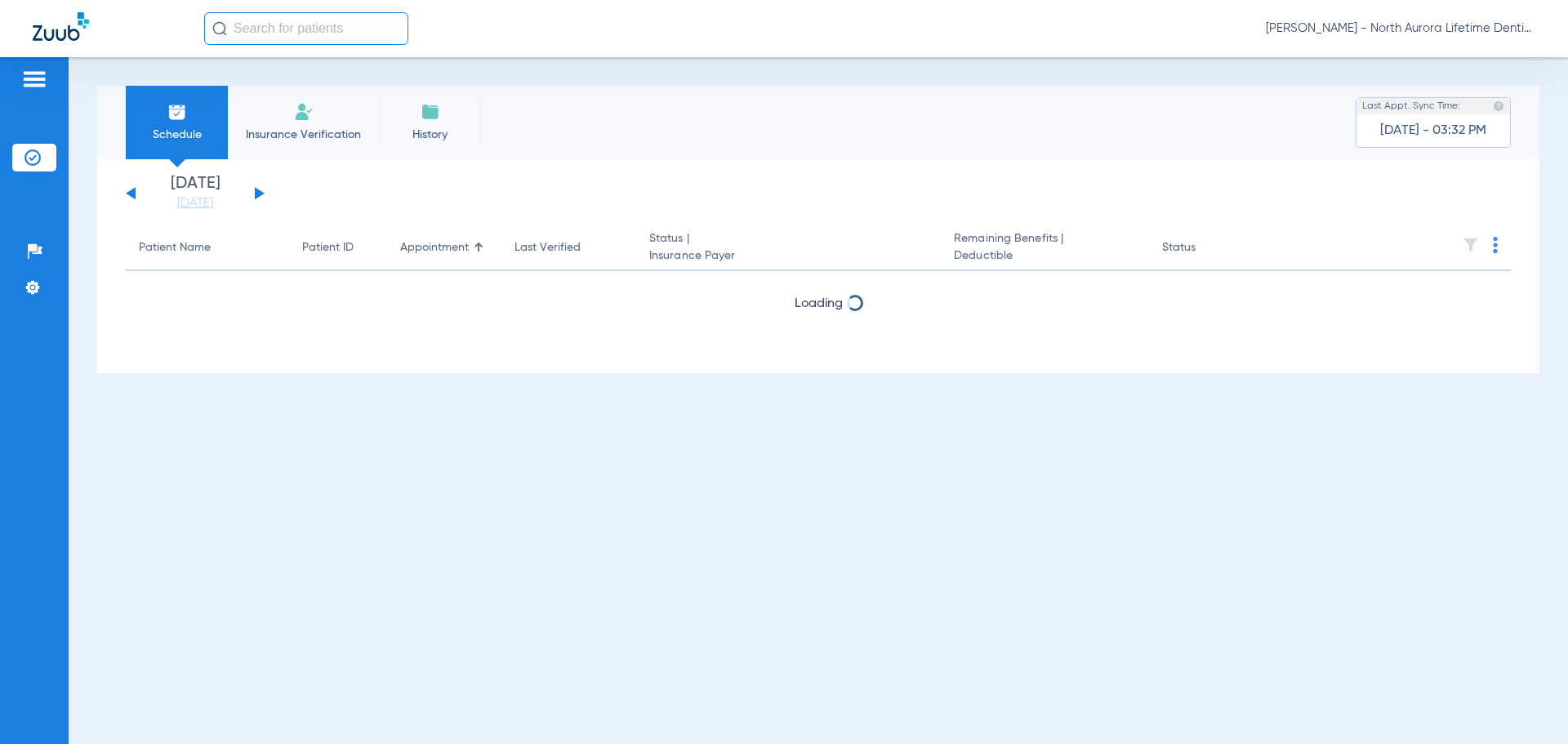
click at [129, 196] on button at bounding box center [130, 193] width 10 height 12
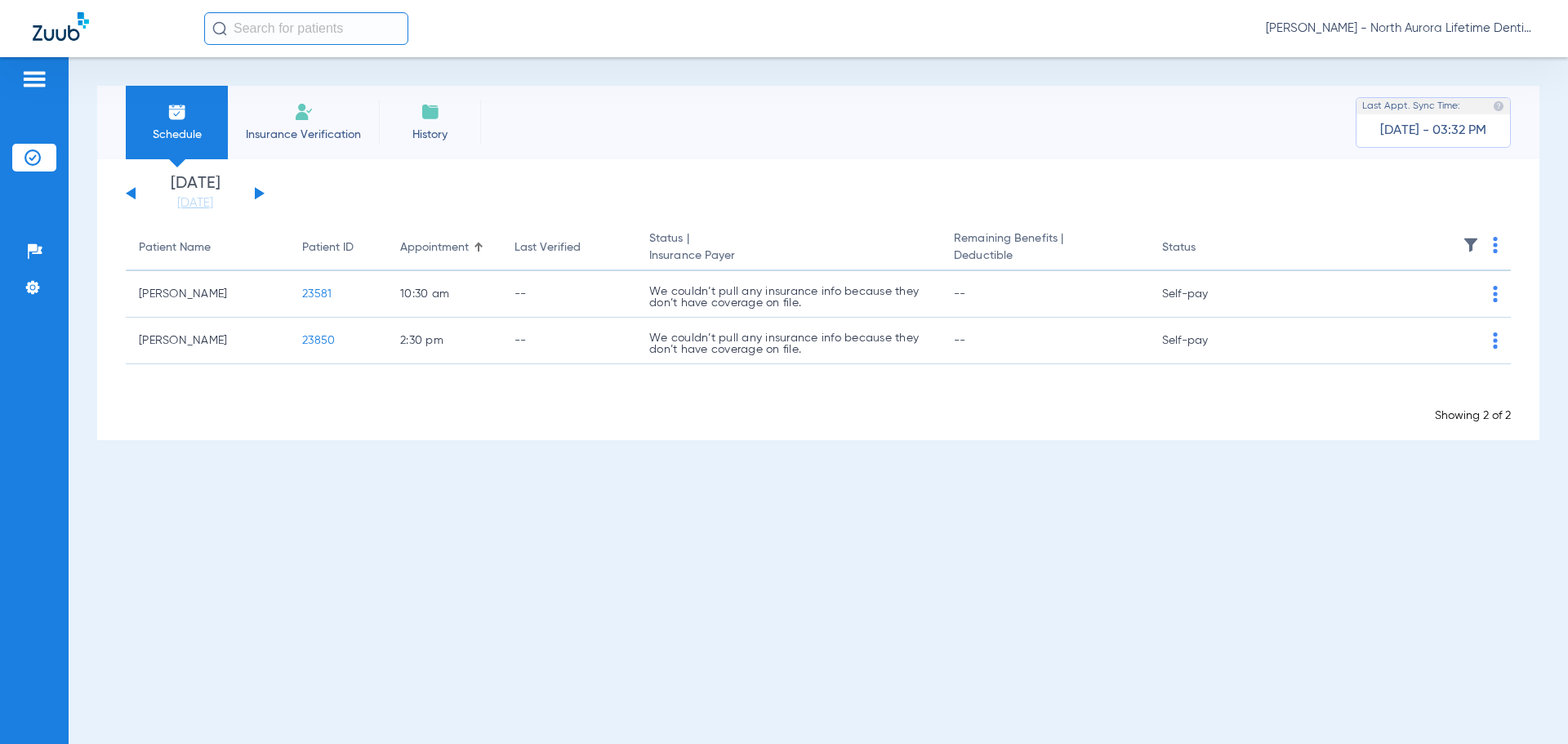
click at [129, 196] on button at bounding box center [130, 193] width 10 height 12
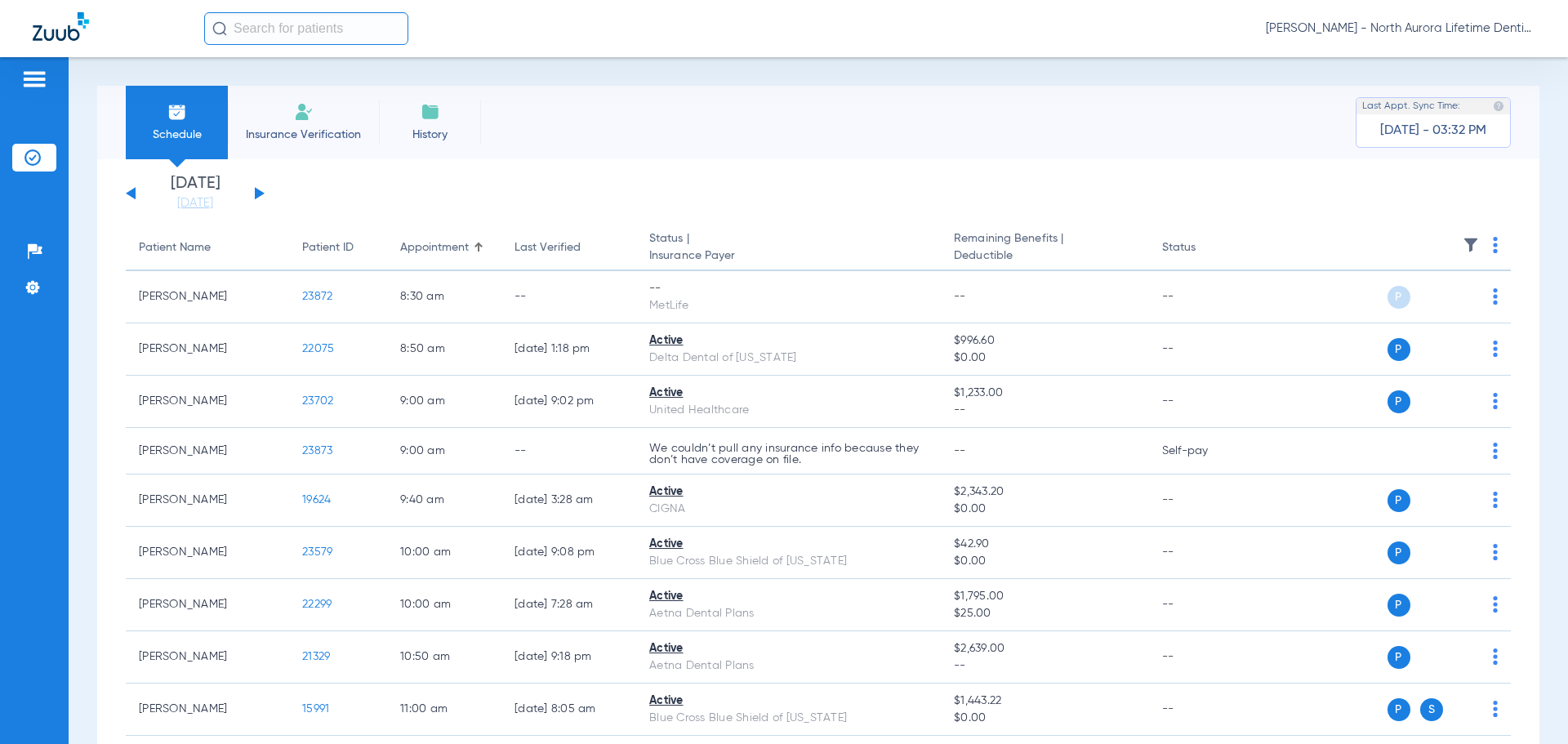
click at [129, 196] on button at bounding box center [130, 193] width 10 height 12
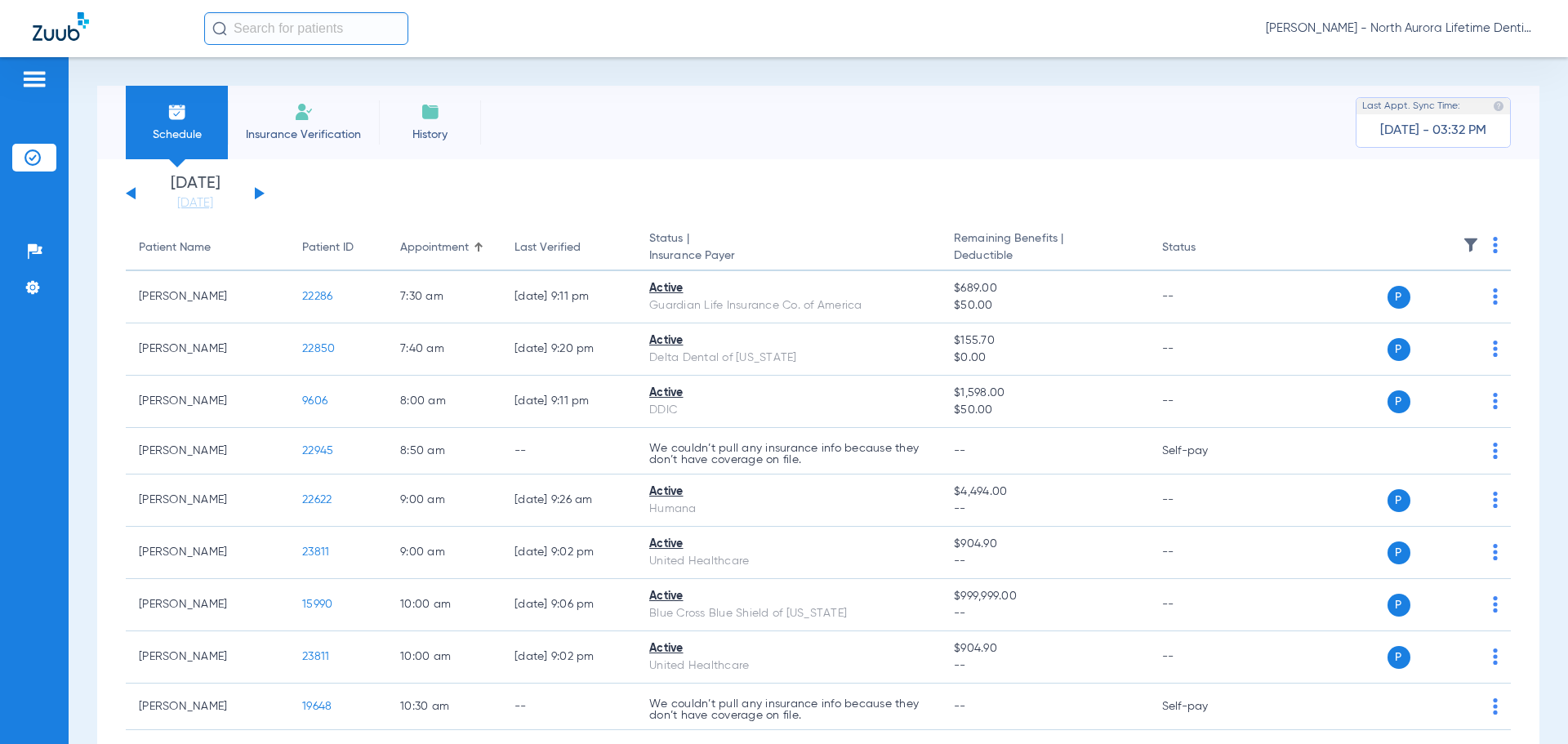
click at [258, 192] on button at bounding box center [260, 193] width 10 height 12
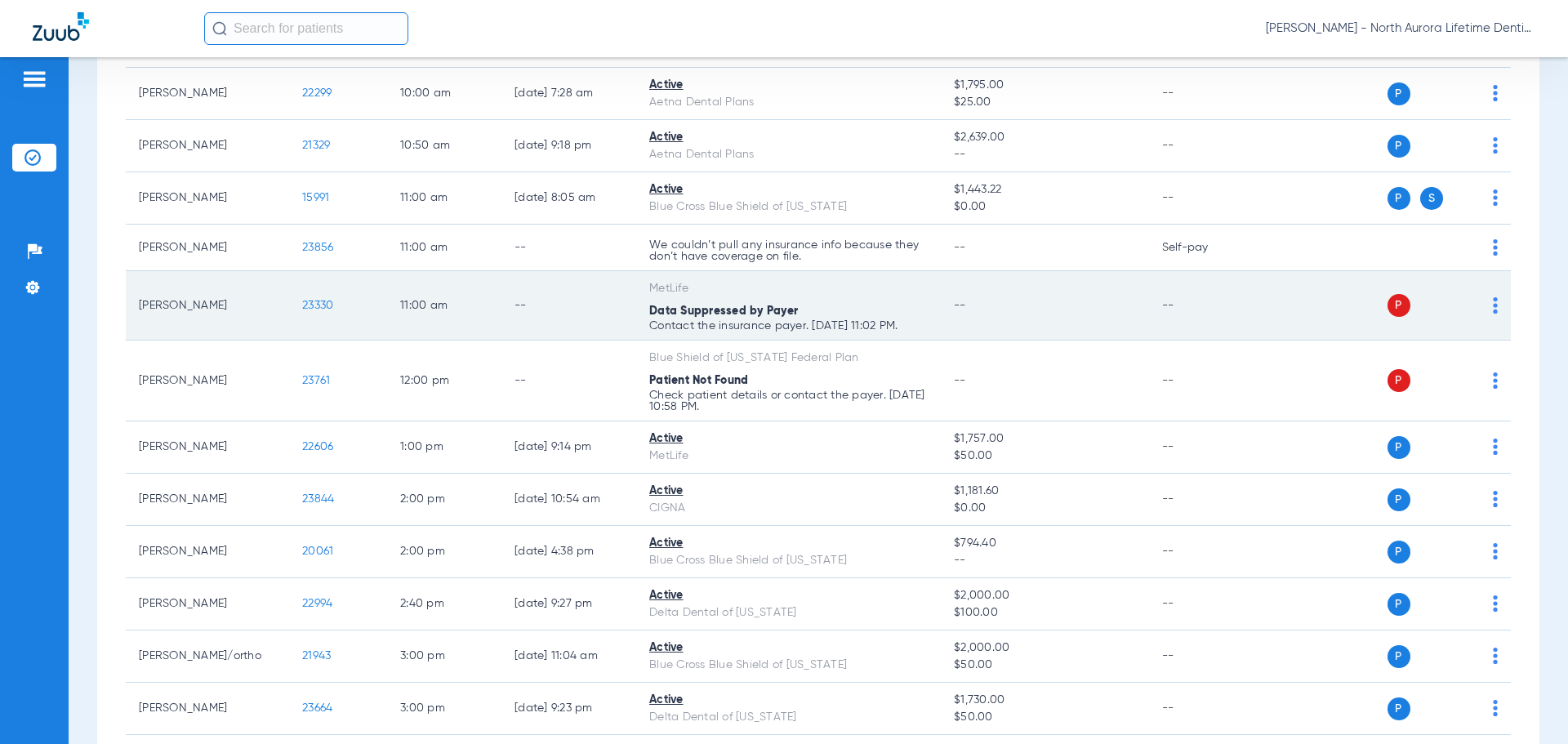
scroll to position [653, 0]
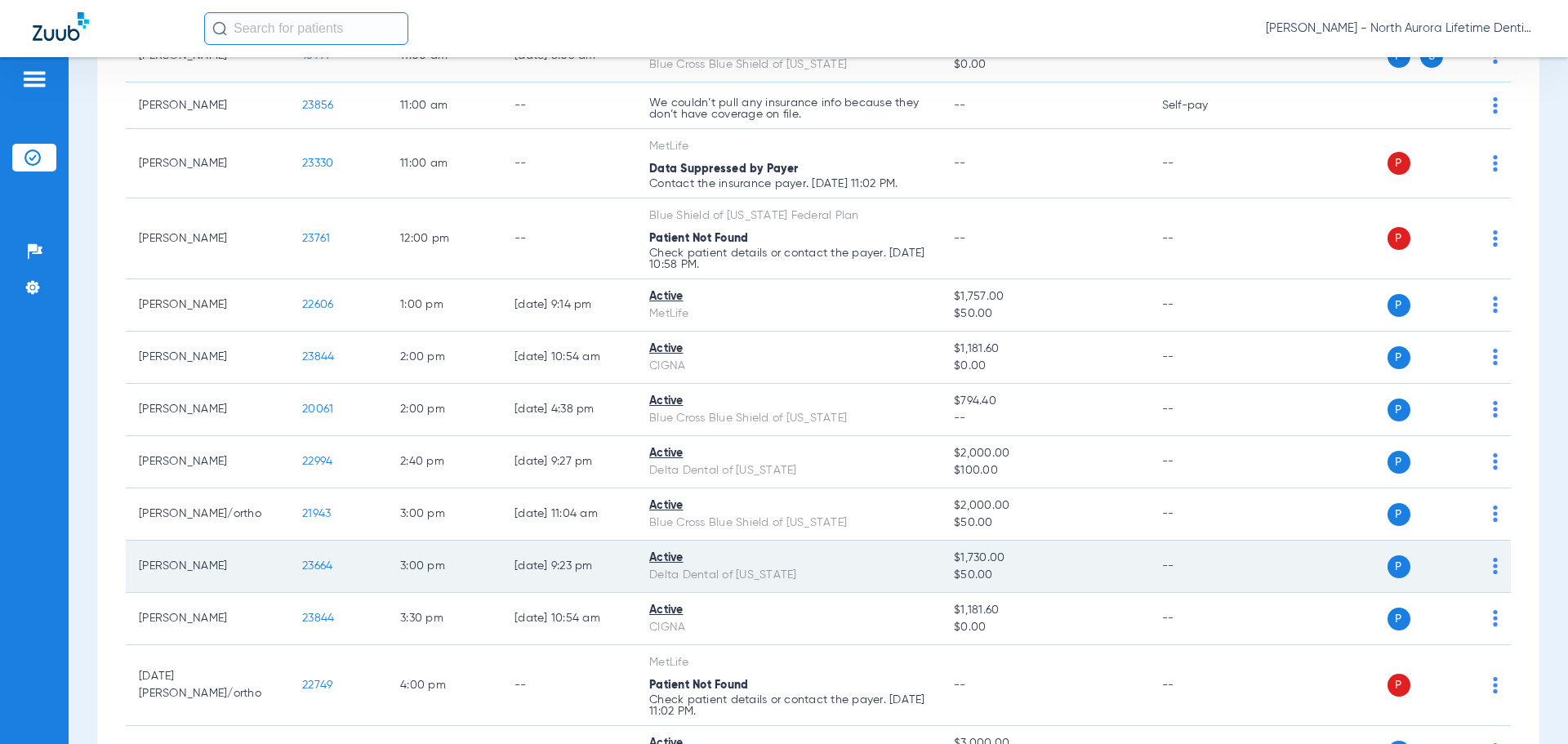
click at [319, 566] on span "23664" at bounding box center [317, 566] width 31 height 12
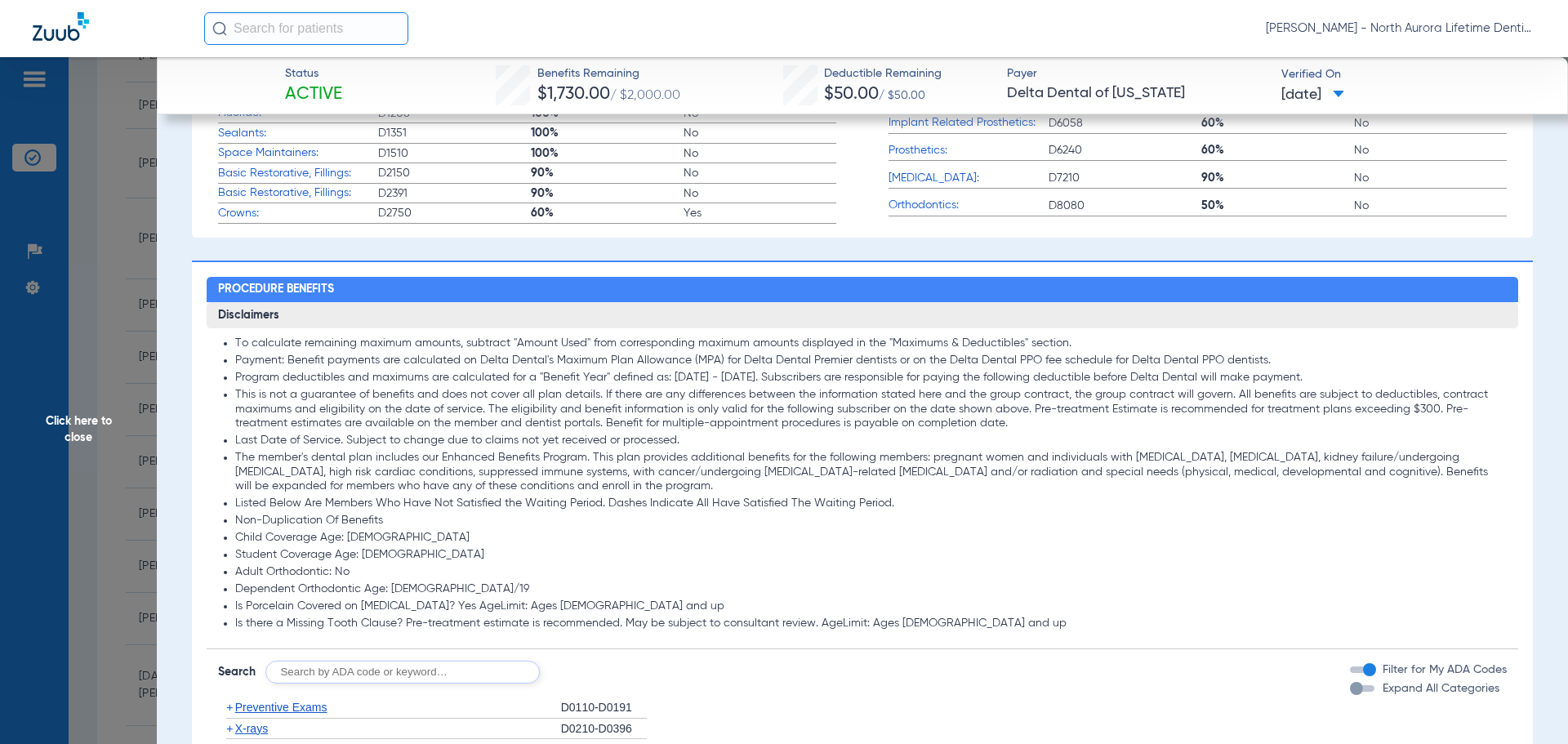
scroll to position [980, 0]
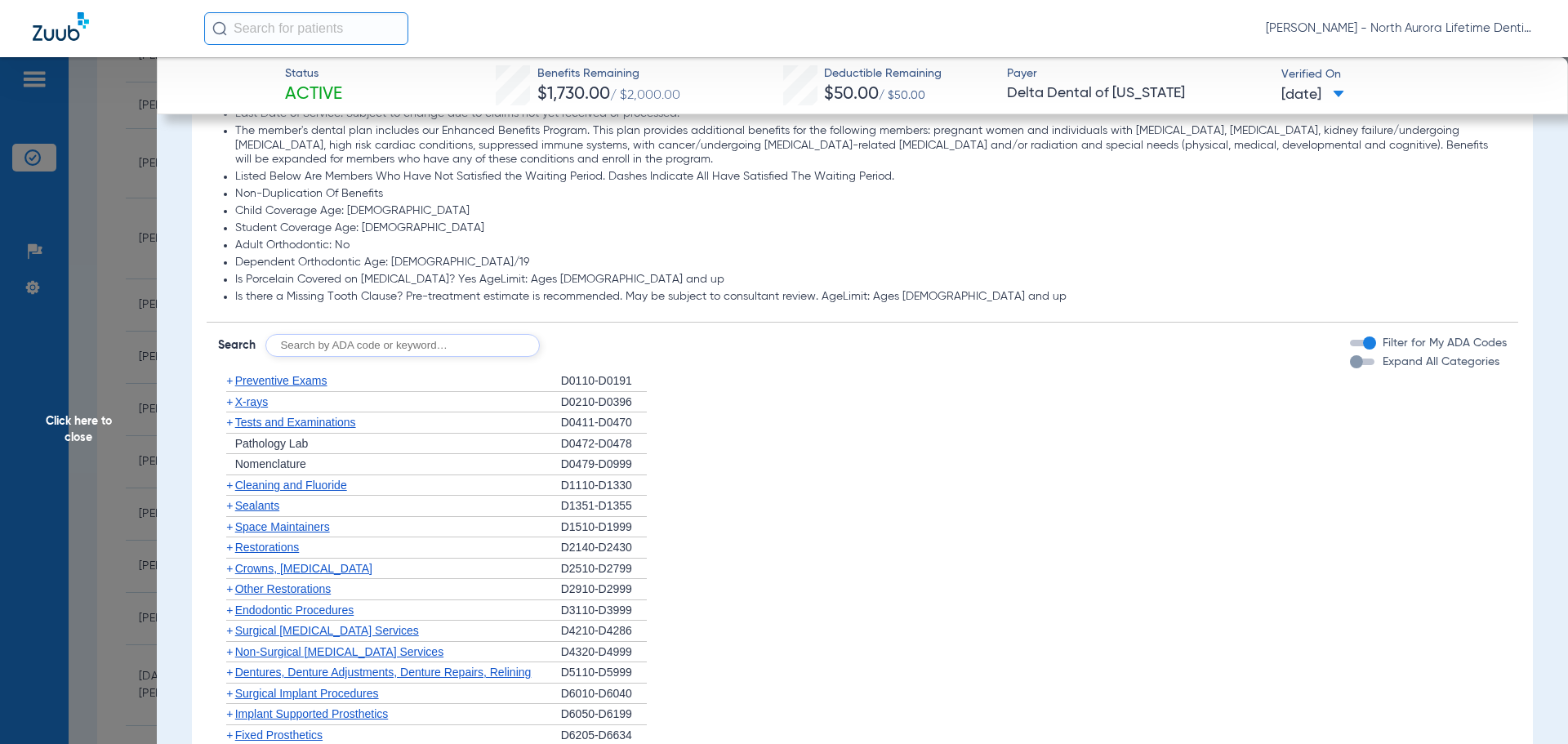
click at [1351, 365] on div "button" at bounding box center [1357, 362] width 13 height 13
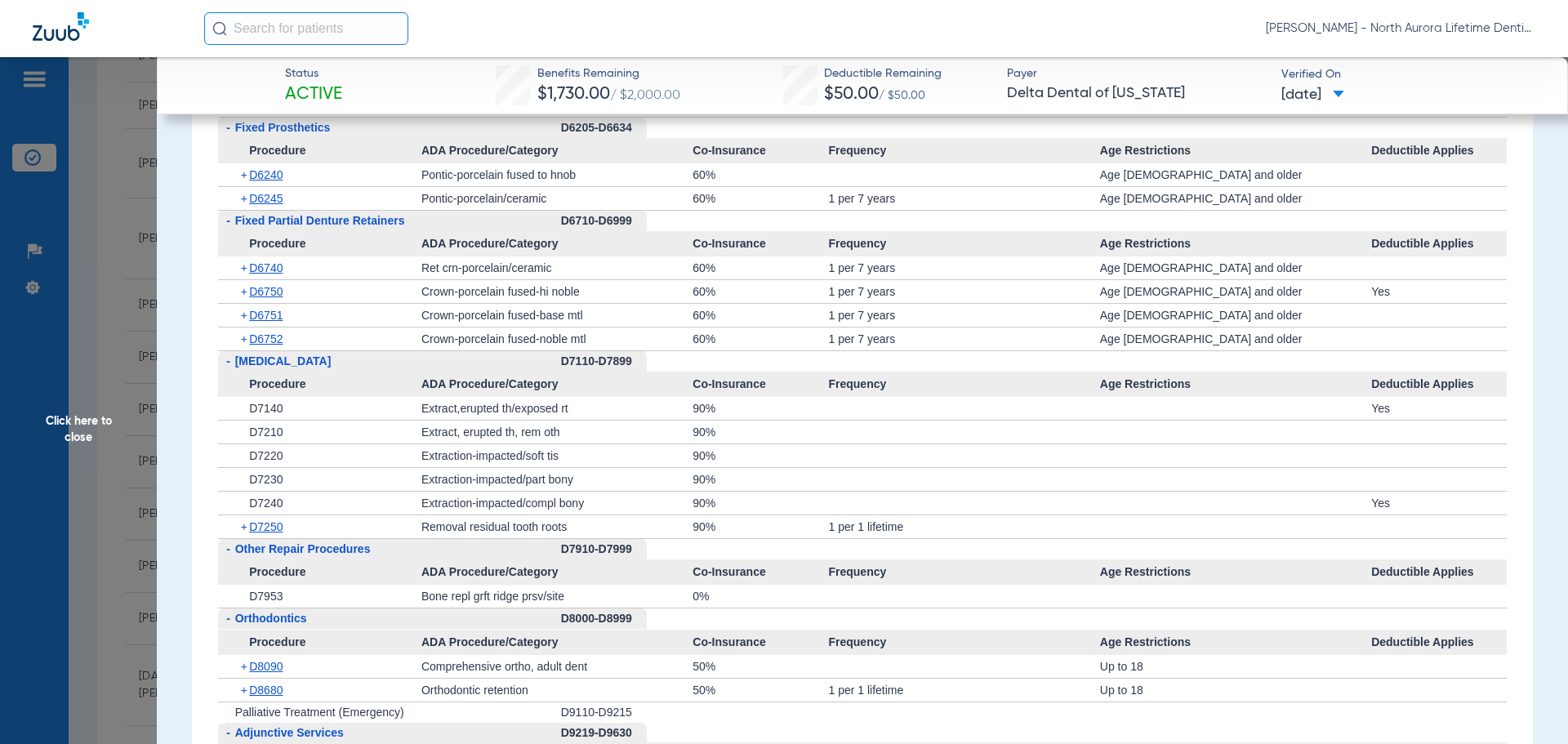
scroll to position [3758, 0]
